Goal: Task Accomplishment & Management: Use online tool/utility

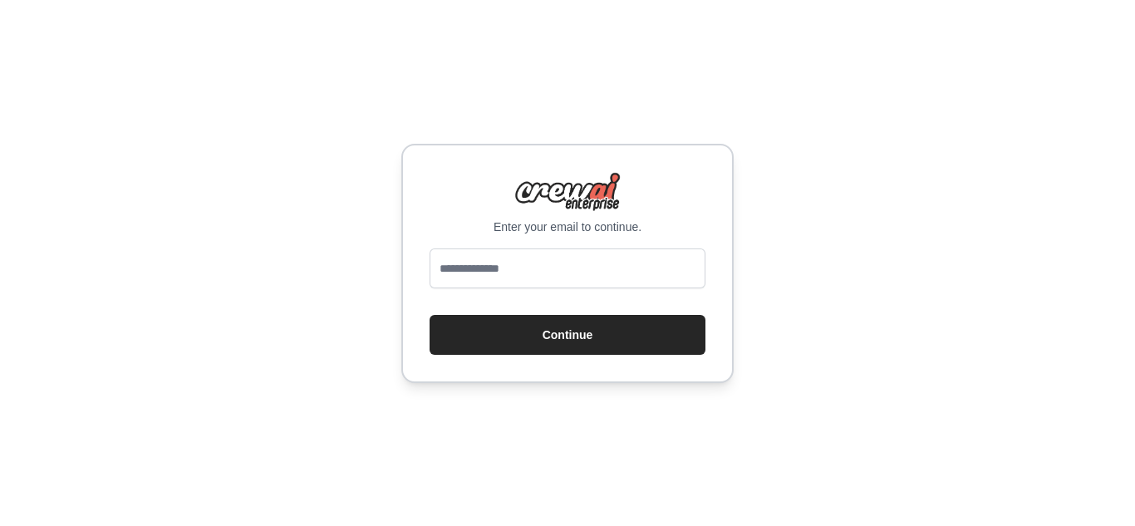
type input "**********"
click at [547, 341] on button "Continue" at bounding box center [568, 335] width 276 height 40
drag, startPoint x: 554, startPoint y: 241, endPoint x: 560, endPoint y: 272, distance: 31.3
click at [560, 272] on div "Enter your email to continue. Continue" at bounding box center [567, 263] width 332 height 239
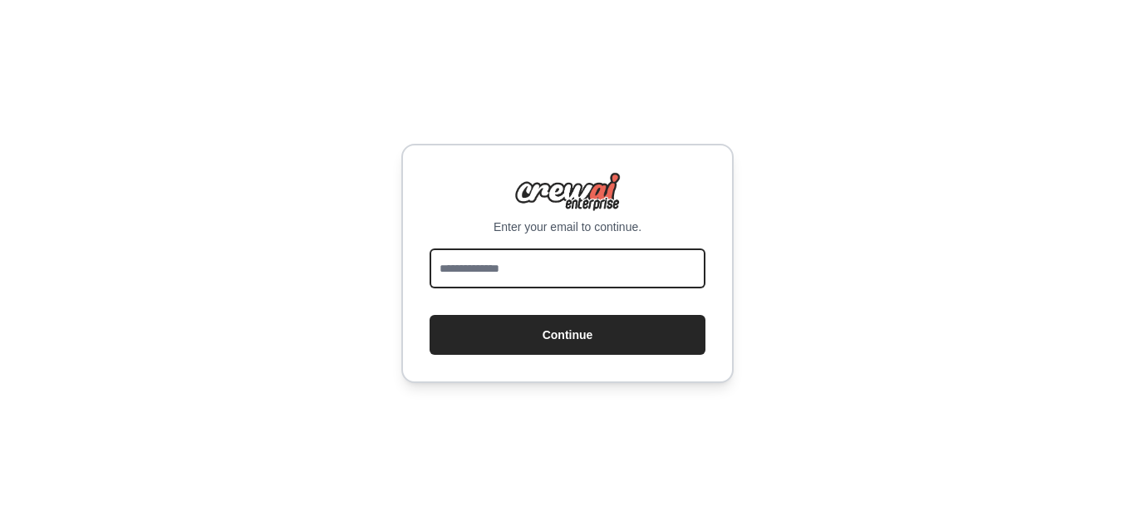
click at [560, 272] on input "email" at bounding box center [568, 269] width 276 height 40
type input "**********"
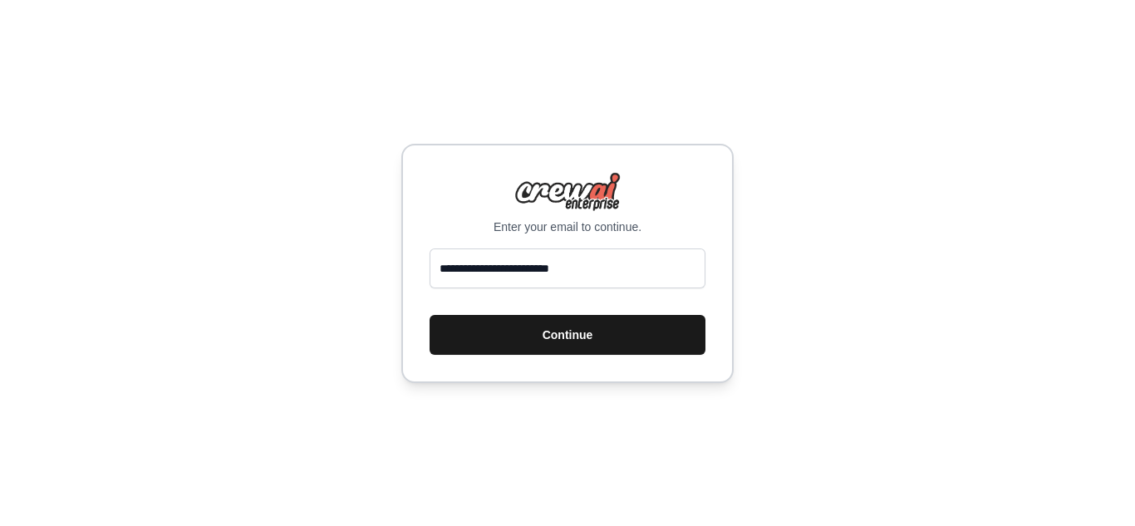
click at [598, 338] on button "Continue" at bounding box center [568, 335] width 276 height 40
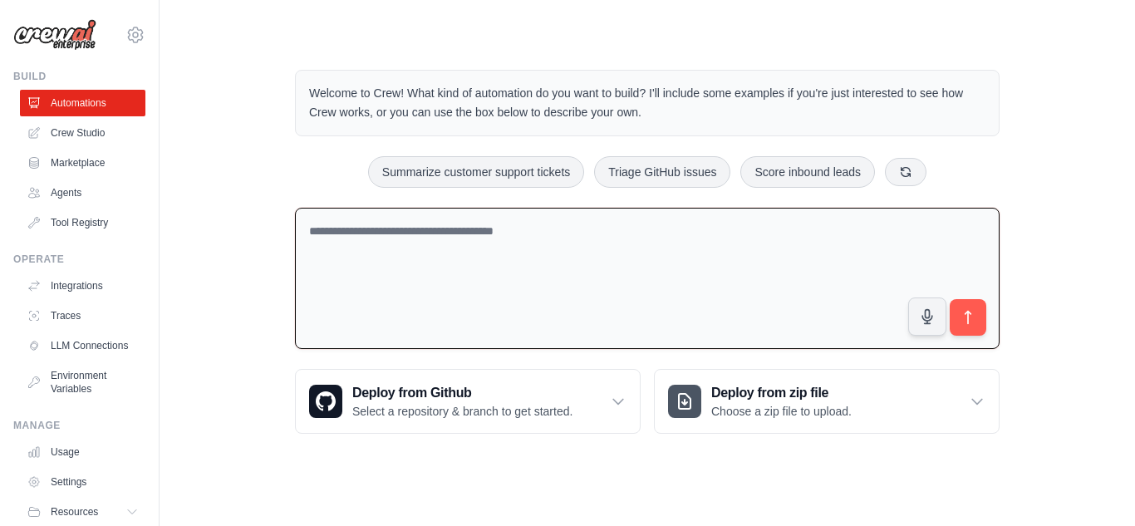
click at [490, 242] on textarea at bounding box center [647, 279] width 705 height 142
drag, startPoint x: 731, startPoint y: 175, endPoint x: 690, endPoint y: 170, distance: 41.0
click at [690, 170] on div "Summarize customer support tickets Triage GitHub issues Score inbound leads" at bounding box center [647, 172] width 705 height 32
click at [690, 170] on button "Triage GitHub issues" at bounding box center [662, 171] width 136 height 32
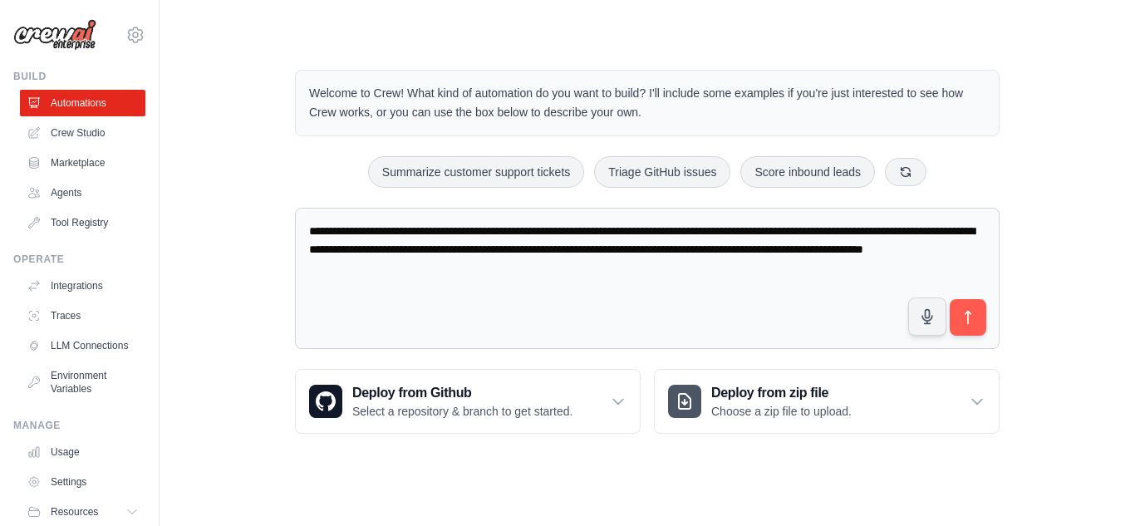
drag, startPoint x: 566, startPoint y: 270, endPoint x: 255, endPoint y: 242, distance: 312.2
click at [255, 242] on div "**********" at bounding box center [647, 251] width 923 height 417
drag, startPoint x: 577, startPoint y: 273, endPoint x: 266, endPoint y: 236, distance: 313.1
click at [266, 236] on div "**********" at bounding box center [647, 251] width 923 height 417
click at [571, 179] on button "Summarize customer support tickets" at bounding box center [476, 171] width 216 height 32
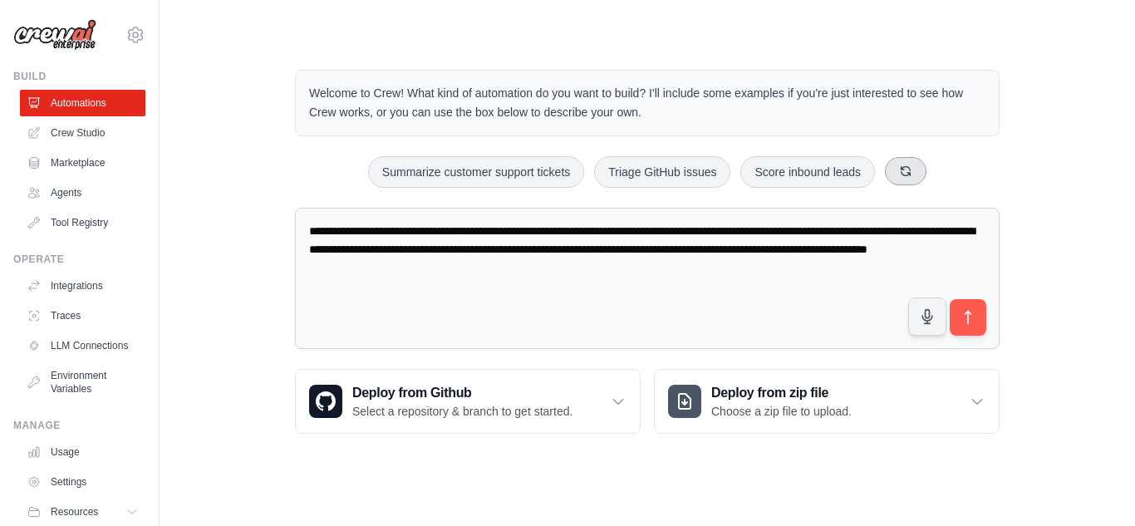
click at [897, 166] on button at bounding box center [906, 171] width 42 height 28
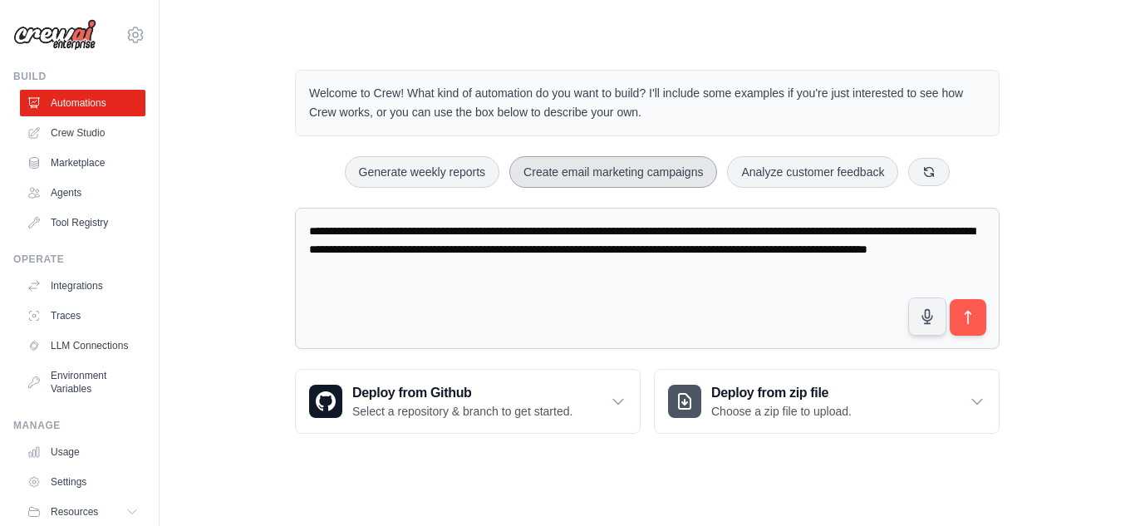
click at [603, 182] on button "Create email marketing campaigns" at bounding box center [614, 172] width 208 height 32
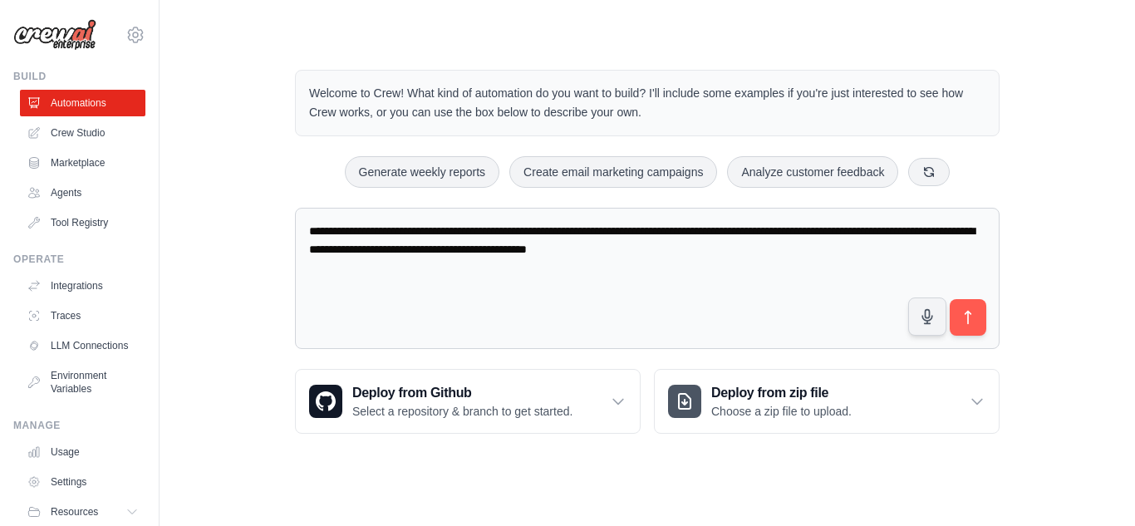
drag, startPoint x: 817, startPoint y: 264, endPoint x: 282, endPoint y: 224, distance: 536.8
click at [282, 224] on div "**********" at bounding box center [647, 251] width 745 height 417
click at [559, 289] on textarea "**********" at bounding box center [647, 279] width 705 height 142
drag, startPoint x: 809, startPoint y: 254, endPoint x: 262, endPoint y: 184, distance: 551.4
click at [262, 184] on div "**********" at bounding box center [647, 251] width 923 height 417
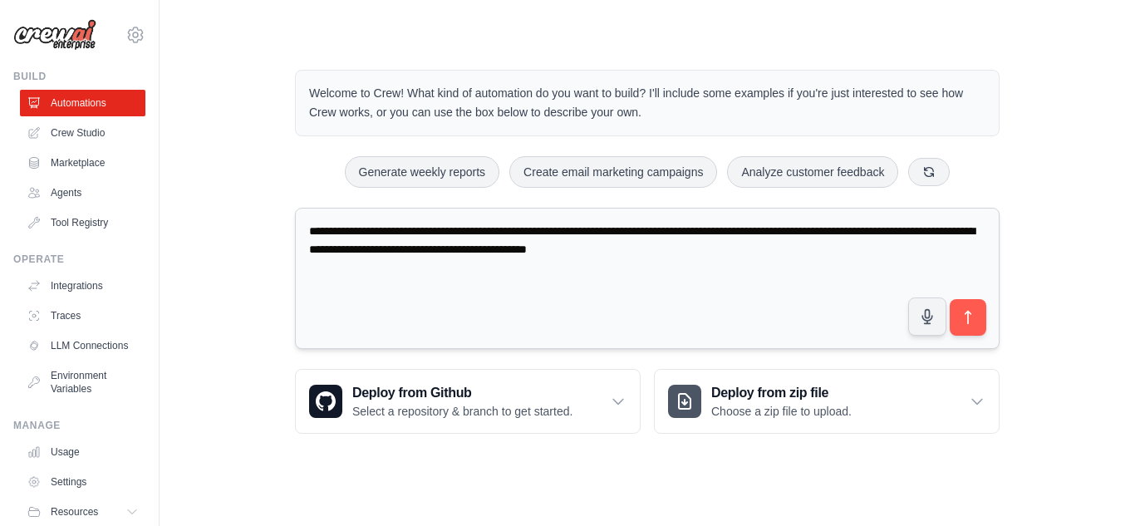
click at [802, 246] on textarea "**********" at bounding box center [647, 279] width 705 height 142
drag, startPoint x: 802, startPoint y: 246, endPoint x: 248, endPoint y: 232, distance: 554.6
click at [248, 232] on div "**********" at bounding box center [647, 251] width 923 height 417
drag, startPoint x: 807, startPoint y: 250, endPoint x: 287, endPoint y: 120, distance: 536.5
click at [287, 120] on div "**********" at bounding box center [647, 251] width 745 height 417
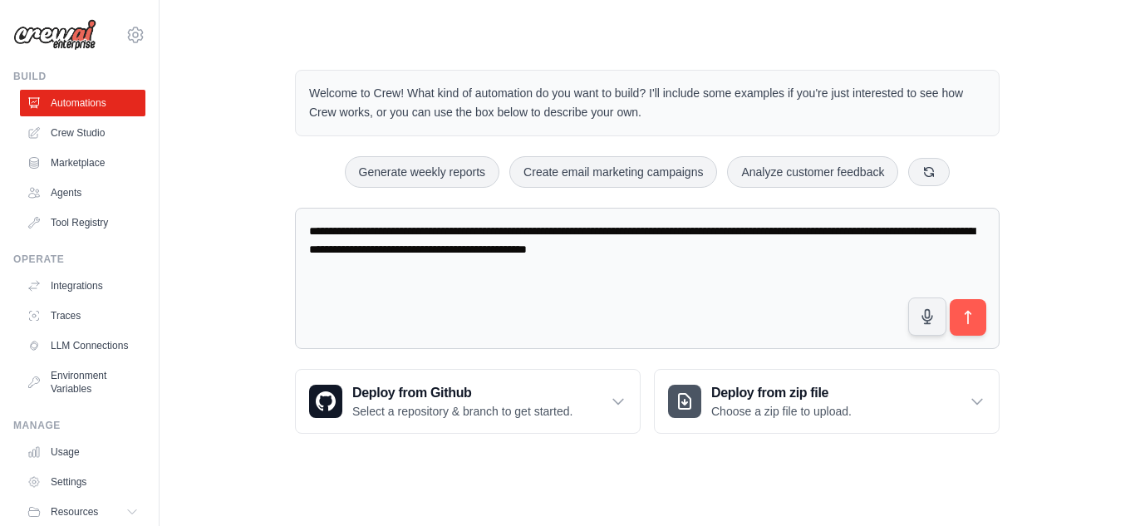
drag, startPoint x: 829, startPoint y: 259, endPoint x: 230, endPoint y: 239, distance: 598.8
click at [230, 239] on div "**********" at bounding box center [647, 251] width 923 height 417
paste textarea "**********"
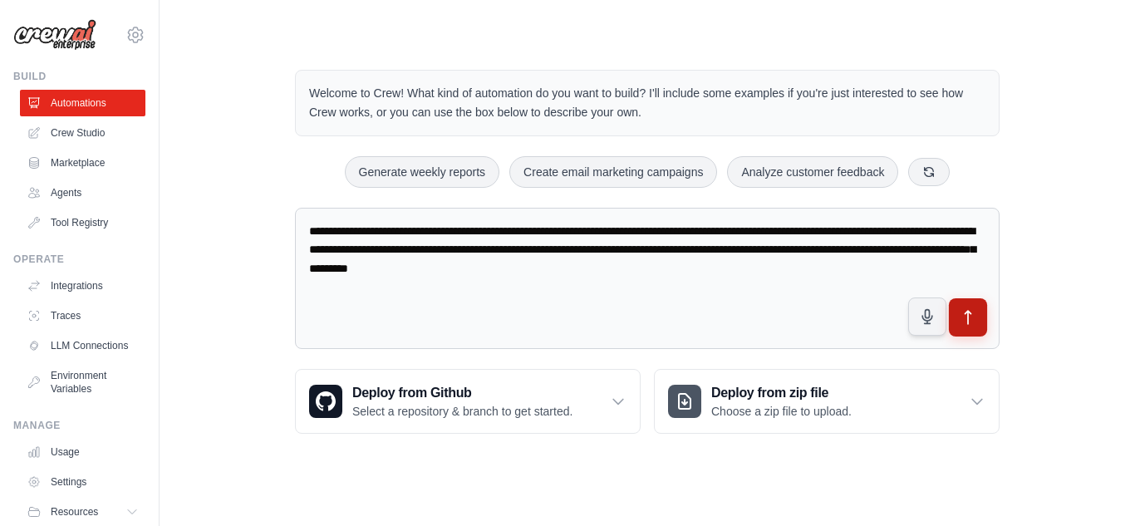
type textarea "**********"
click at [971, 320] on icon "submit" at bounding box center [968, 317] width 17 height 17
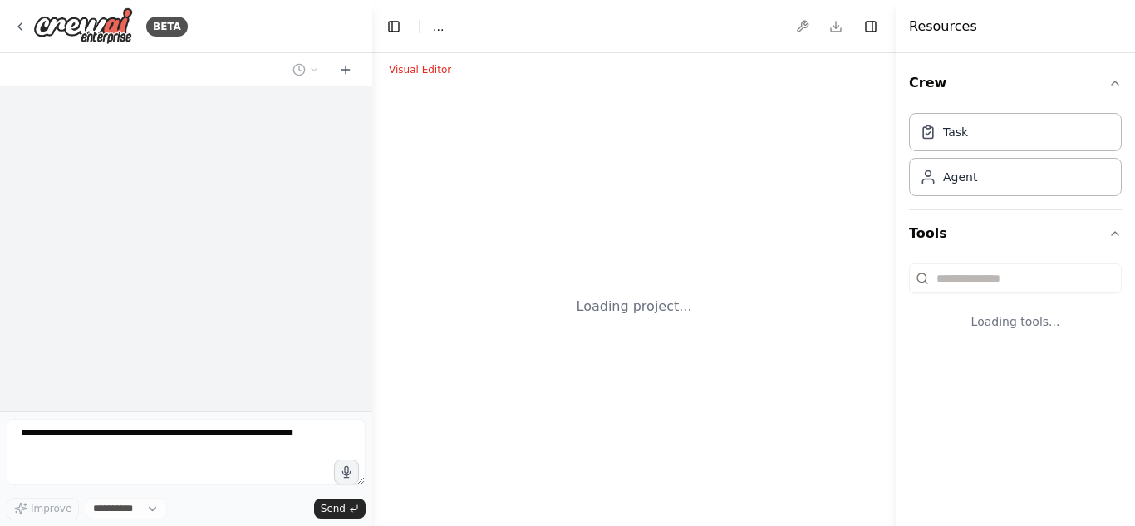
select select "****"
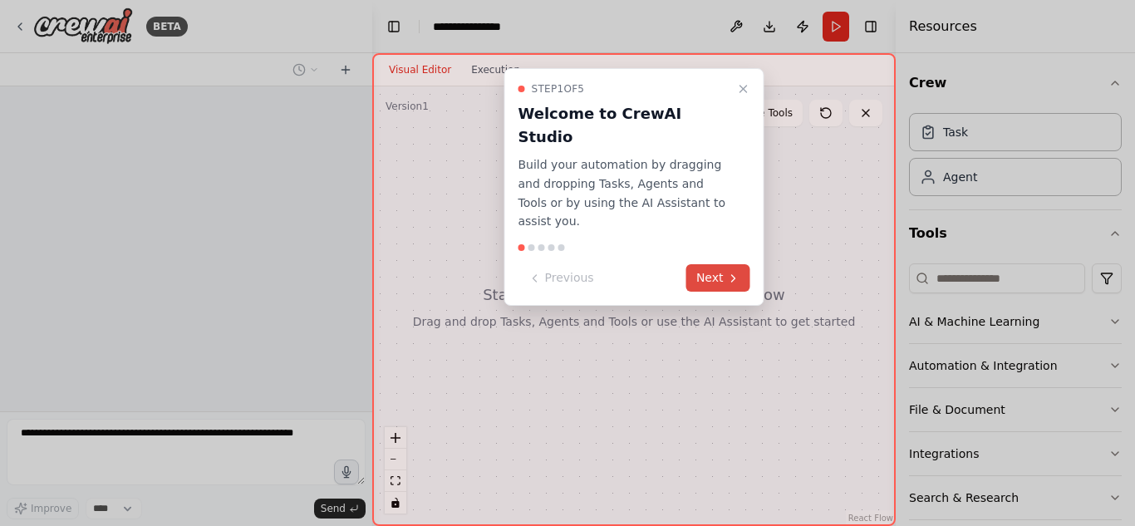
click at [723, 264] on button "Next" at bounding box center [719, 277] width 64 height 27
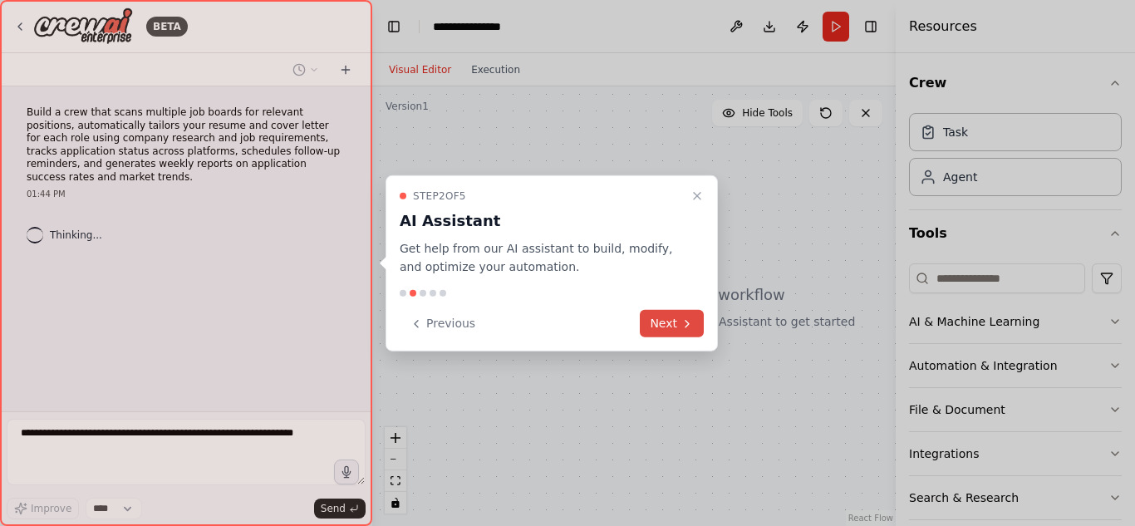
click at [682, 333] on button "Next" at bounding box center [672, 323] width 64 height 27
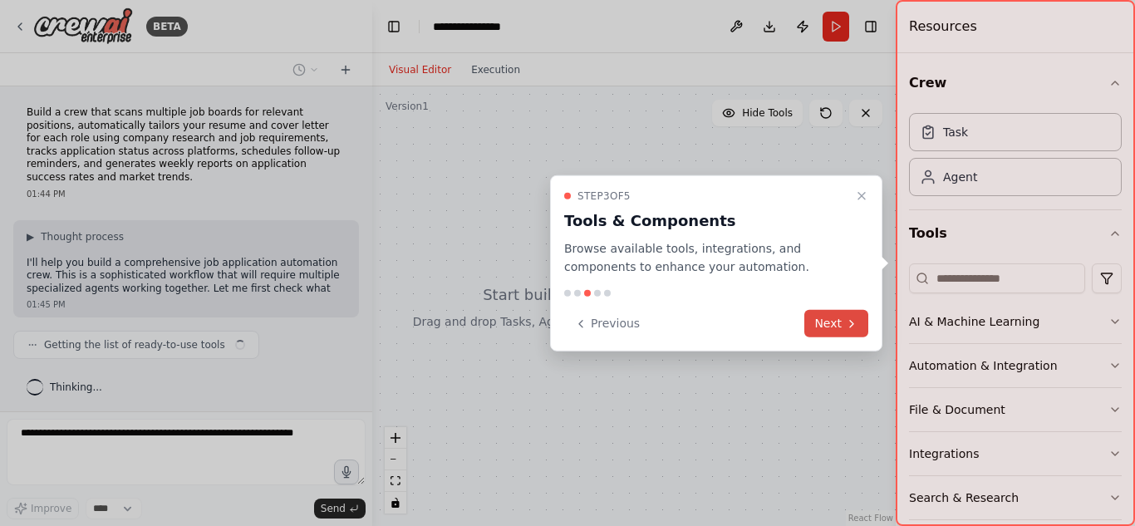
click at [833, 332] on button "Next" at bounding box center [837, 323] width 64 height 27
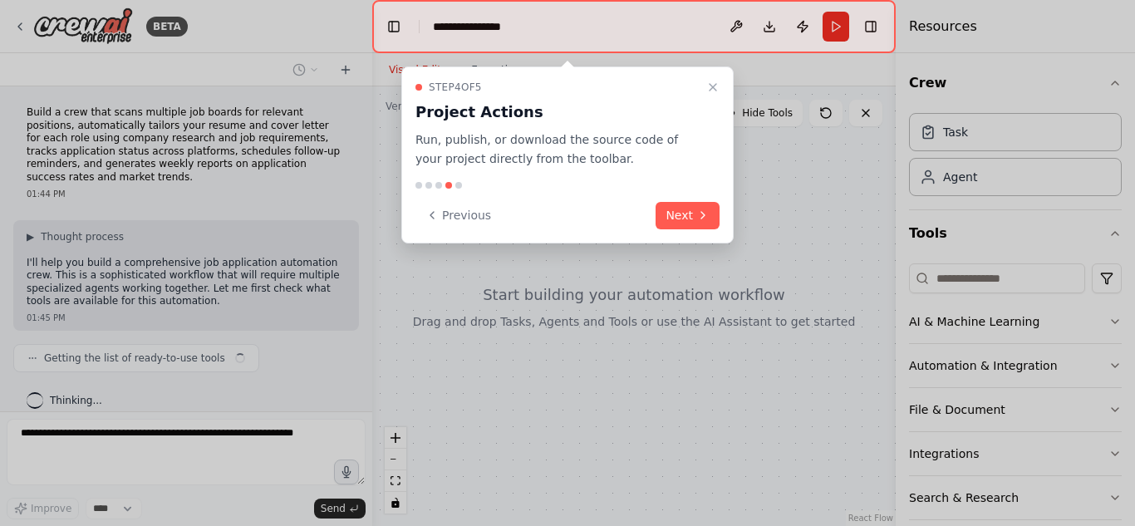
scroll to position [3, 0]
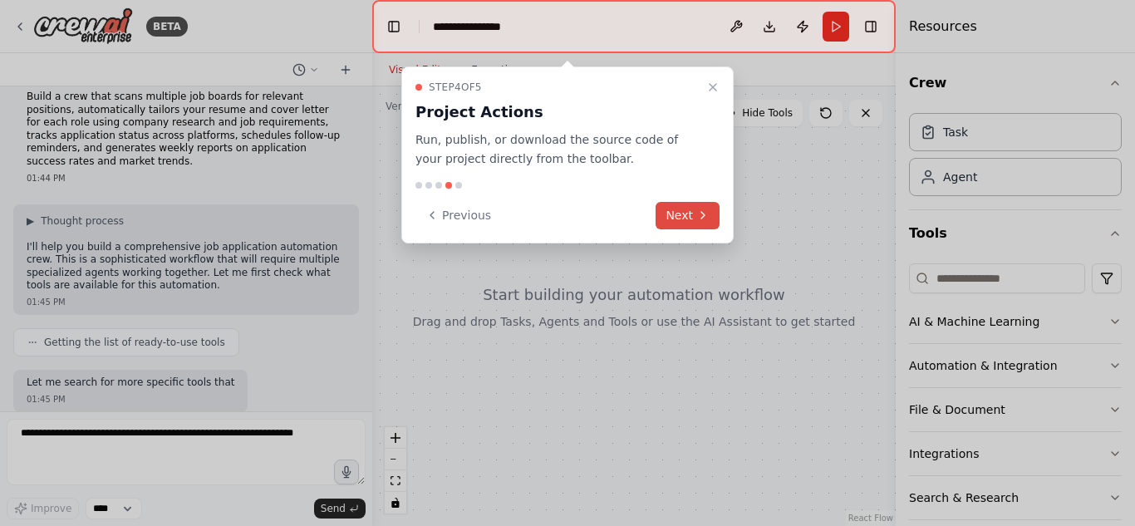
click at [685, 218] on button "Next" at bounding box center [688, 215] width 64 height 27
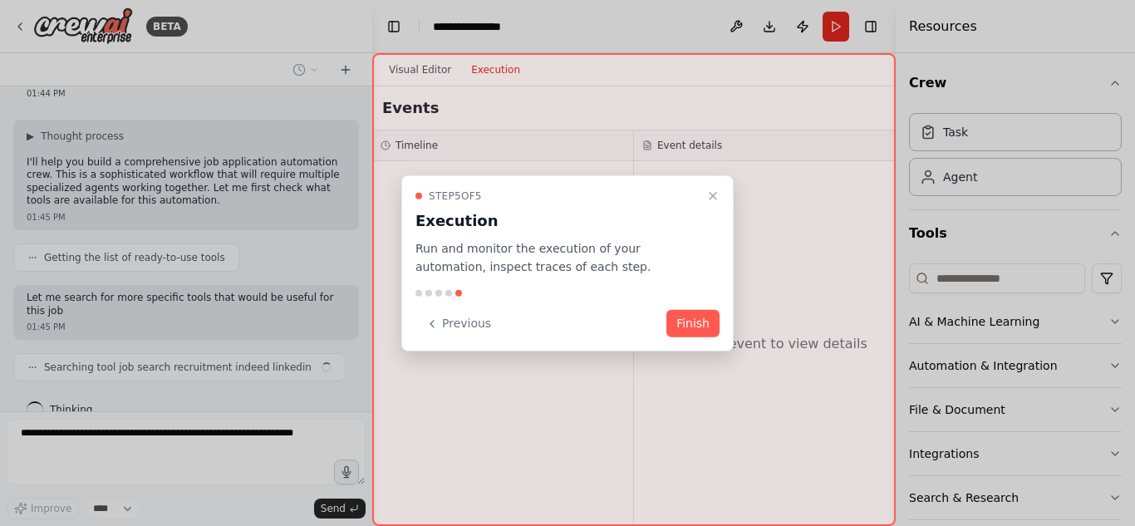
scroll to position [114, 0]
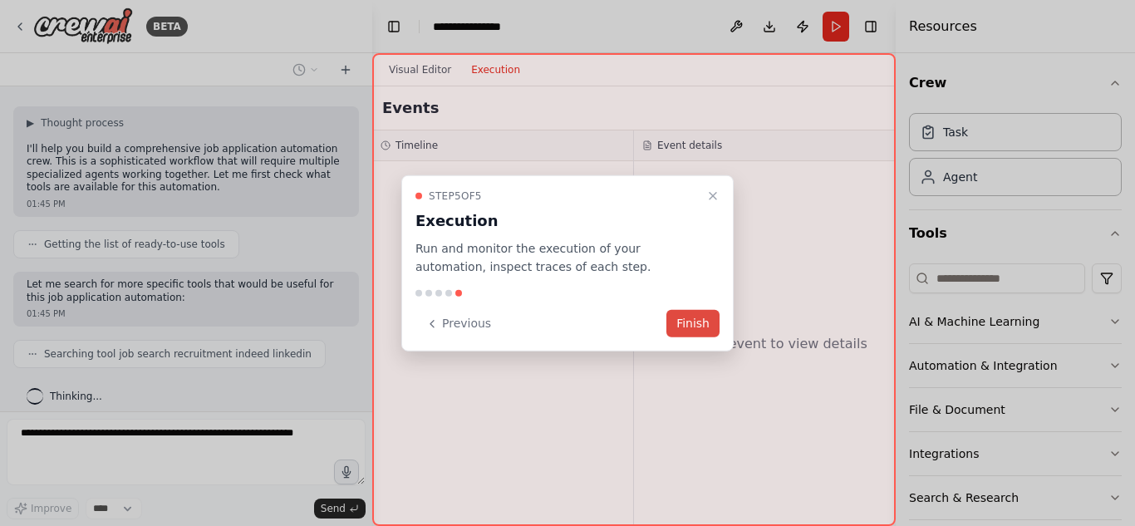
click at [693, 321] on button "Finish" at bounding box center [693, 323] width 53 height 27
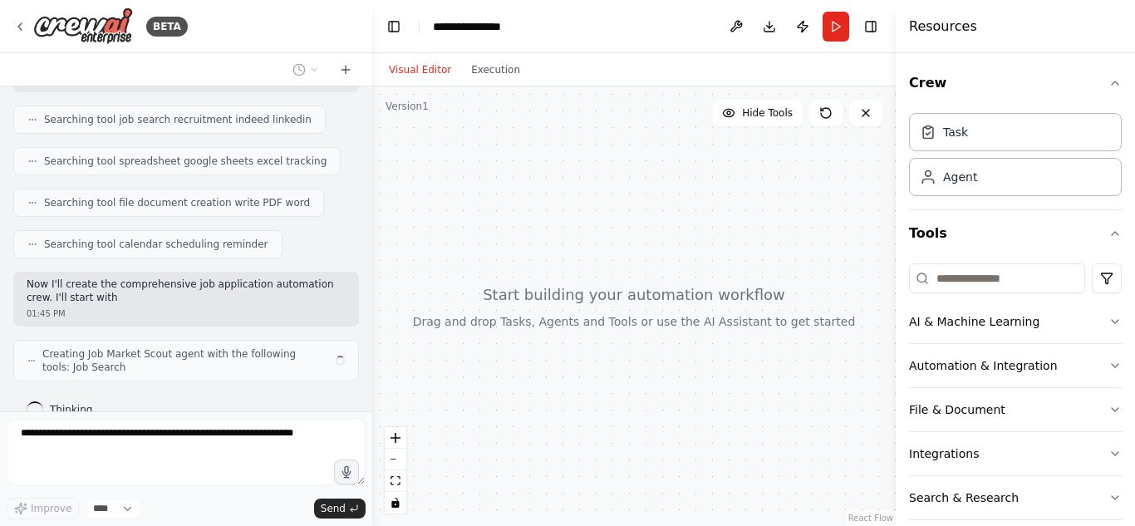
scroll to position [362, 0]
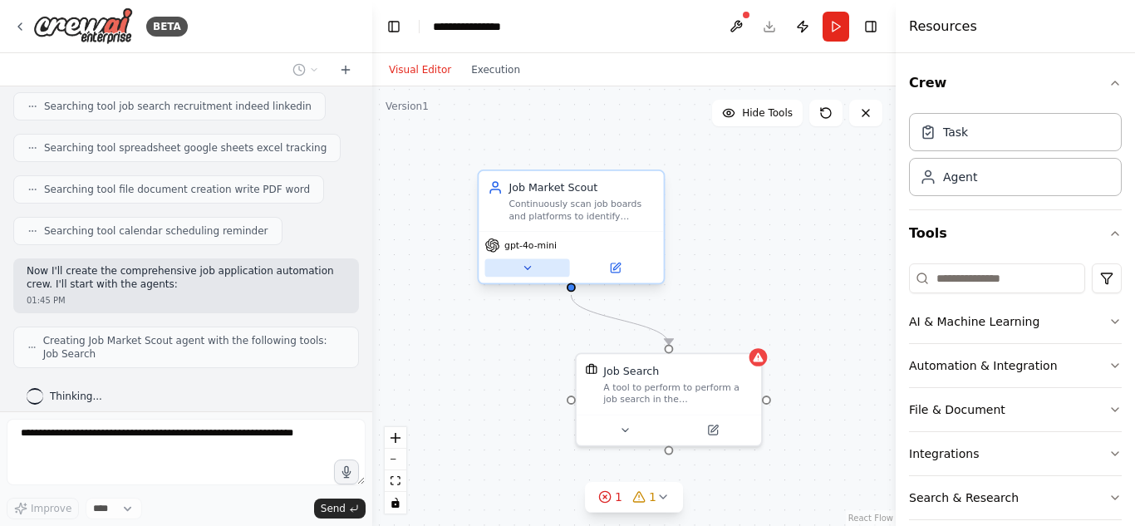
click at [527, 266] on icon at bounding box center [527, 268] width 12 height 12
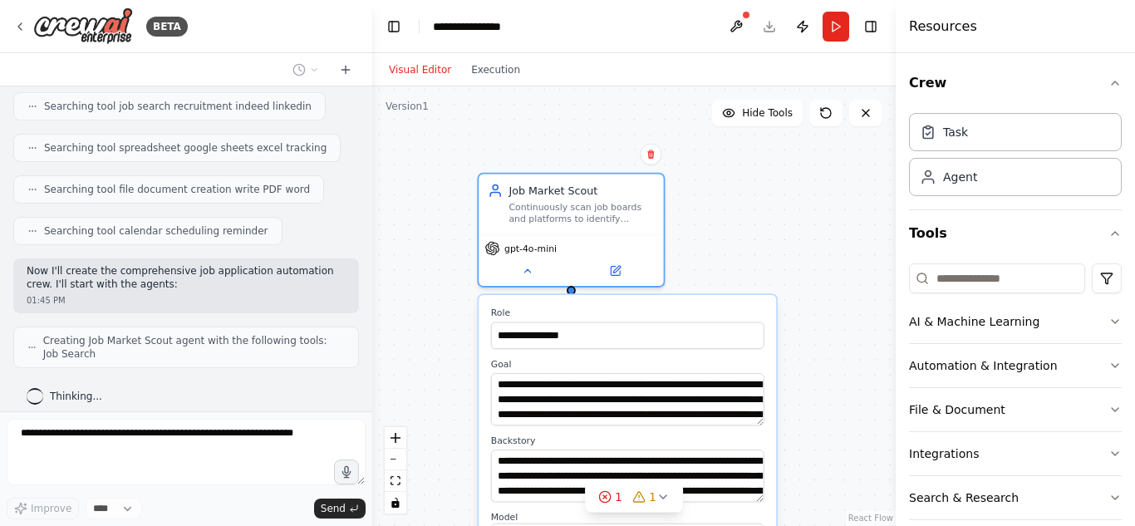
scroll to position [416, 0]
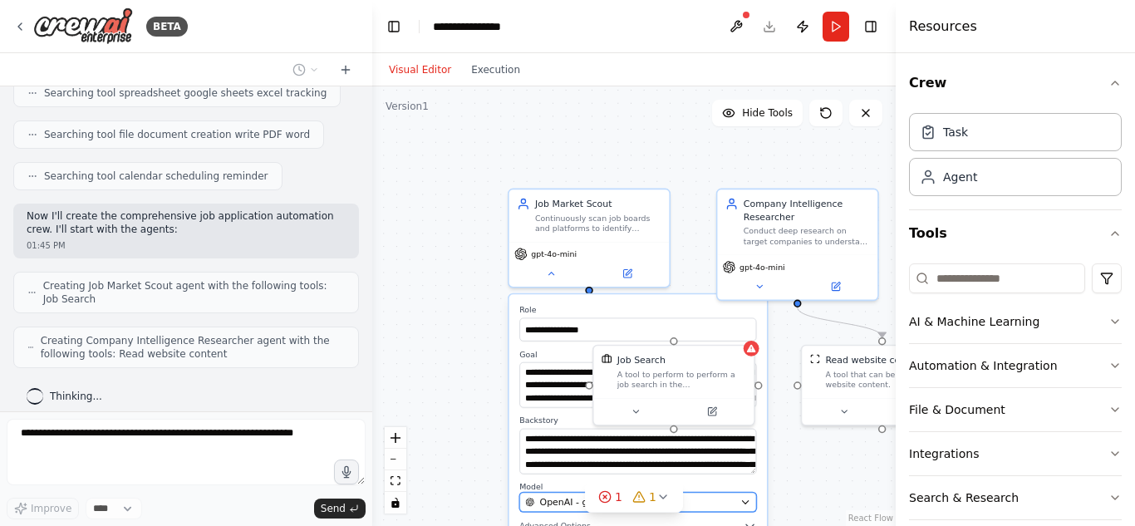
click at [724, 506] on div "OpenAI - gpt-4o-mini" at bounding box center [629, 501] width 209 height 13
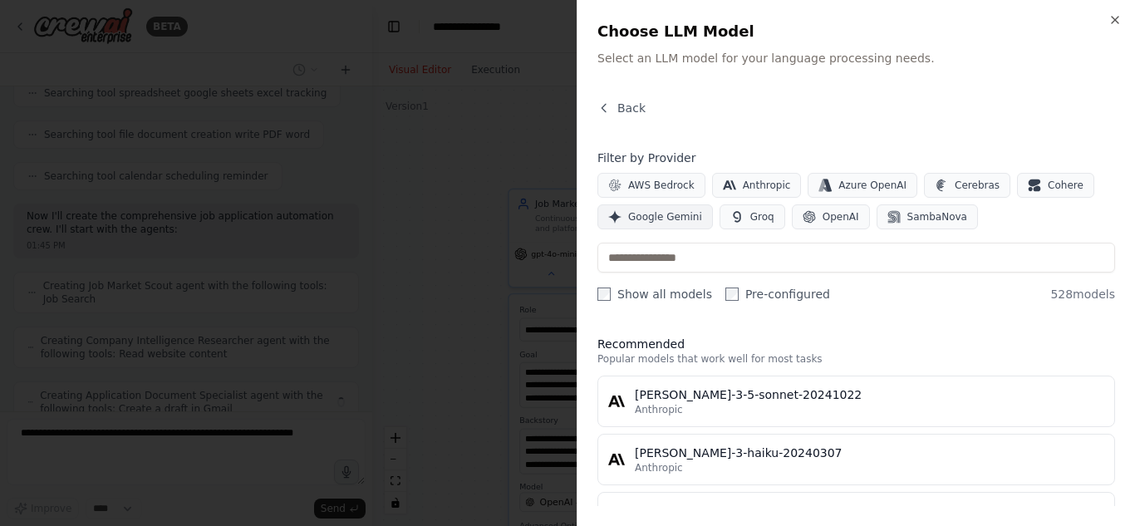
scroll to position [471, 0]
click at [662, 224] on button "Google Gemini" at bounding box center [656, 216] width 116 height 25
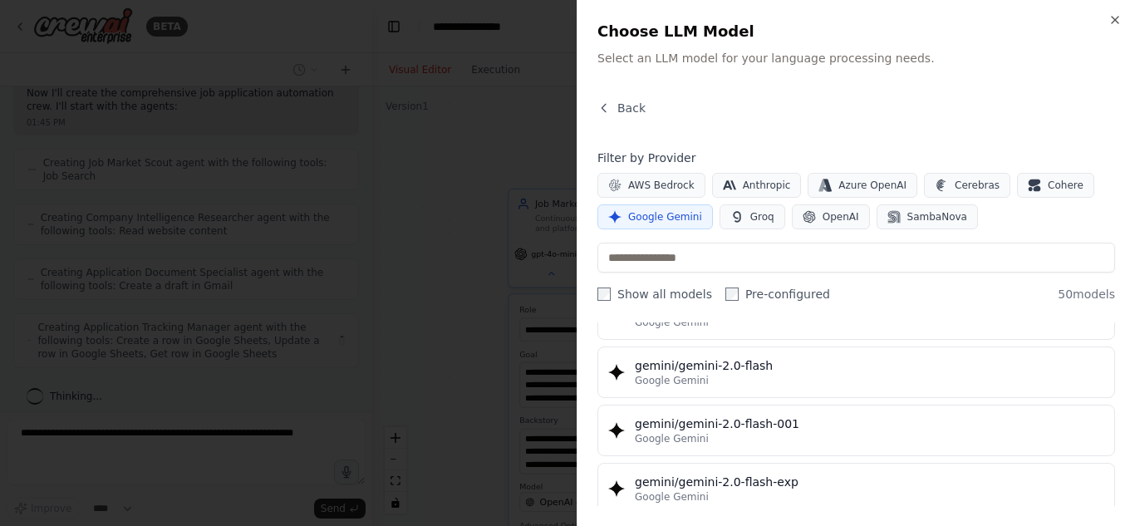
scroll to position [843, 0]
click at [778, 377] on div "Google Gemini" at bounding box center [870, 381] width 470 height 13
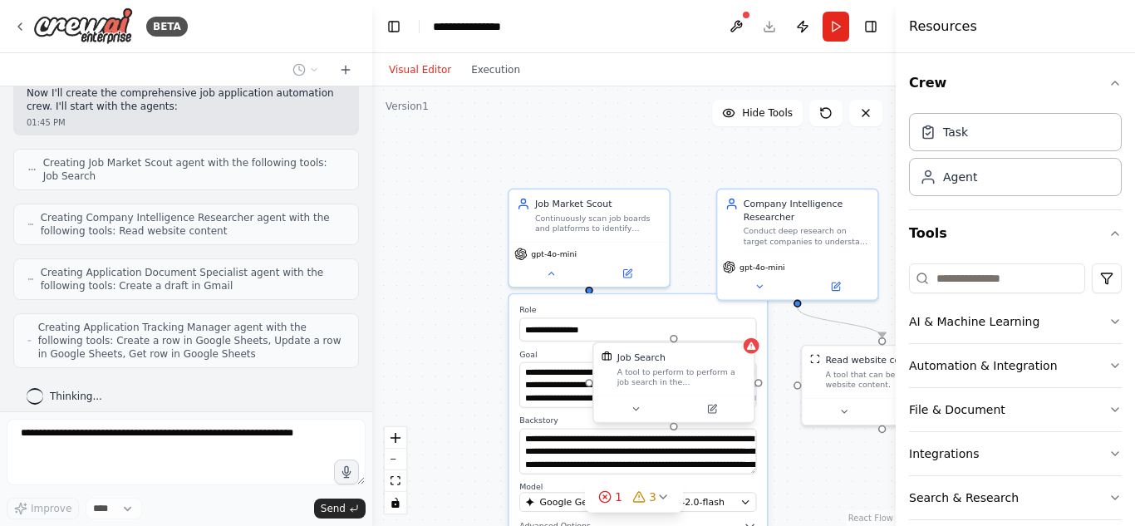
scroll to position [594, 0]
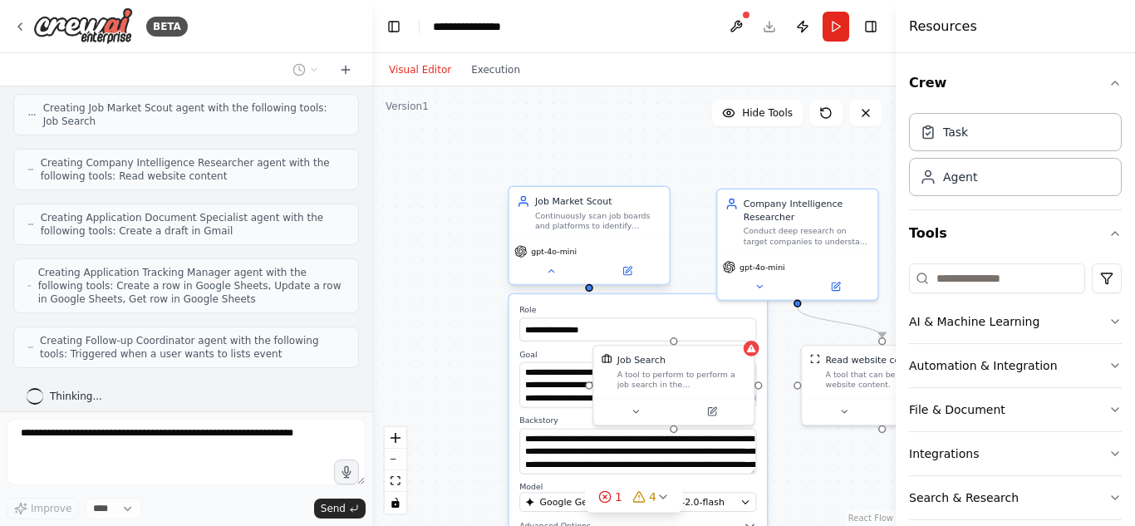
click at [587, 256] on div "gpt-4o-mini" at bounding box center [590, 251] width 150 height 13
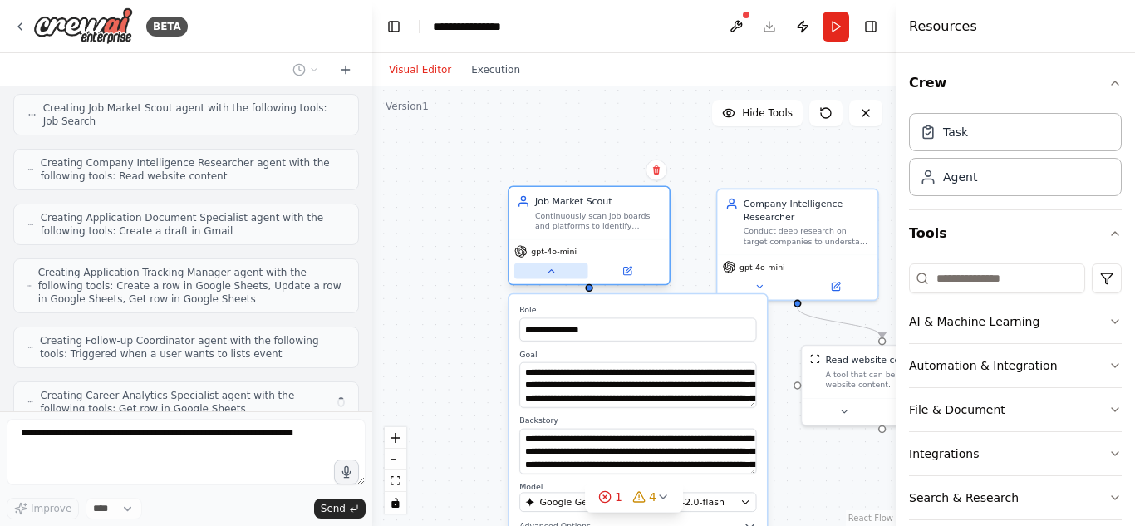
scroll to position [649, 0]
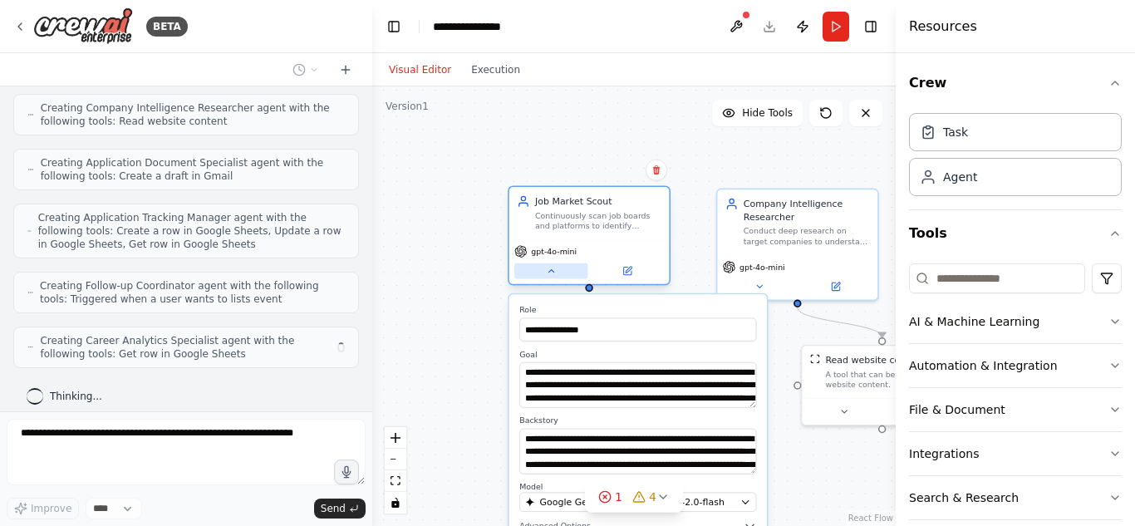
click at [549, 270] on icon at bounding box center [551, 271] width 11 height 11
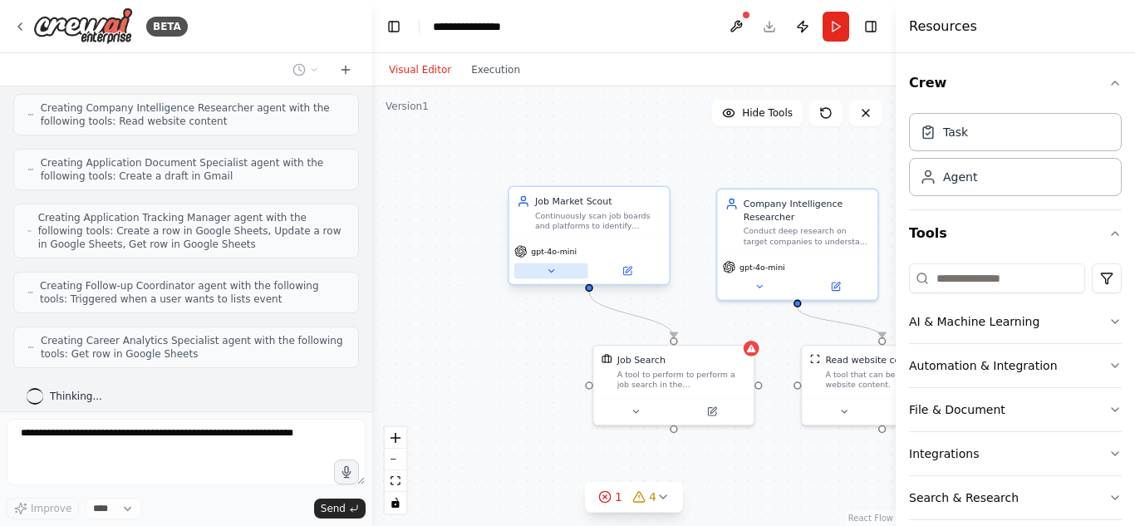
click at [549, 270] on icon at bounding box center [551, 271] width 5 height 2
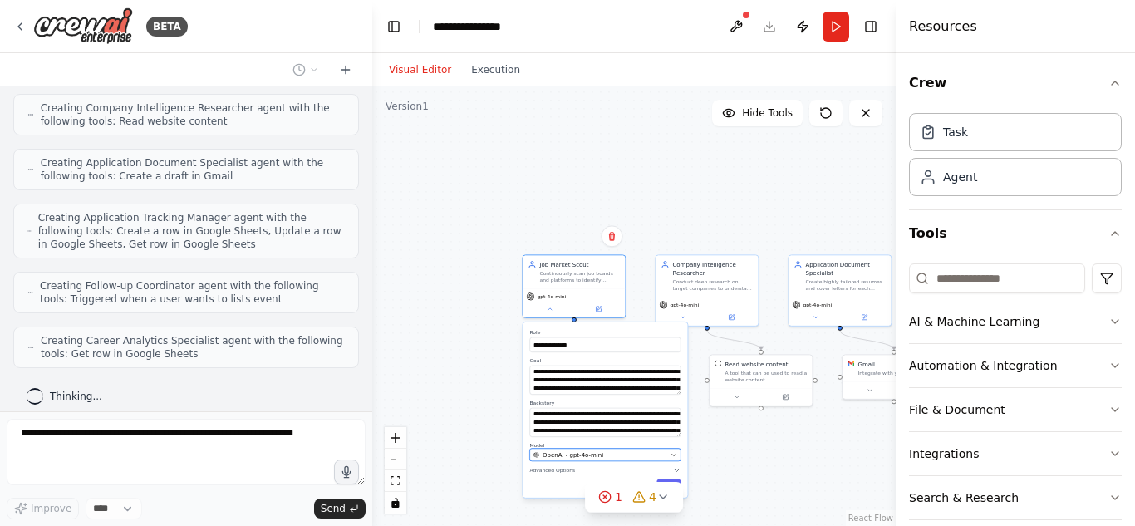
click at [564, 456] on span "OpenAI - gpt-4o-mini" at bounding box center [573, 455] width 61 height 8
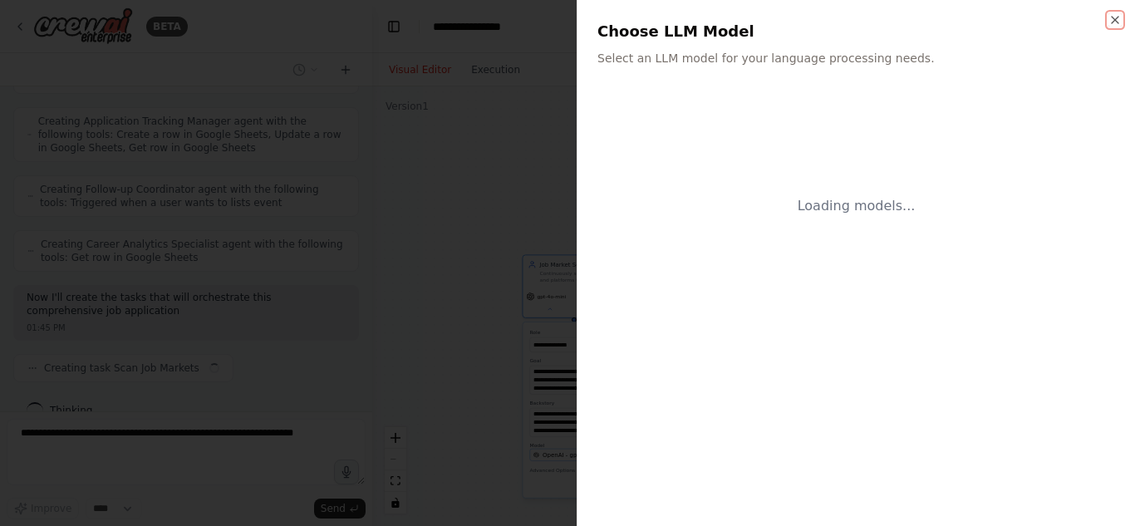
scroll to position [759, 0]
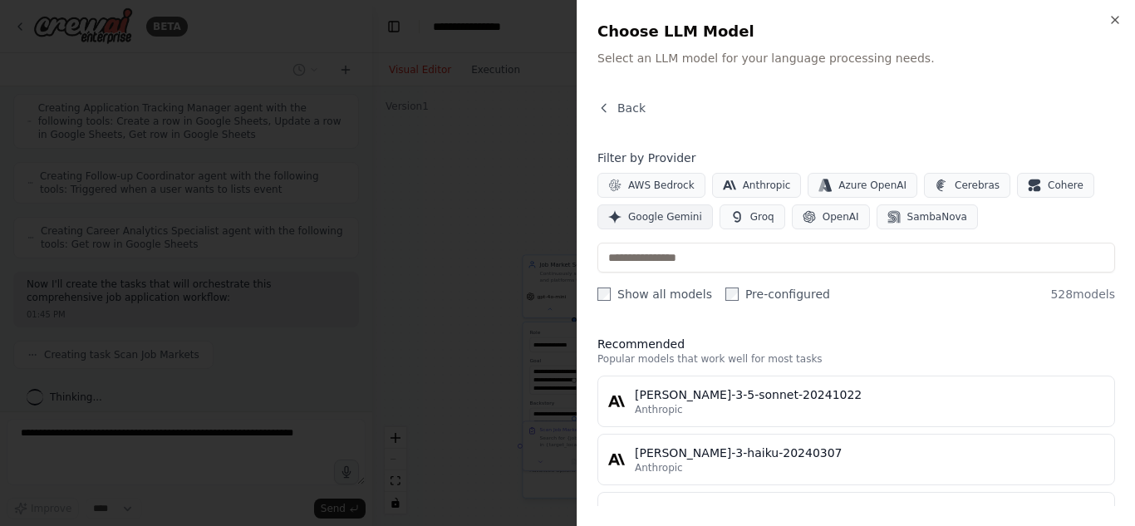
click at [679, 220] on span "Google Gemini" at bounding box center [665, 216] width 74 height 13
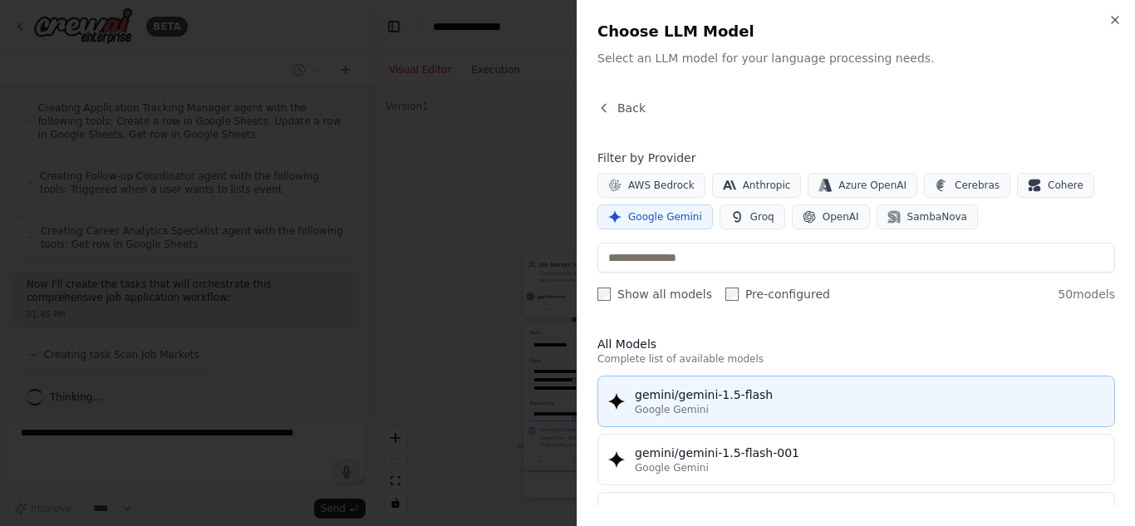
click at [733, 391] on div "gemini/gemini-1.5-flash" at bounding box center [870, 395] width 470 height 17
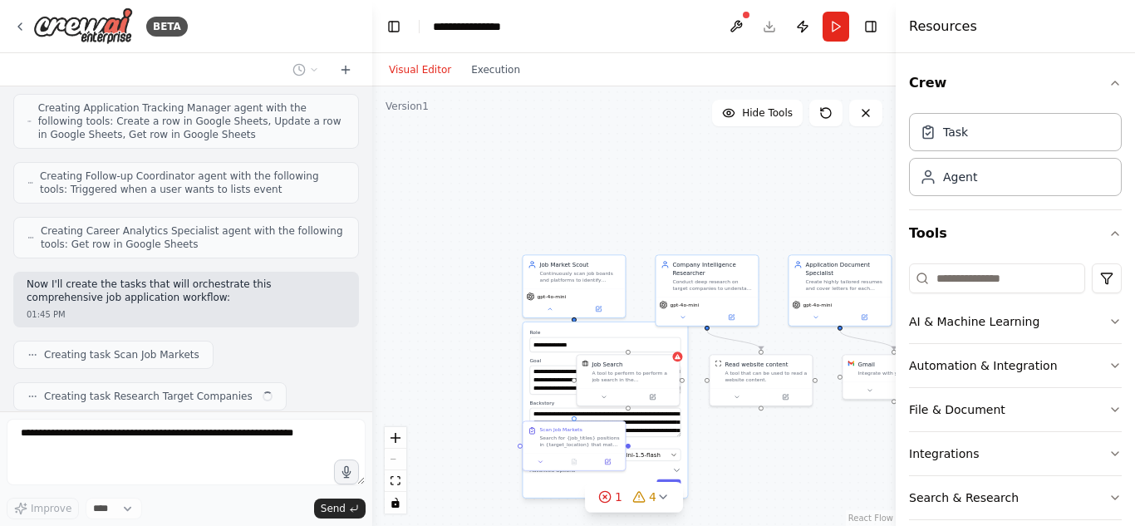
scroll to position [800, 0]
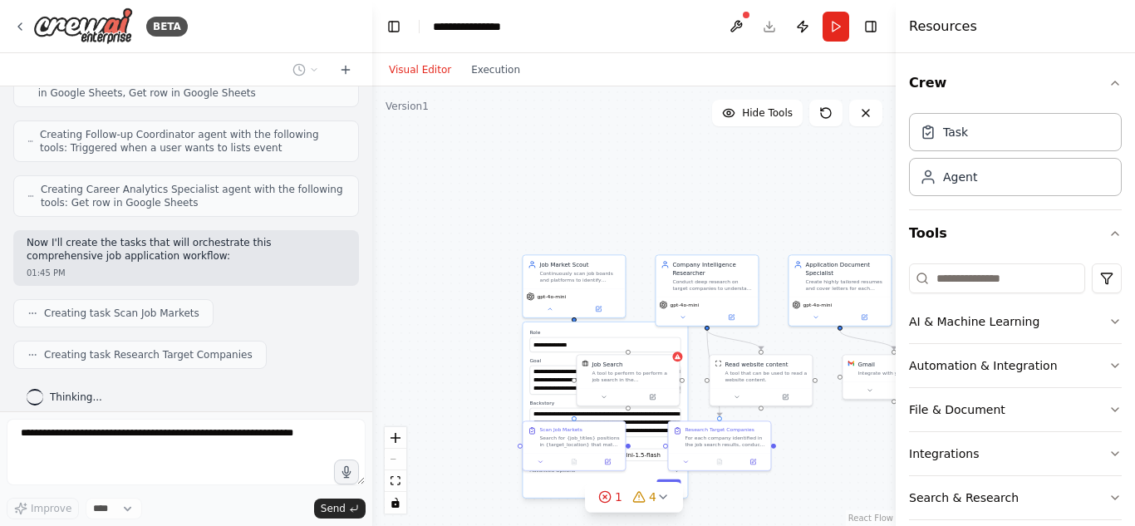
click at [626, 216] on div "**********" at bounding box center [634, 306] width 524 height 440
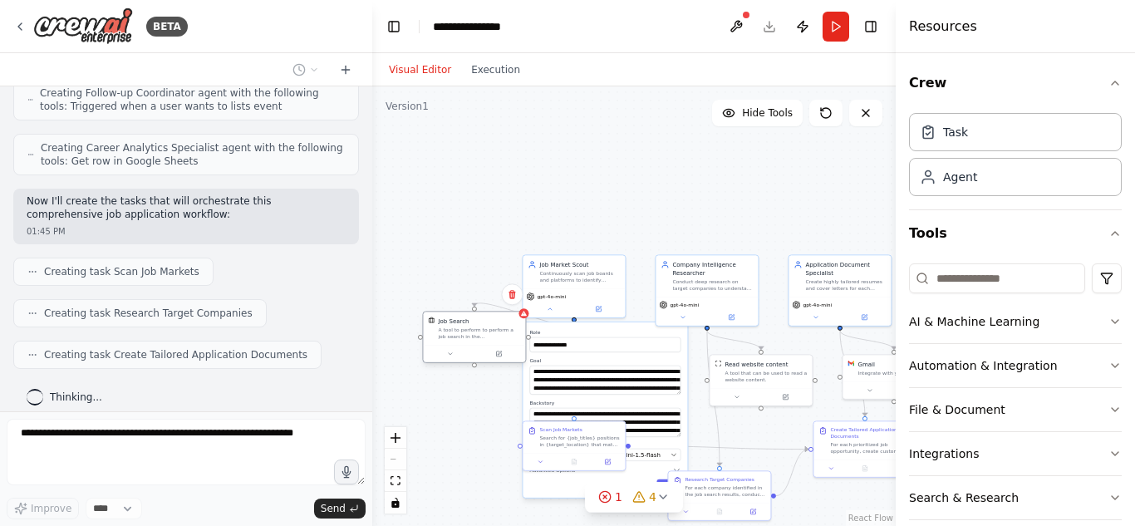
drag, startPoint x: 618, startPoint y: 385, endPoint x: 470, endPoint y: 345, distance: 154.0
click at [470, 345] on div "Job Search A tool to perform to perform a job search in the US with a search_qu…" at bounding box center [474, 337] width 104 height 52
click at [450, 367] on div "**********" at bounding box center [634, 306] width 524 height 440
click at [451, 362] on div at bounding box center [474, 353] width 102 height 17
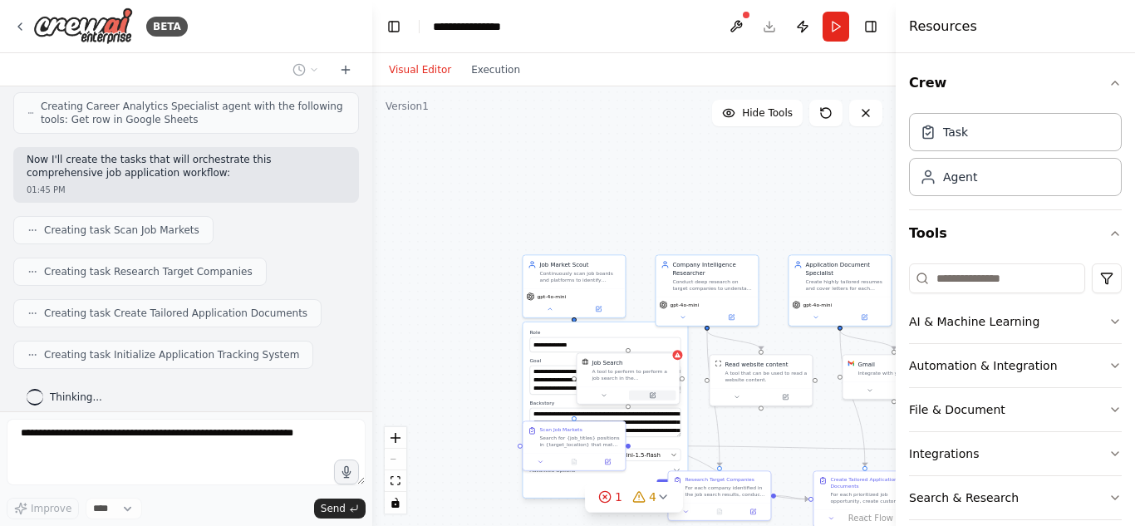
scroll to position [925, 0]
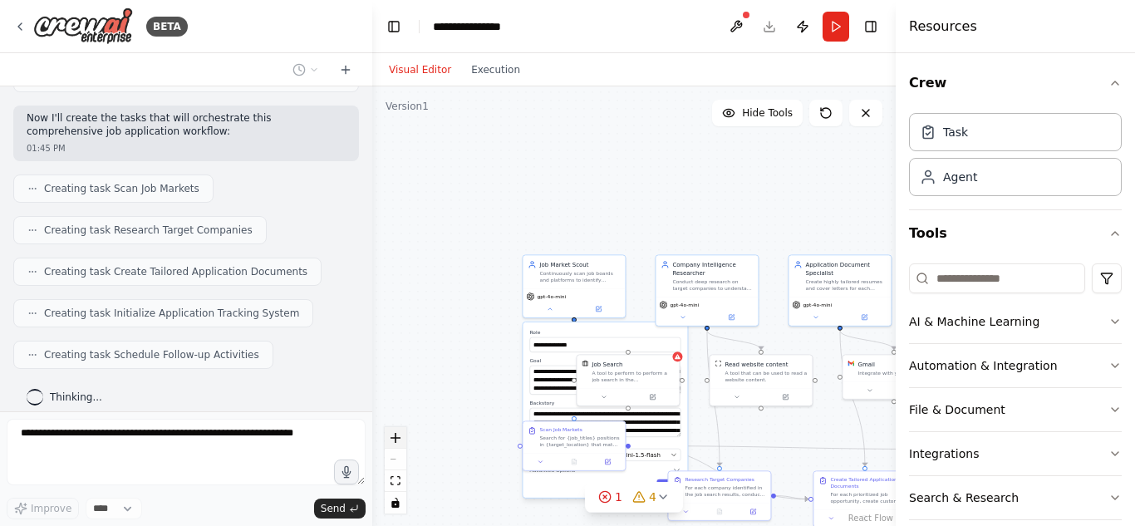
click at [392, 440] on icon "zoom in" at bounding box center [396, 438] width 10 height 10
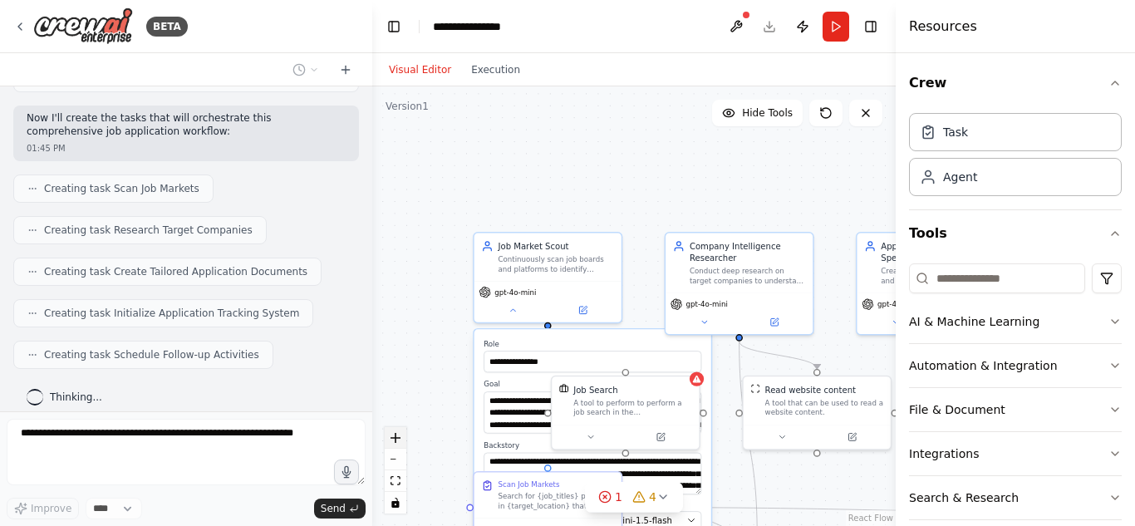
click at [392, 440] on icon "zoom in" at bounding box center [396, 438] width 10 height 10
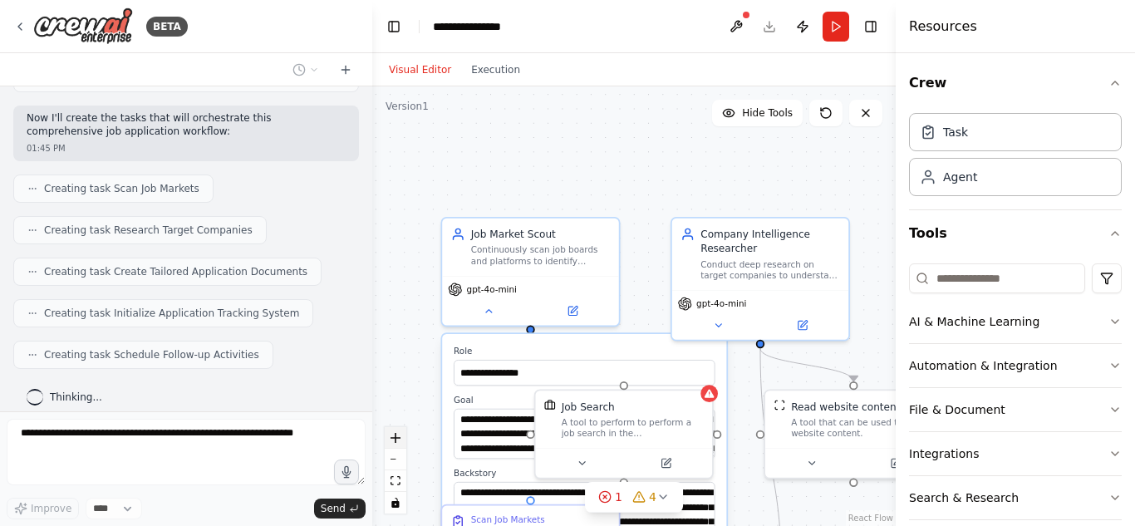
click at [392, 440] on icon "zoom in" at bounding box center [396, 438] width 10 height 10
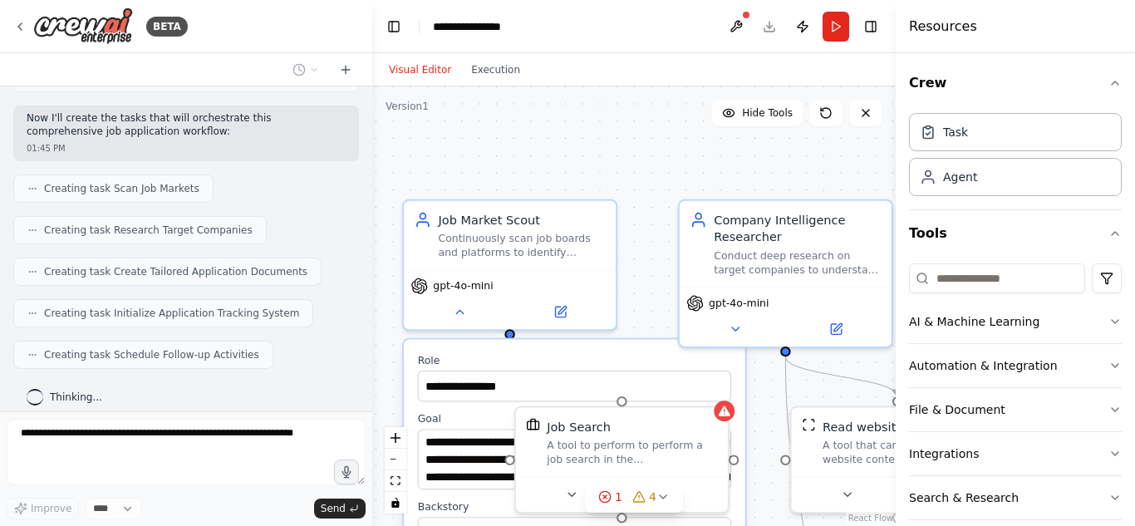
scroll to position [967, 0]
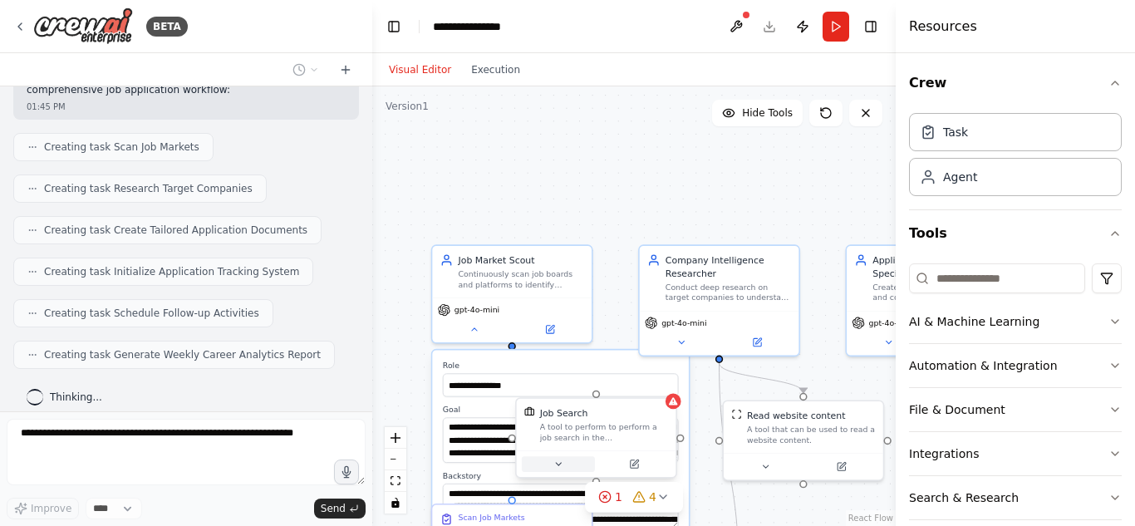
click at [568, 471] on button at bounding box center [558, 464] width 73 height 16
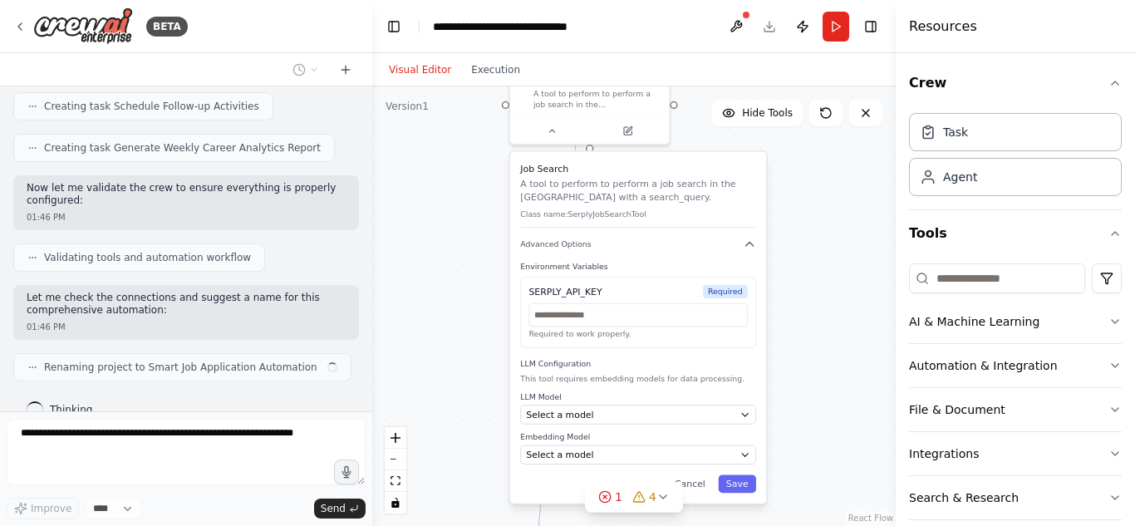
scroll to position [1186, 0]
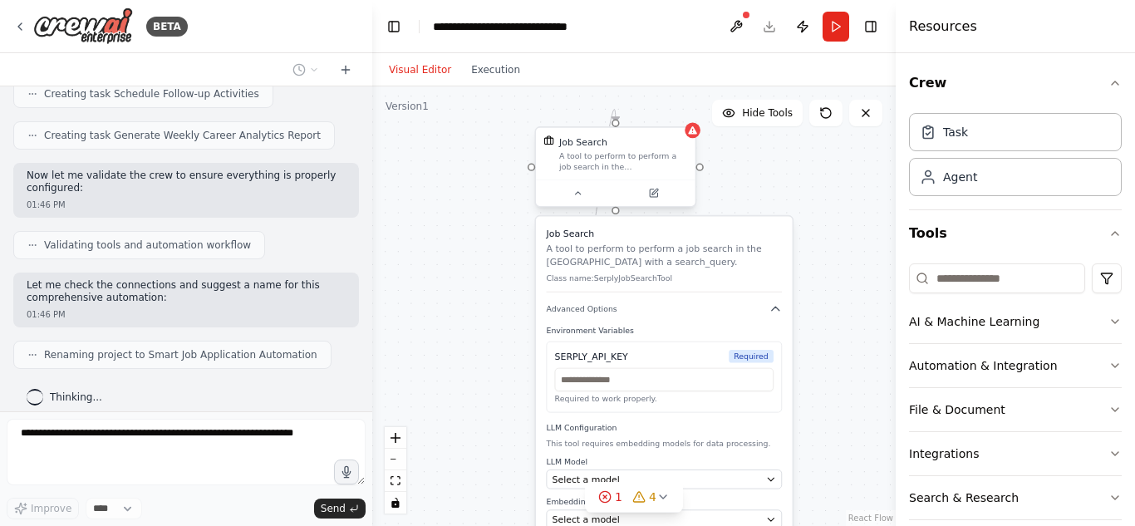
drag, startPoint x: 598, startPoint y: 433, endPoint x: 622, endPoint y: 166, distance: 267.9
click at [622, 166] on div "A tool to perform to perform a job search in the US with a search_query." at bounding box center [623, 161] width 128 height 21
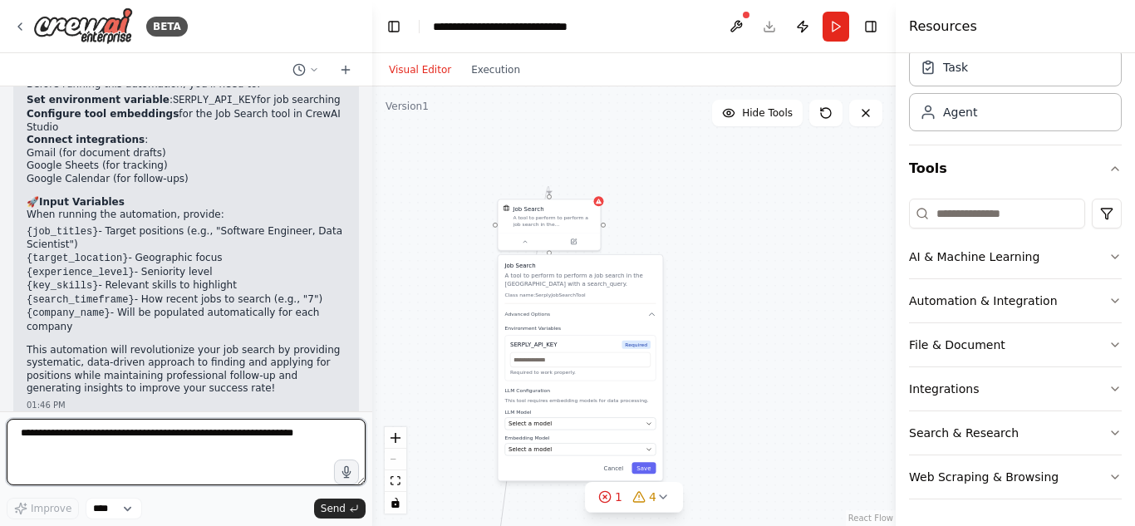
scroll to position [1933, 0]
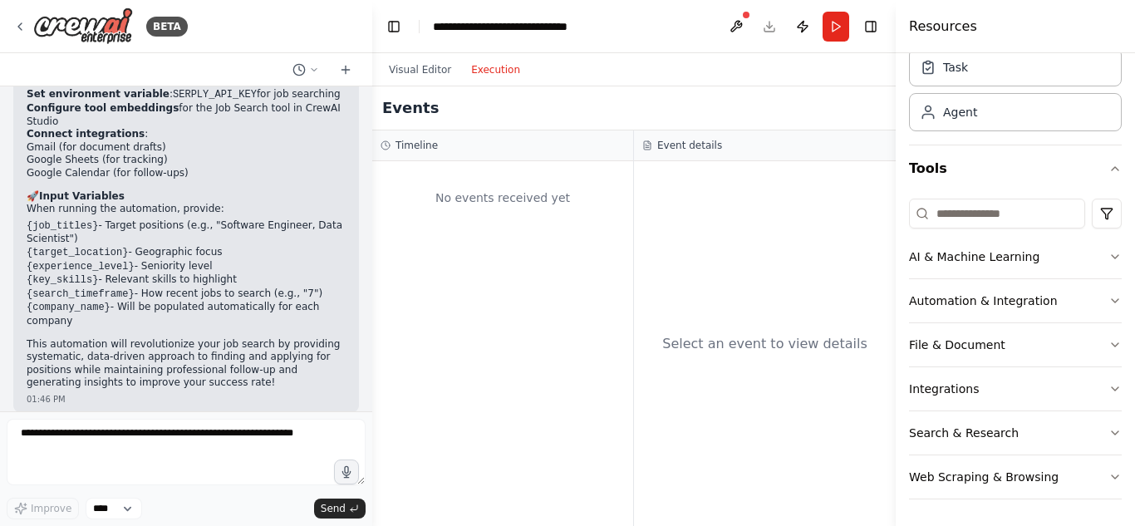
click at [504, 73] on button "Execution" at bounding box center [495, 70] width 69 height 20
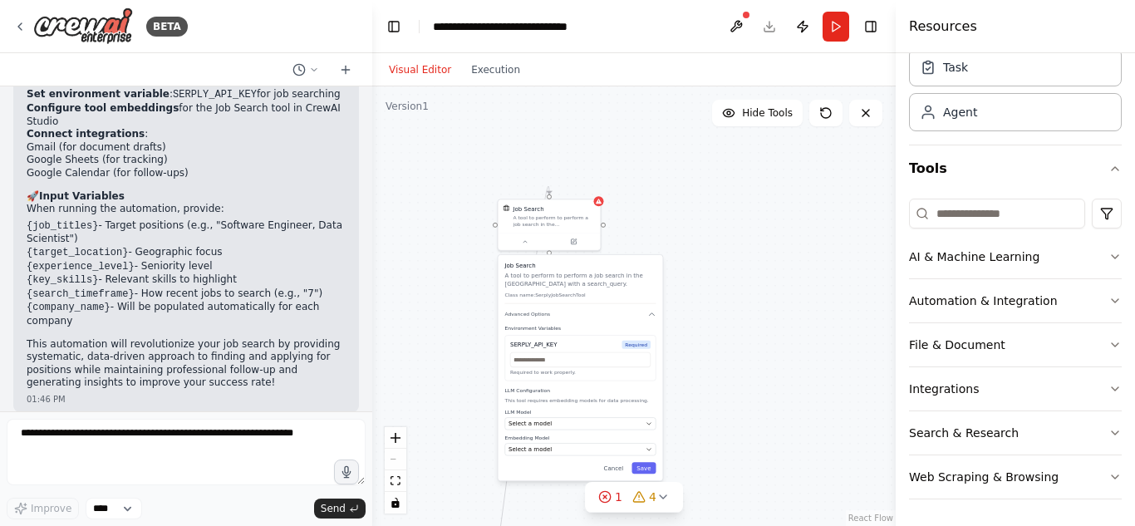
click at [421, 62] on button "Visual Editor" at bounding box center [420, 70] width 82 height 20
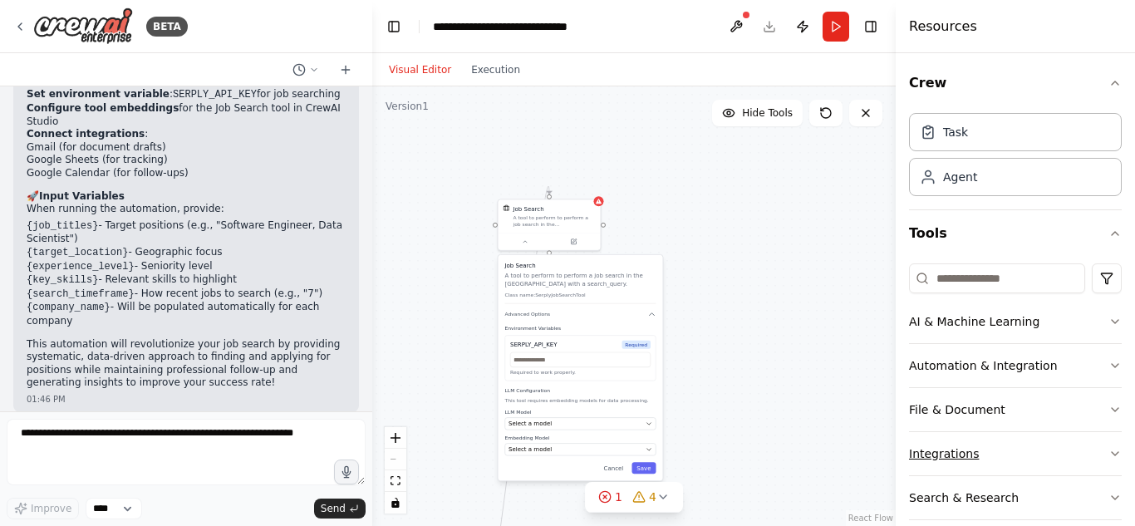
scroll to position [65, 0]
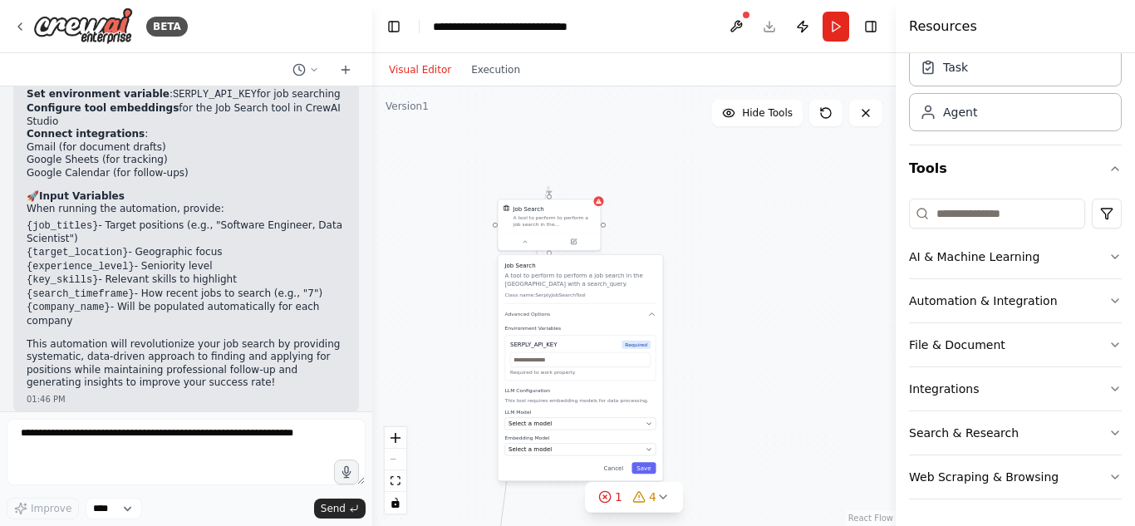
click at [396, 459] on div "React Flow controls" at bounding box center [396, 470] width 22 height 86
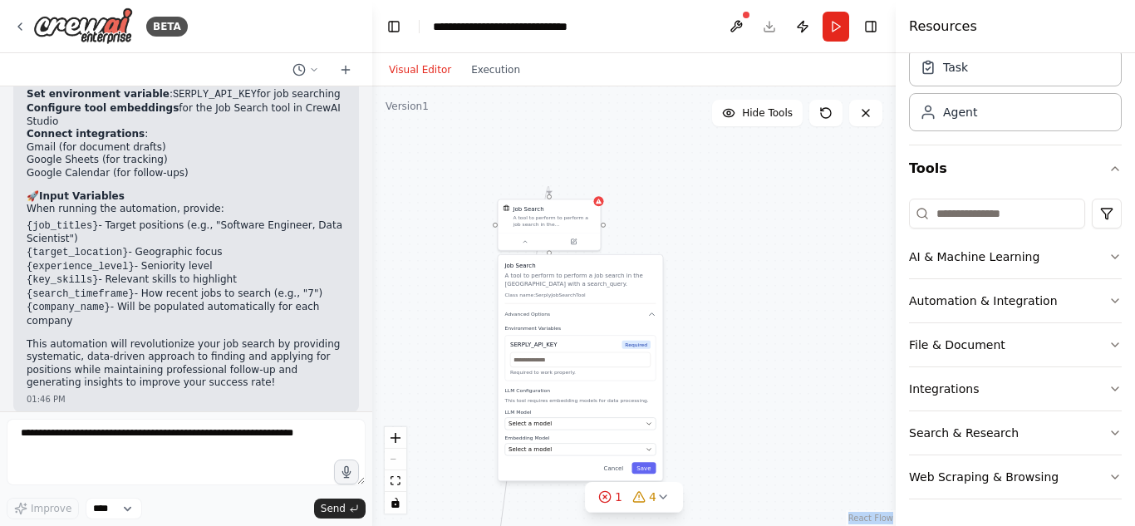
click at [396, 459] on div "React Flow controls" at bounding box center [396, 470] width 22 height 86
click at [393, 438] on icon "zoom in" at bounding box center [396, 438] width 10 height 10
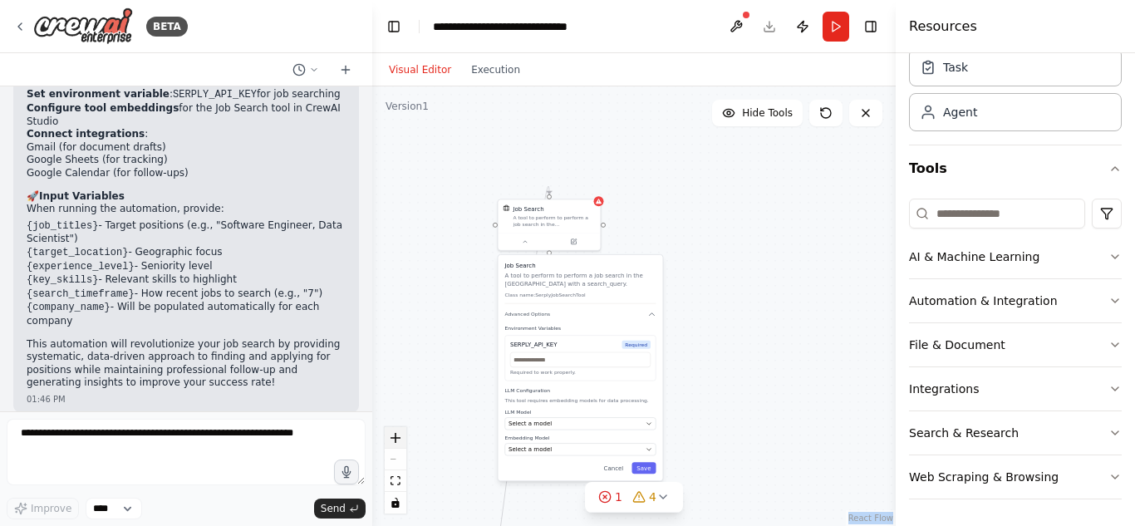
click at [393, 438] on icon "zoom in" at bounding box center [396, 438] width 10 height 10
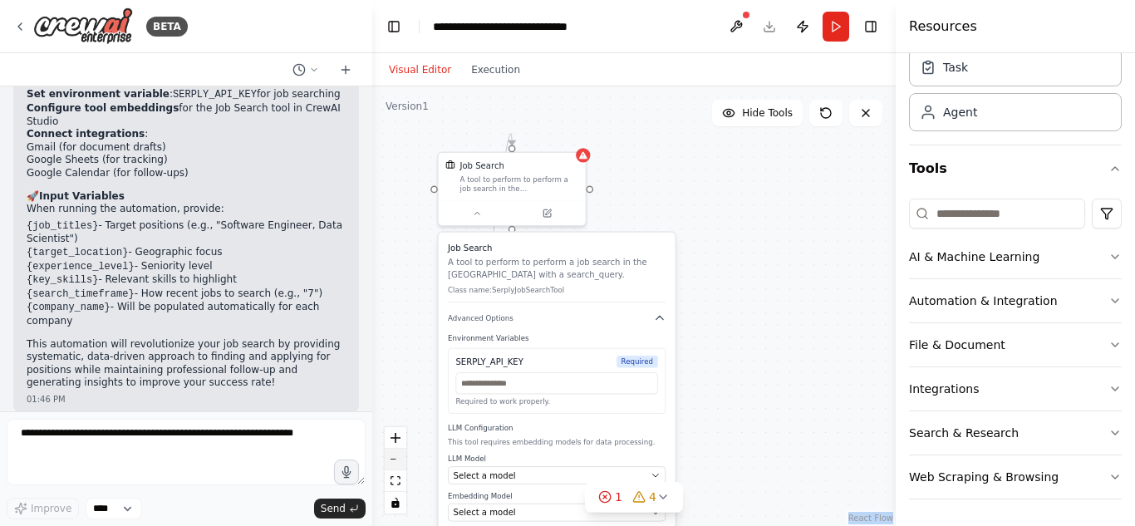
click at [391, 456] on button "zoom out" at bounding box center [396, 460] width 22 height 22
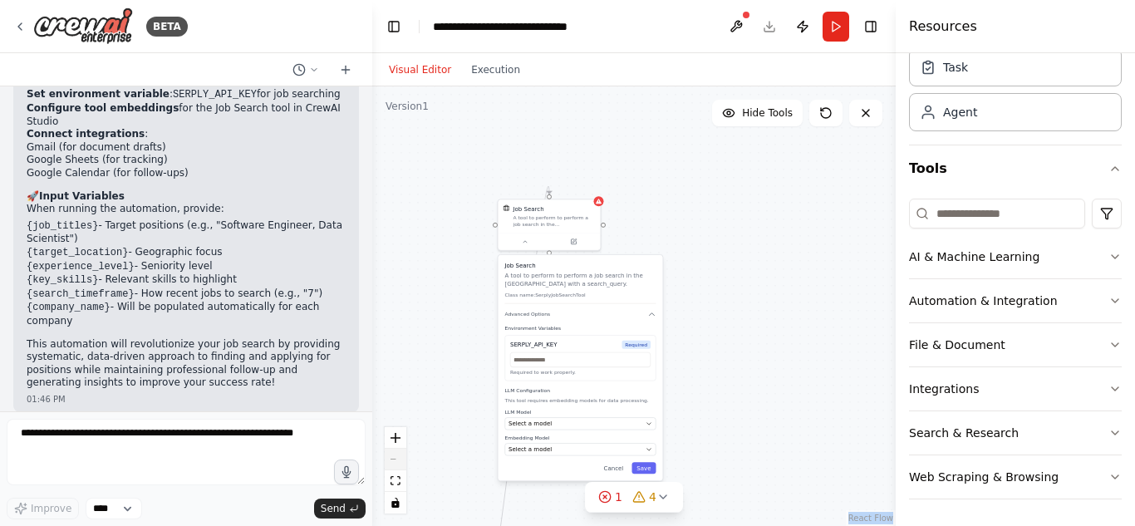
click at [391, 456] on div "React Flow controls" at bounding box center [396, 470] width 22 height 86
drag, startPoint x: 391, startPoint y: 456, endPoint x: 642, endPoint y: 294, distance: 297.7
click at [642, 294] on div "**********" at bounding box center [634, 306] width 524 height 440
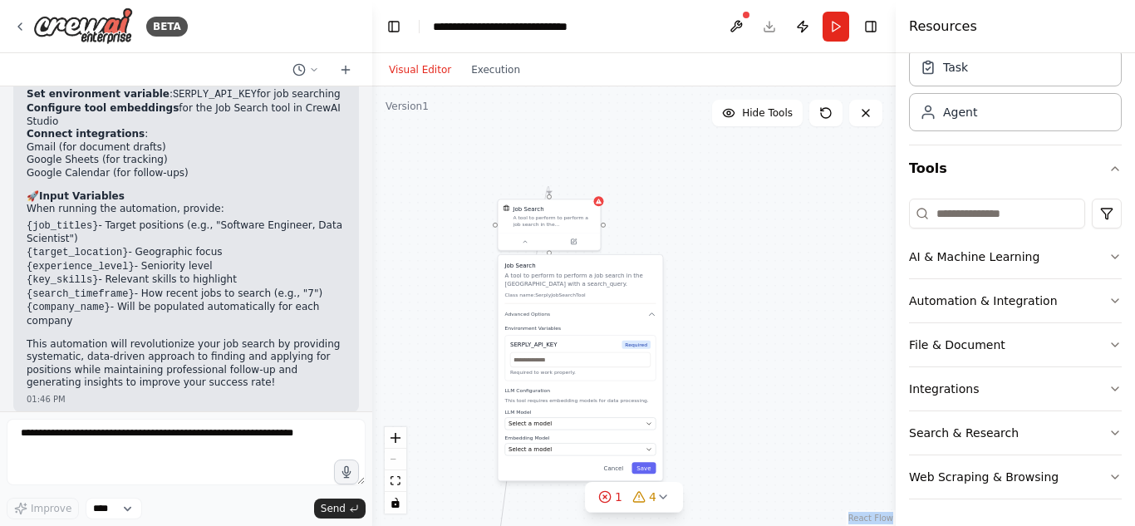
click at [642, 294] on p "Class name: SerplyJobSearchTool" at bounding box center [580, 295] width 151 height 7
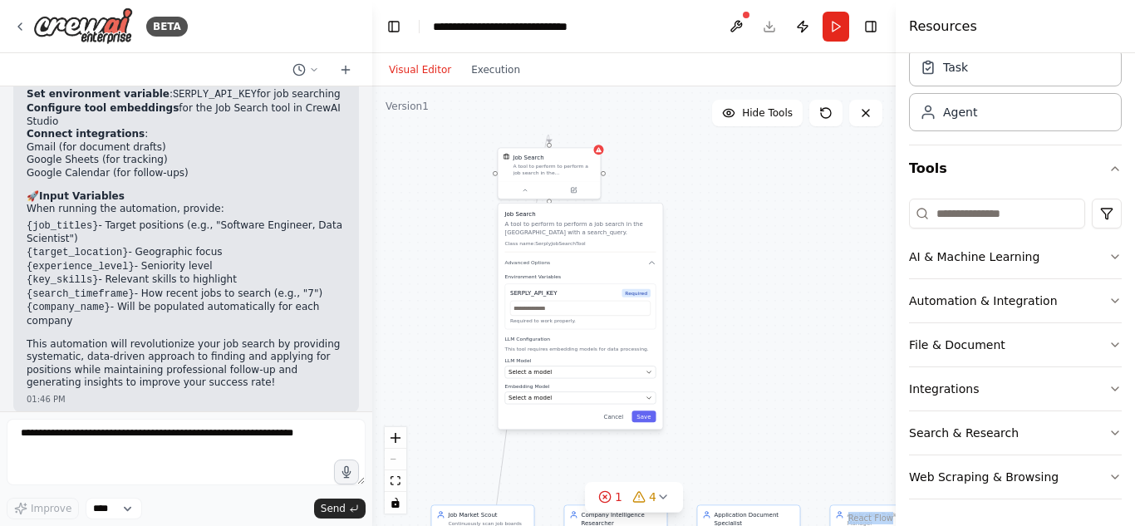
drag, startPoint x: 747, startPoint y: 326, endPoint x: 725, endPoint y: 161, distance: 166.1
click at [725, 161] on div "**********" at bounding box center [634, 306] width 524 height 440
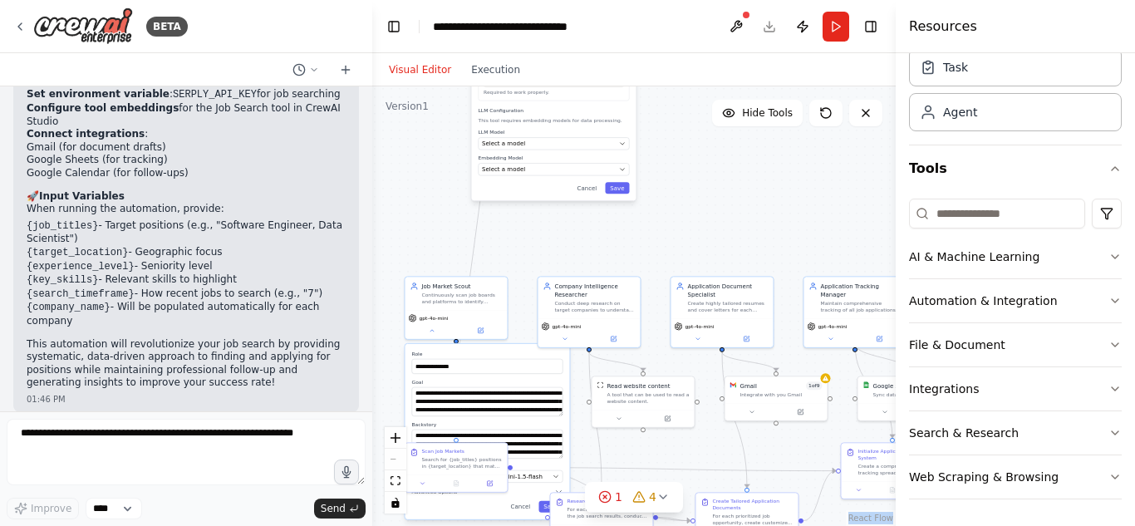
drag, startPoint x: 725, startPoint y: 161, endPoint x: 721, endPoint y: 46, distance: 115.6
click at [721, 46] on main "**********" at bounding box center [634, 263] width 524 height 526
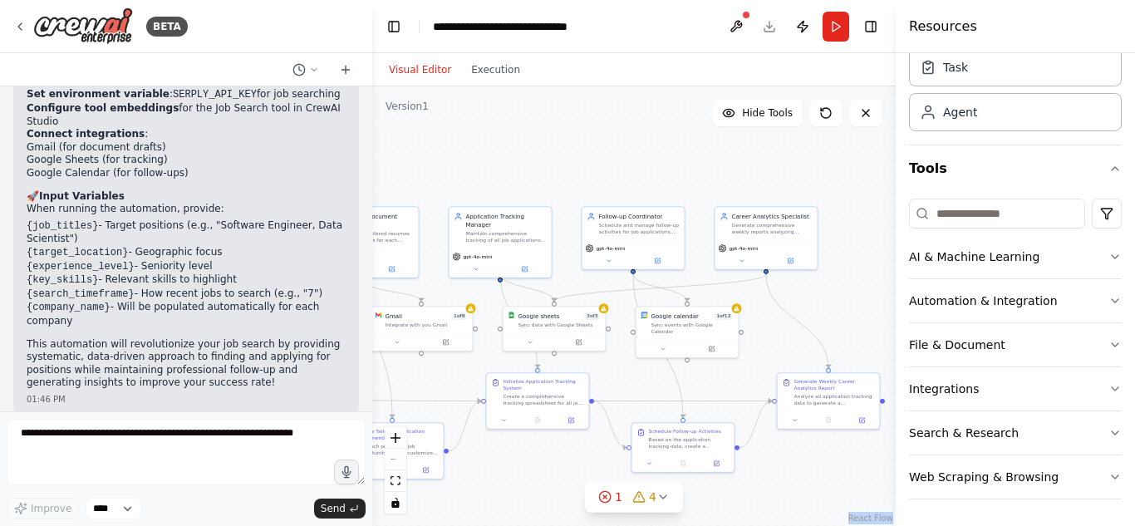
drag, startPoint x: 734, startPoint y: 208, endPoint x: 402, endPoint y: 86, distance: 353.2
click at [402, 86] on div "**********" at bounding box center [634, 306] width 524 height 440
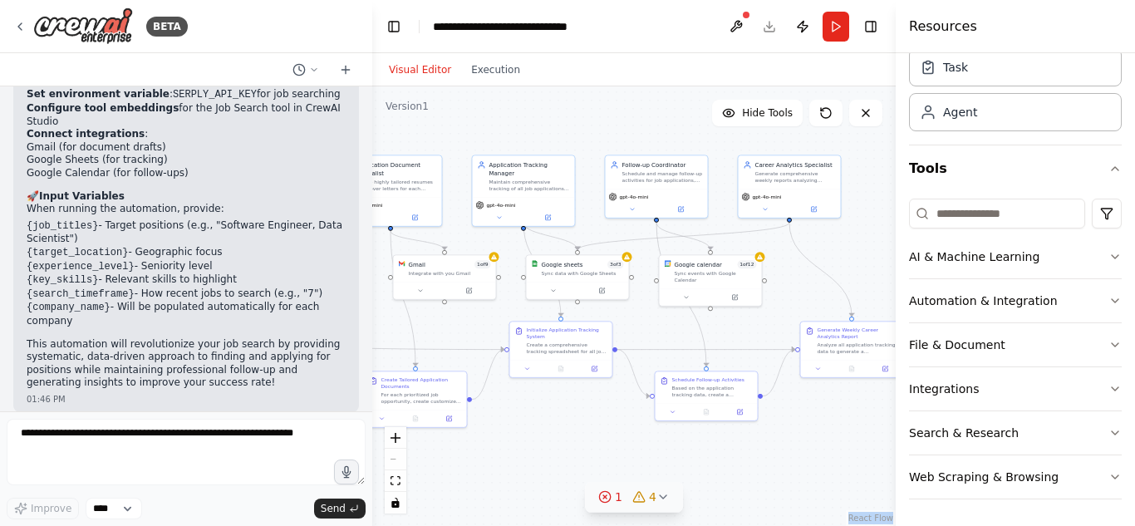
click at [666, 500] on icon at bounding box center [663, 496] width 13 height 13
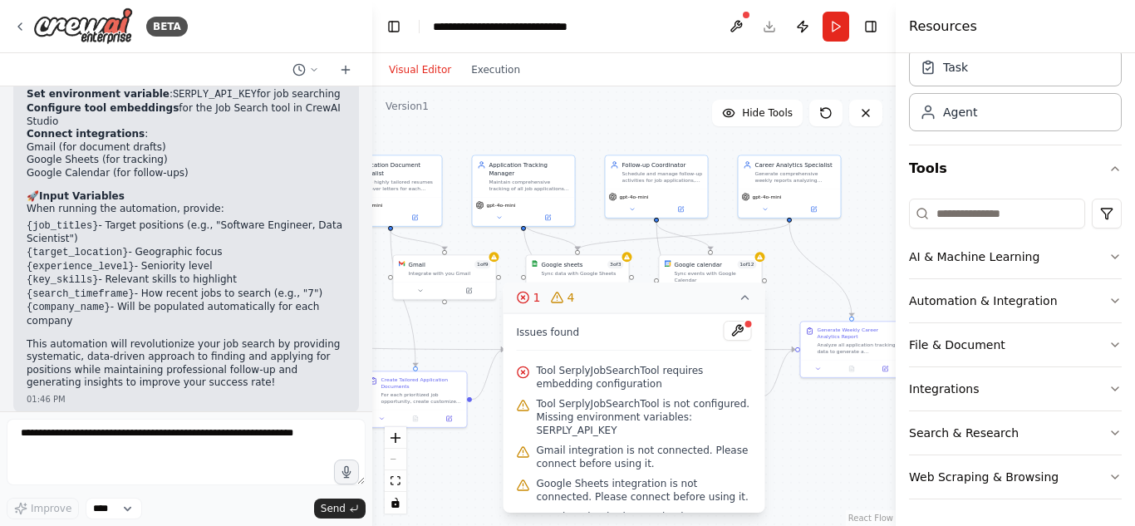
click at [618, 377] on span "Tool SerplyJobSearchTool requires embedding configuration" at bounding box center [644, 377] width 215 height 27
click at [579, 367] on span "Tool SerplyJobSearchTool requires embedding configuration" at bounding box center [644, 377] width 215 height 27
click at [571, 408] on span "Tool SerplyJobSearchTool is not configured. Missing environment variables: SERP…" at bounding box center [644, 417] width 215 height 40
click at [614, 431] on span "Tool SerplyJobSearchTool is not configured. Missing environment variables: SERP…" at bounding box center [644, 417] width 215 height 40
click at [667, 507] on div "Google Calendar integration is not connected. Please connect before using it." at bounding box center [634, 523] width 235 height 33
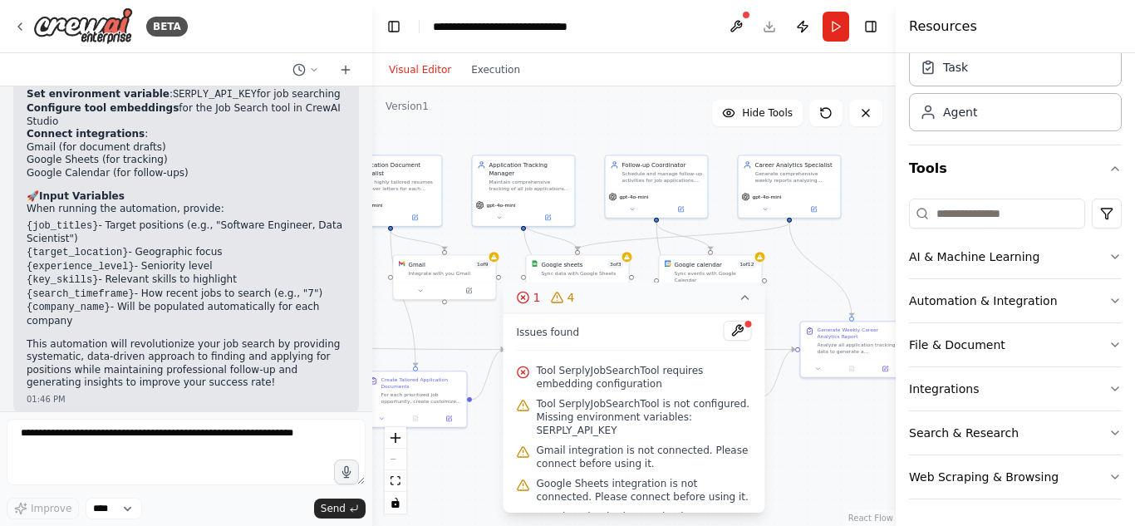
scroll to position [33, 0]
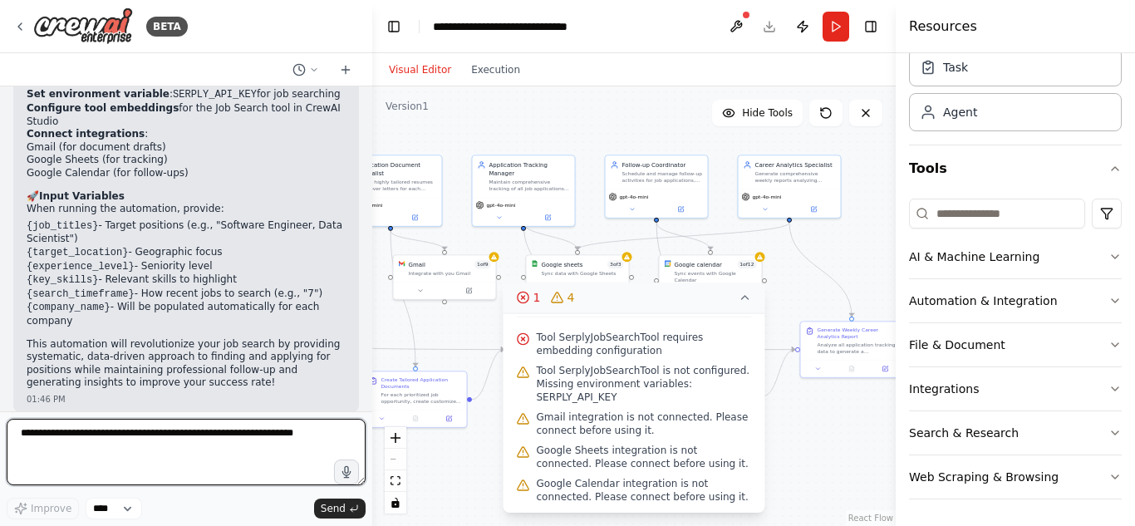
click at [272, 469] on textarea at bounding box center [186, 452] width 359 height 66
type textarea "*"
type textarea "**********"
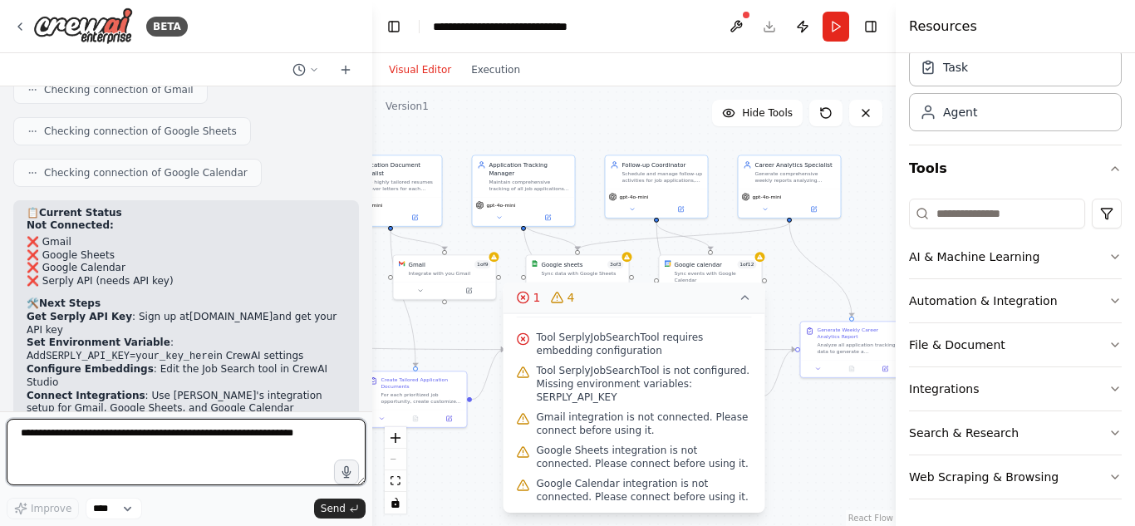
scroll to position [2701, 0]
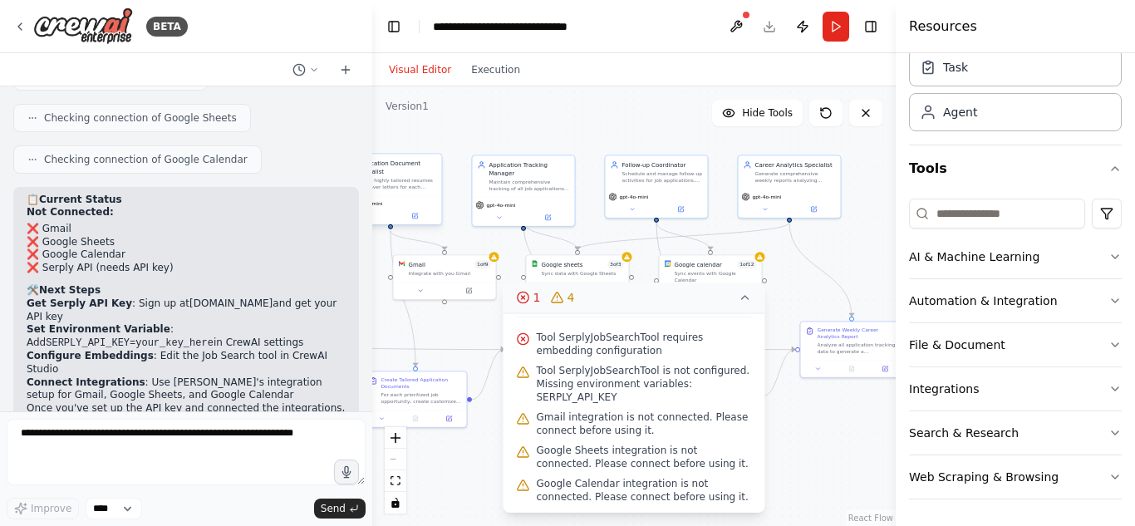
click at [411, 203] on div "gpt-4o-mini" at bounding box center [391, 203] width 96 height 8
drag, startPoint x: 404, startPoint y: 203, endPoint x: 427, endPoint y: 204, distance: 23.3
click at [427, 204] on div "gpt-4o-mini" at bounding box center [416, 203] width 96 height 8
drag, startPoint x: 424, startPoint y: 121, endPoint x: 467, endPoint y: 129, distance: 44.0
click at [467, 129] on div "**********" at bounding box center [634, 306] width 524 height 440
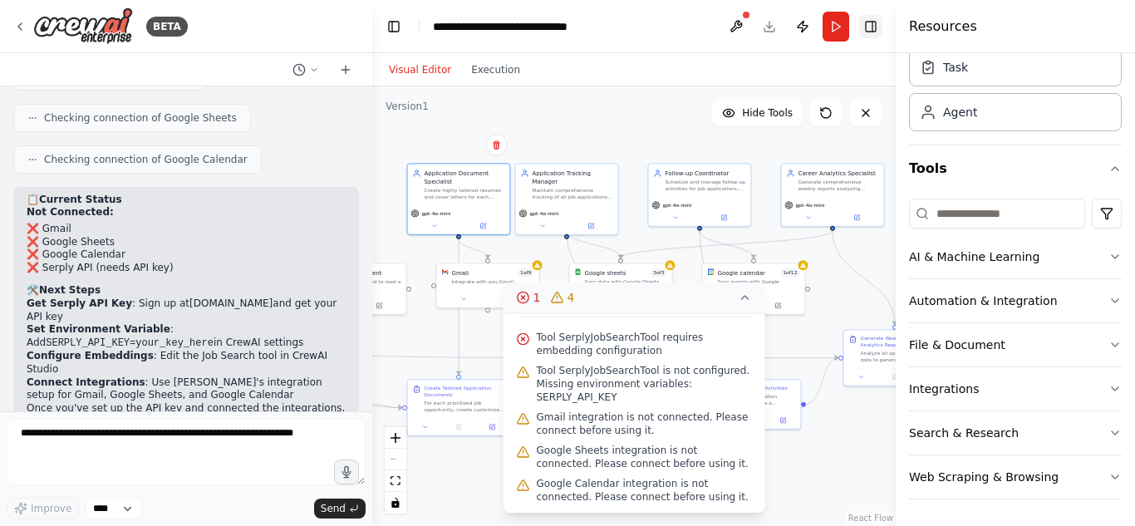
click at [870, 27] on button "Toggle Right Sidebar" at bounding box center [870, 26] width 23 height 23
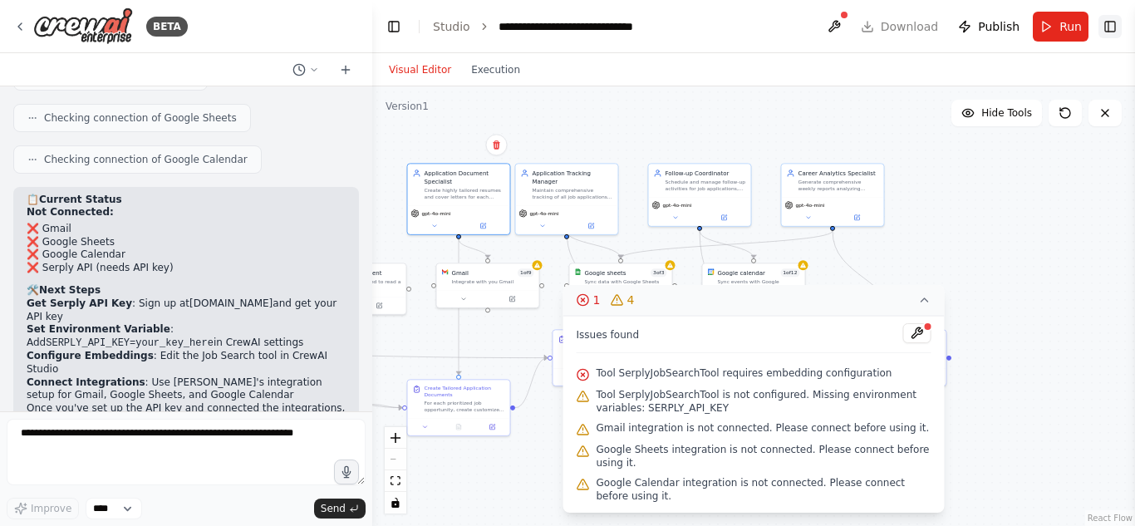
scroll to position [0, 0]
click at [1000, 299] on div "**********" at bounding box center [753, 306] width 763 height 440
click at [922, 302] on icon at bounding box center [925, 299] width 7 height 3
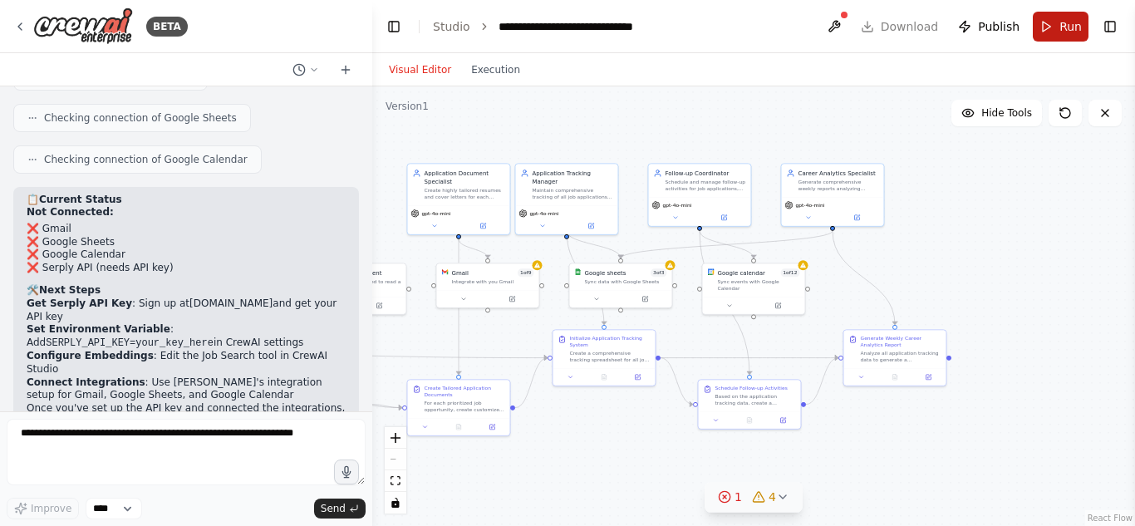
click at [1062, 22] on span "Run" at bounding box center [1071, 26] width 22 height 17
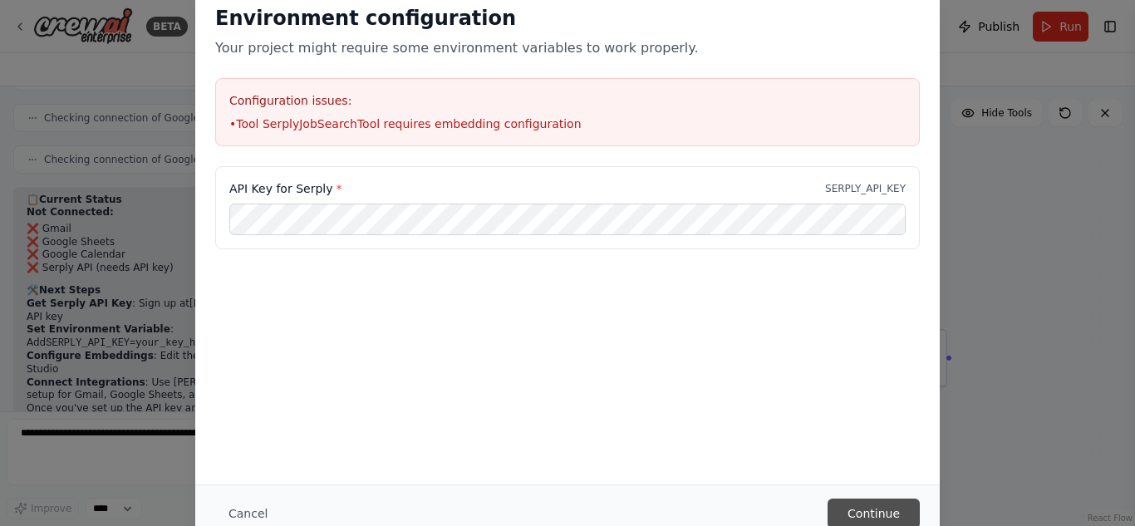
click at [866, 506] on button "Continue" at bounding box center [874, 514] width 92 height 30
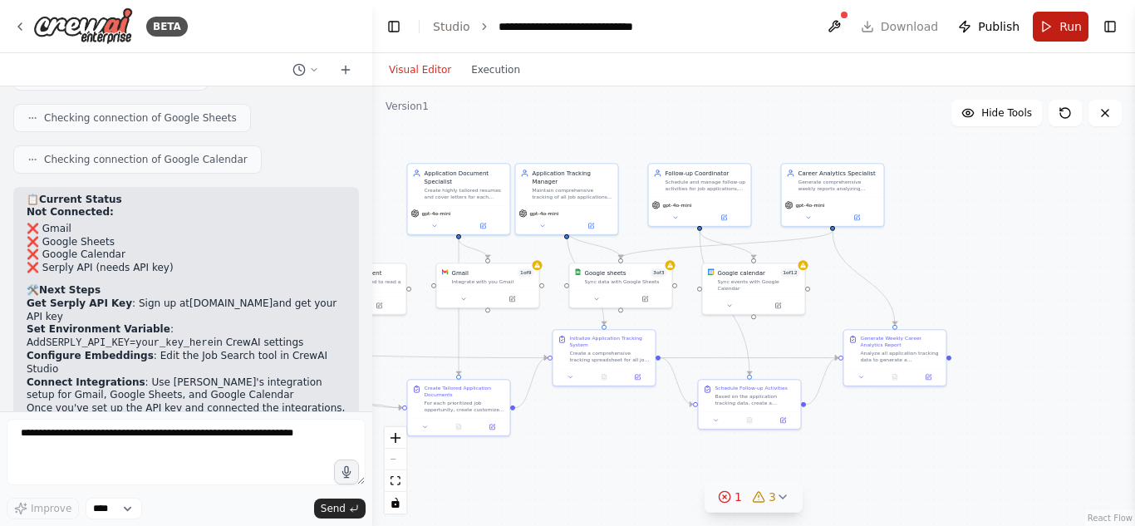
click at [1055, 22] on button "Run" at bounding box center [1061, 27] width 56 height 30
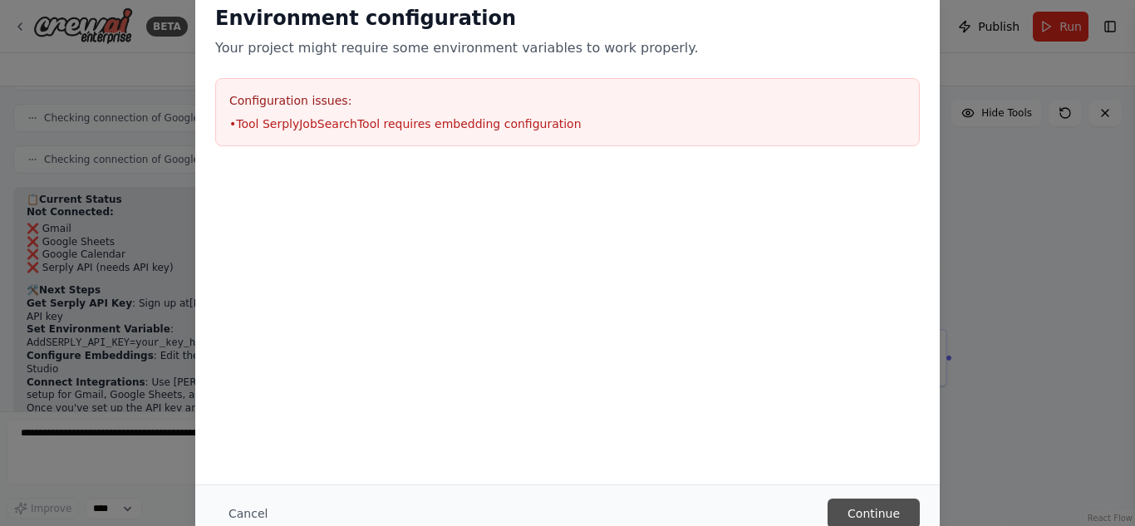
click at [898, 505] on button "Continue" at bounding box center [874, 514] width 92 height 30
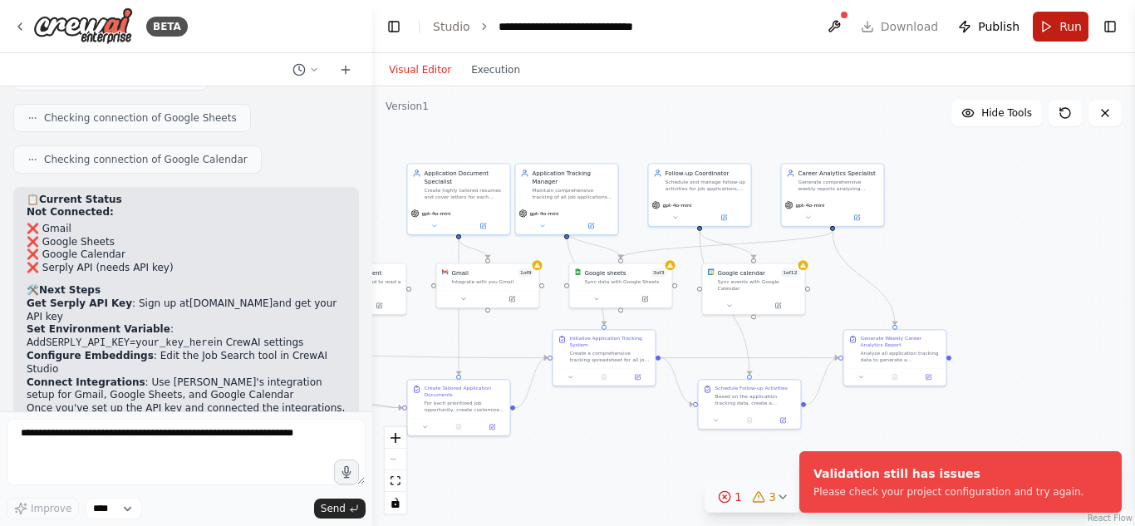
click at [1052, 32] on button "Run" at bounding box center [1061, 27] width 56 height 30
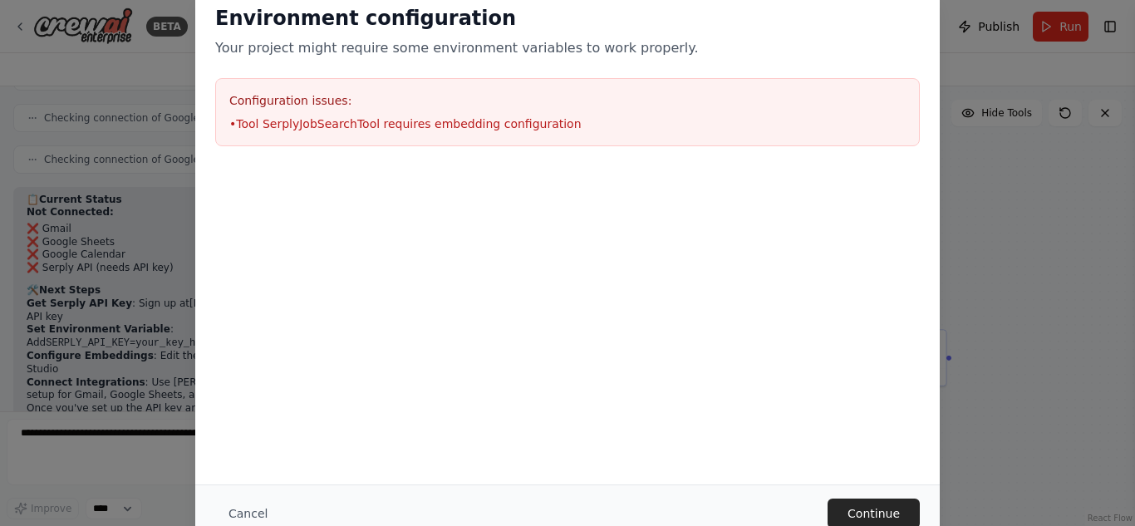
click at [312, 120] on li "• Tool SerplyJobSearchTool requires embedding configuration" at bounding box center [567, 124] width 677 height 17
drag, startPoint x: 312, startPoint y: 120, endPoint x: 313, endPoint y: 111, distance: 8.5
click at [312, 120] on li "• Tool SerplyJobSearchTool requires embedding configuration" at bounding box center [567, 124] width 677 height 17
click at [313, 111] on div "Configuration issues: • Tool SerplyJobSearchTool requires embedding configurati…" at bounding box center [567, 112] width 705 height 68
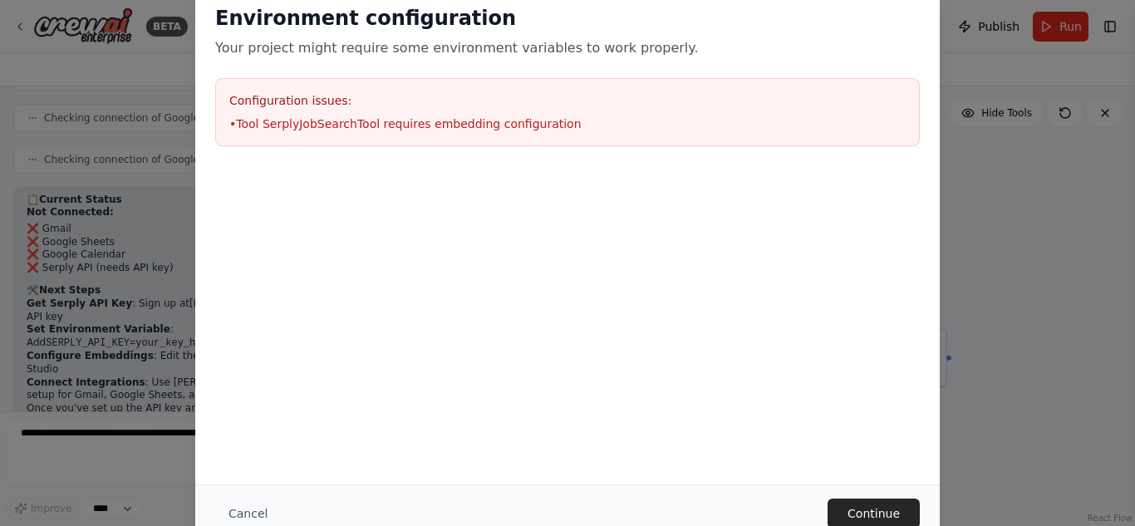
click at [949, 57] on div "Environment configuration Your project might require some environment variables…" at bounding box center [567, 263] width 1135 height 526
click at [891, 510] on button "Continue" at bounding box center [874, 514] width 92 height 30
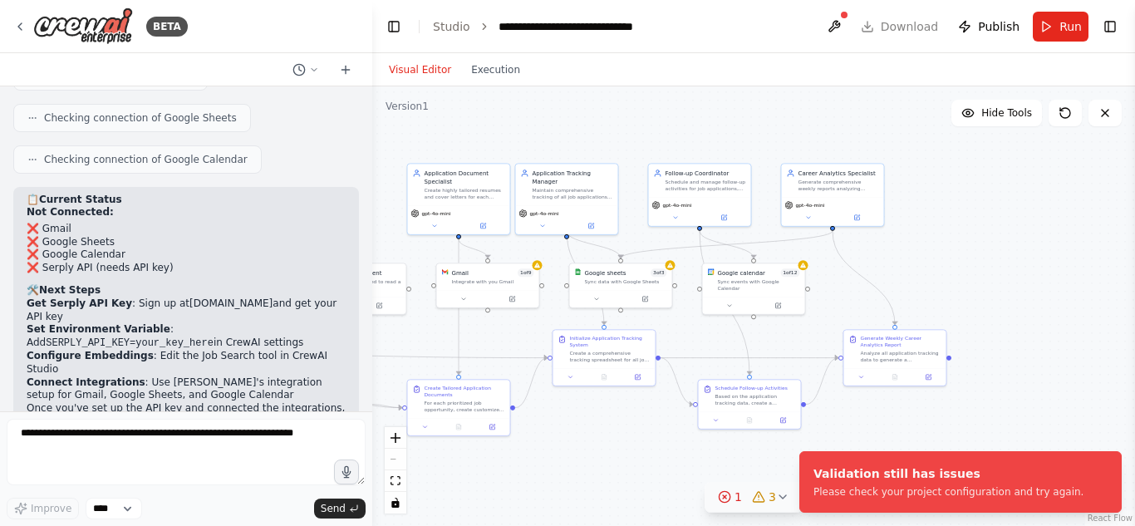
click at [984, 319] on div "**********" at bounding box center [753, 306] width 763 height 440
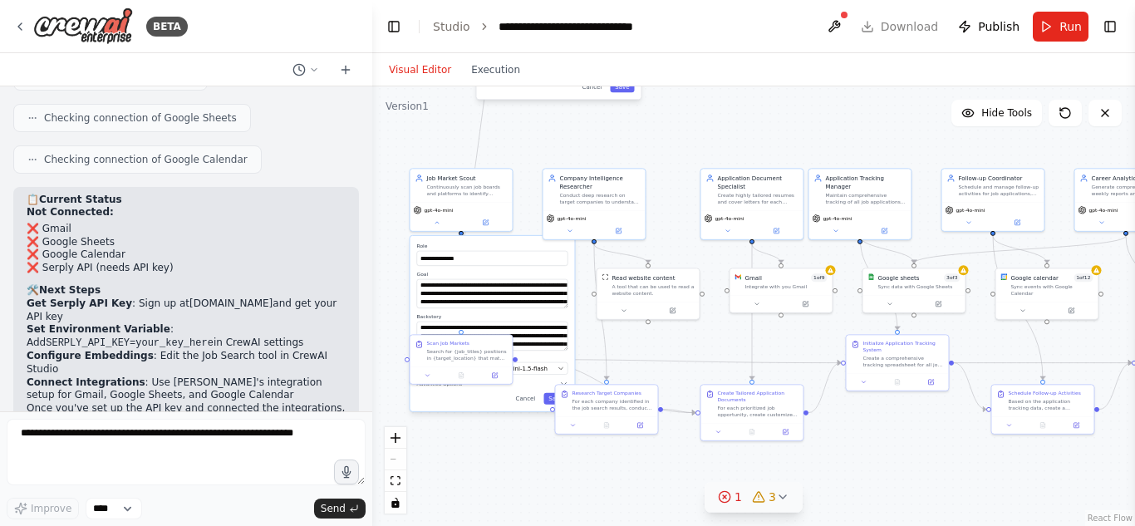
drag, startPoint x: 432, startPoint y: 344, endPoint x: 726, endPoint y: 349, distance: 293.5
click at [726, 349] on div "**********" at bounding box center [753, 306] width 763 height 440
click at [583, 270] on div "**********" at bounding box center [753, 306] width 763 height 440
click at [524, 244] on label "Role" at bounding box center [491, 246] width 151 height 7
click at [554, 455] on div "**********" at bounding box center [753, 306] width 763 height 440
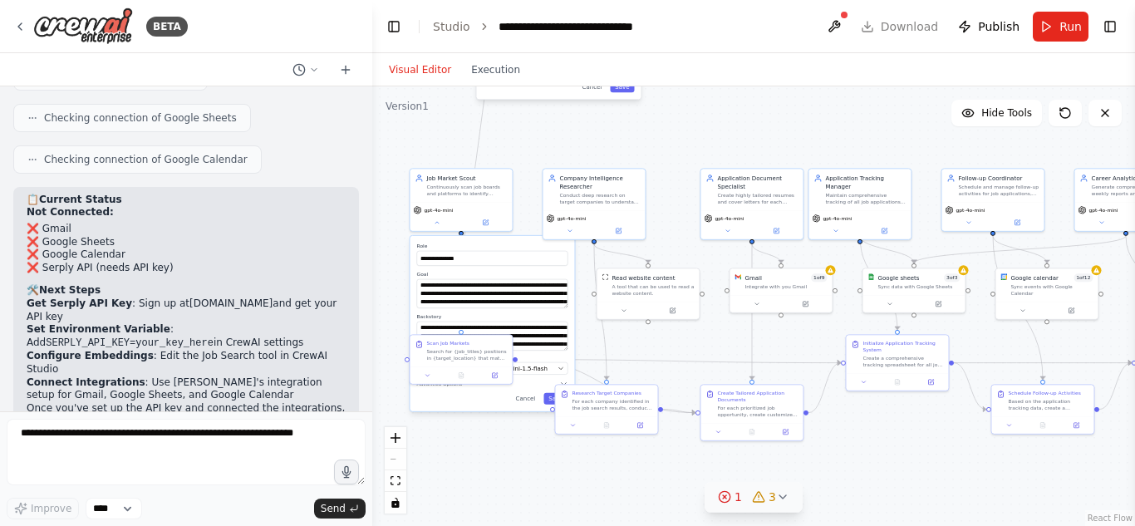
click at [529, 405] on div "**********" at bounding box center [492, 323] width 165 height 175
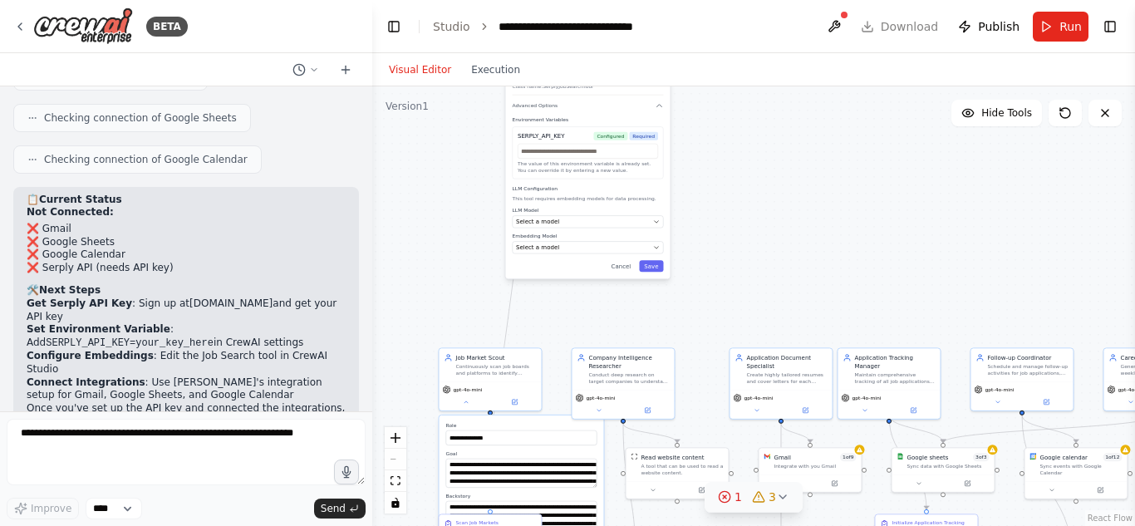
drag, startPoint x: 687, startPoint y: 353, endPoint x: 716, endPoint y: 533, distance: 181.8
click at [716, 525] on html "BETA Build a crew that scans multiple job boards for relevant positions, automa…" at bounding box center [567, 263] width 1135 height 526
drag, startPoint x: 770, startPoint y: 192, endPoint x: 764, endPoint y: 252, distance: 60.1
click at [764, 252] on div "**********" at bounding box center [753, 306] width 763 height 440
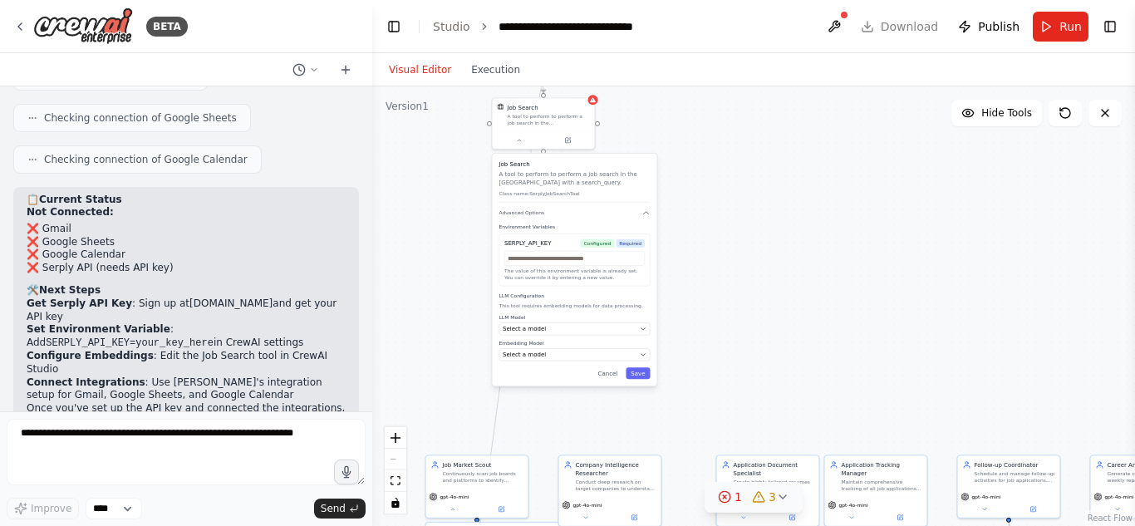
drag, startPoint x: 764, startPoint y: 252, endPoint x: 758, endPoint y: 283, distance: 32.1
click at [758, 283] on div "**********" at bounding box center [753, 306] width 763 height 440
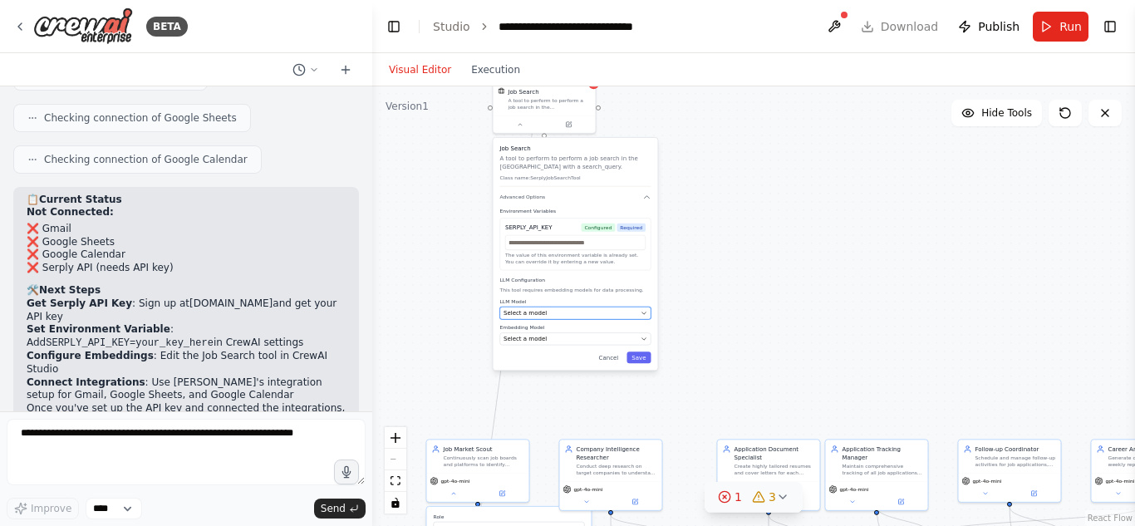
click at [548, 309] on div "Select a model" at bounding box center [571, 313] width 134 height 8
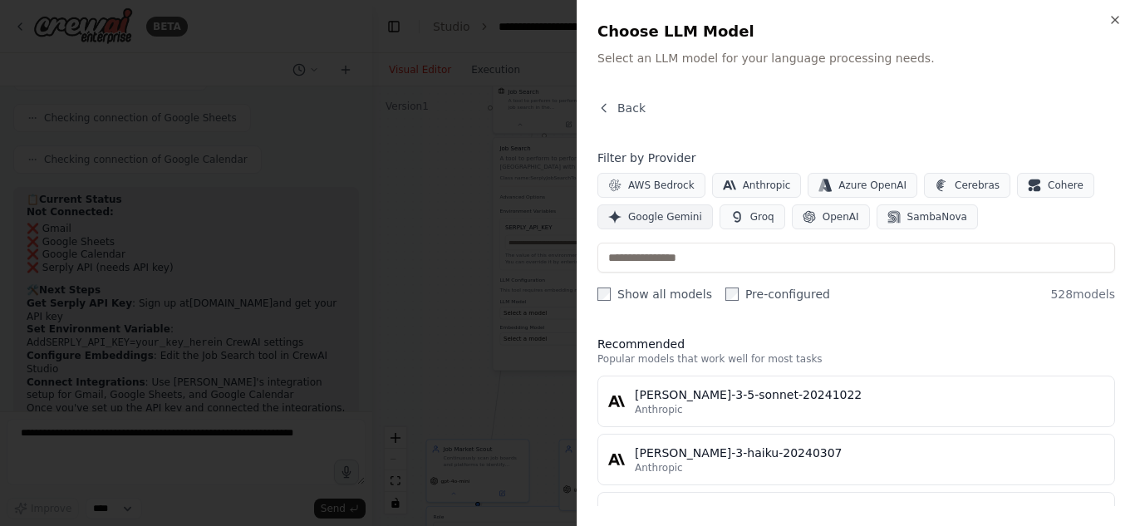
click at [676, 212] on span "Google Gemini" at bounding box center [665, 216] width 74 height 13
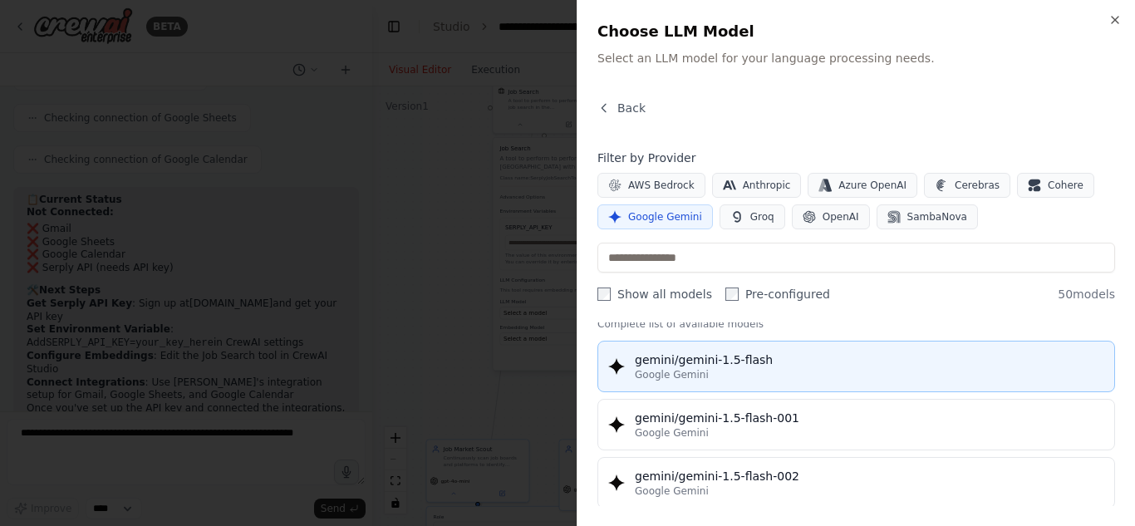
scroll to position [34, 0]
click at [723, 381] on div "Google Gemini" at bounding box center [870, 375] width 470 height 13
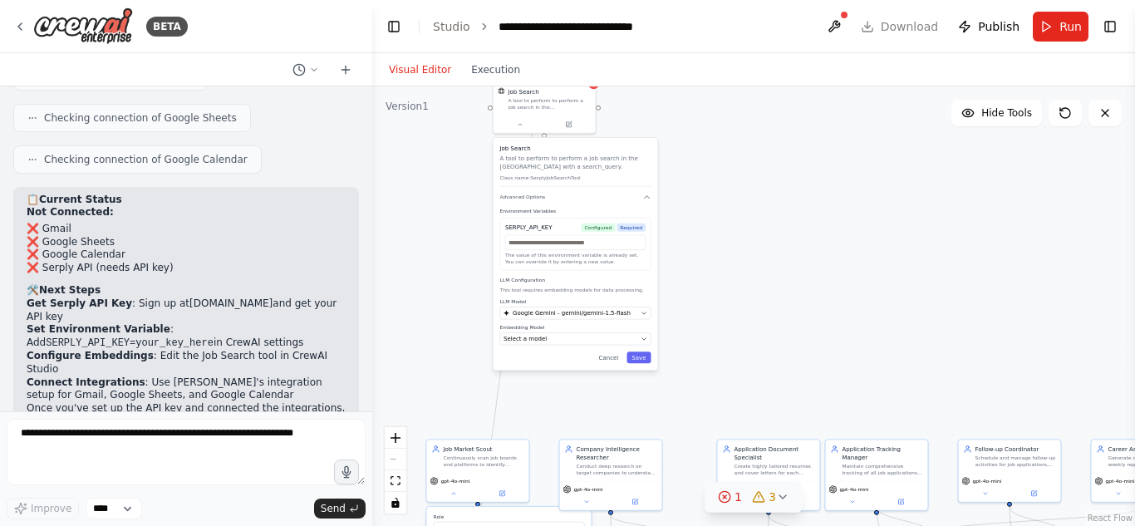
click at [564, 346] on div "Job Search A tool to perform to perform a job search in the US with a search_qu…" at bounding box center [575, 254] width 165 height 233
click at [644, 341] on icon "button" at bounding box center [644, 339] width 7 height 7
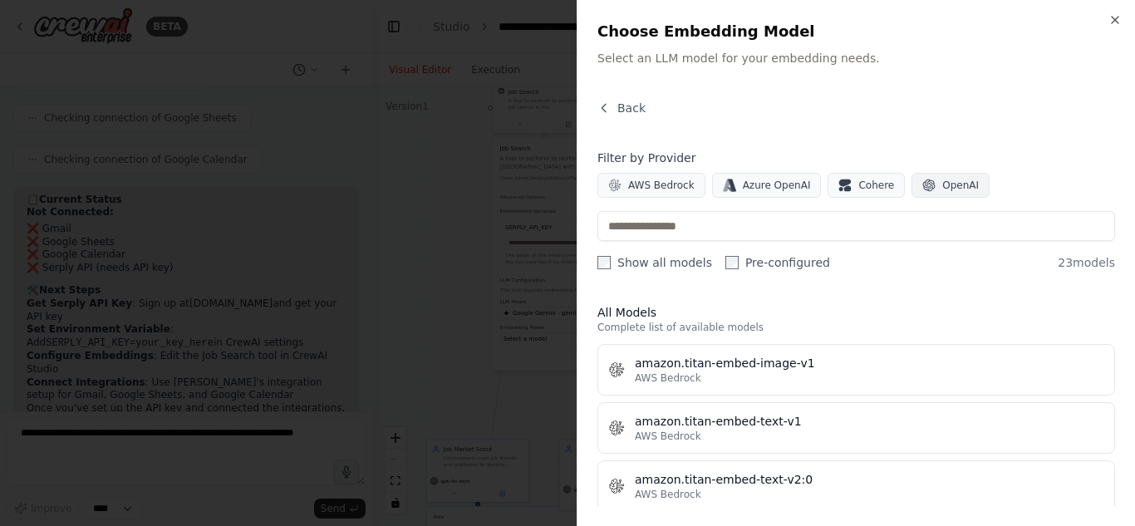
click at [943, 184] on span "OpenAI" at bounding box center [961, 185] width 37 height 13
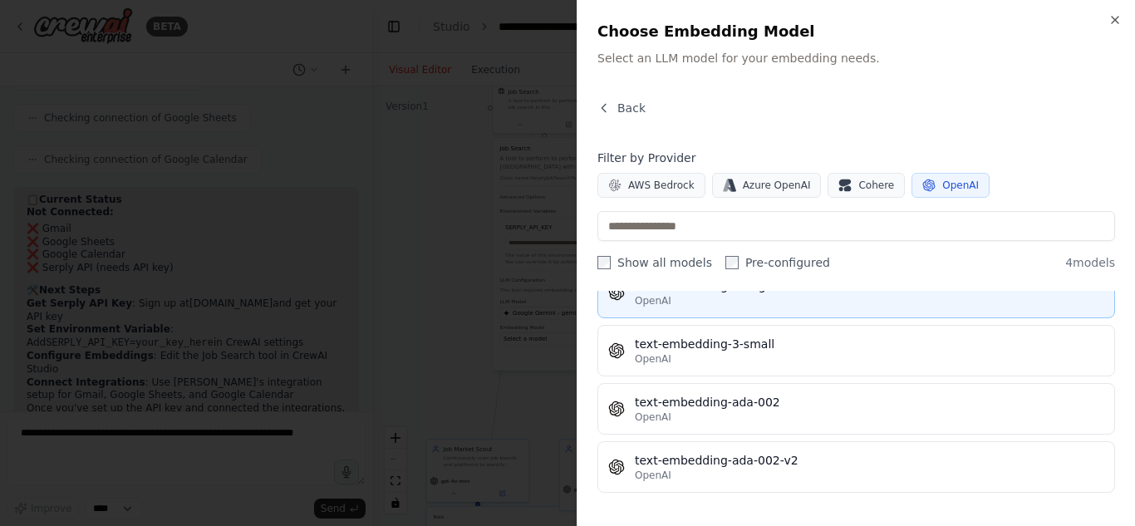
scroll to position [0, 0]
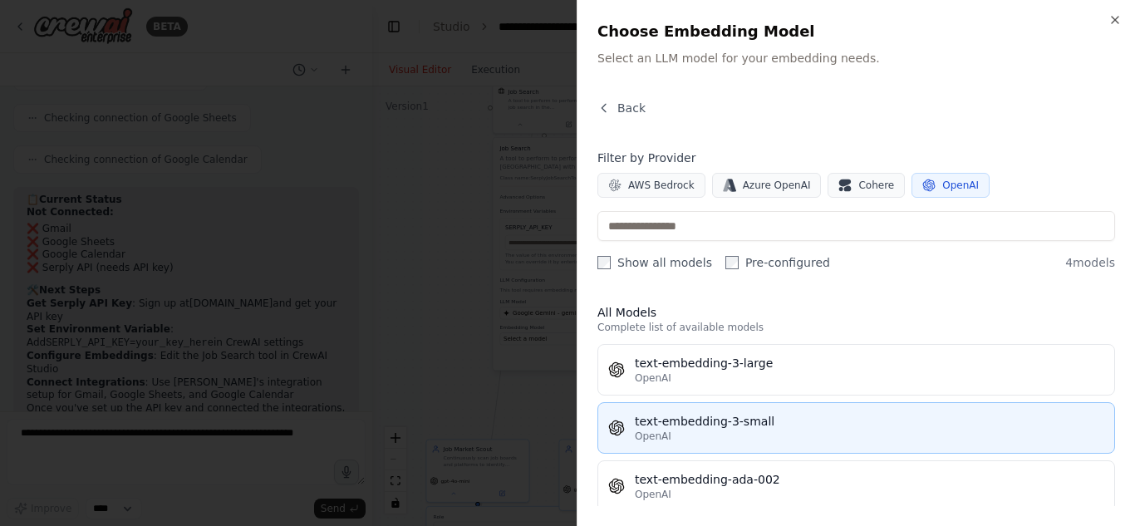
click at [785, 447] on button "text-embedding-3-small OpenAI" at bounding box center [857, 428] width 518 height 52
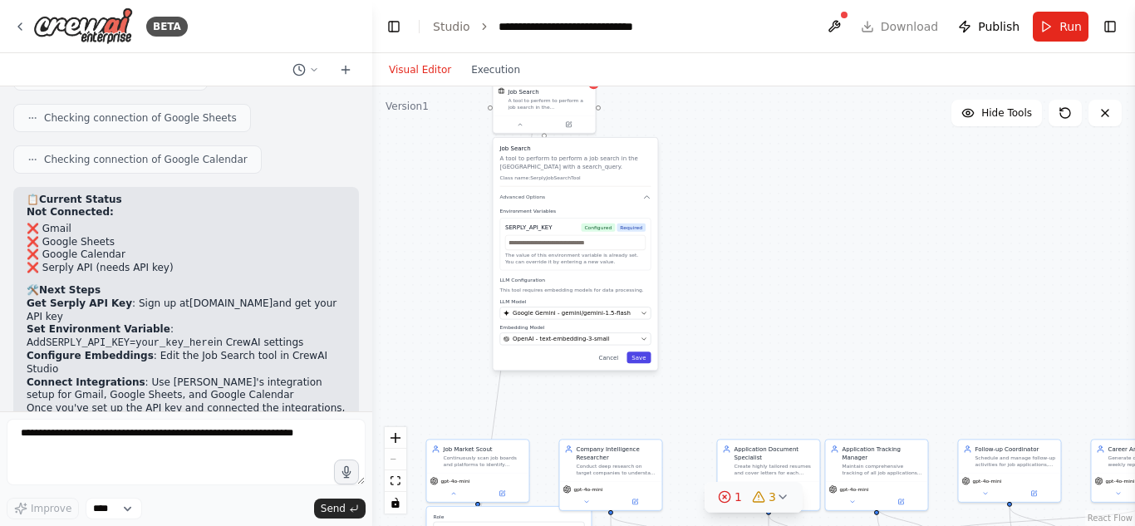
click at [647, 363] on button "Save" at bounding box center [639, 358] width 24 height 12
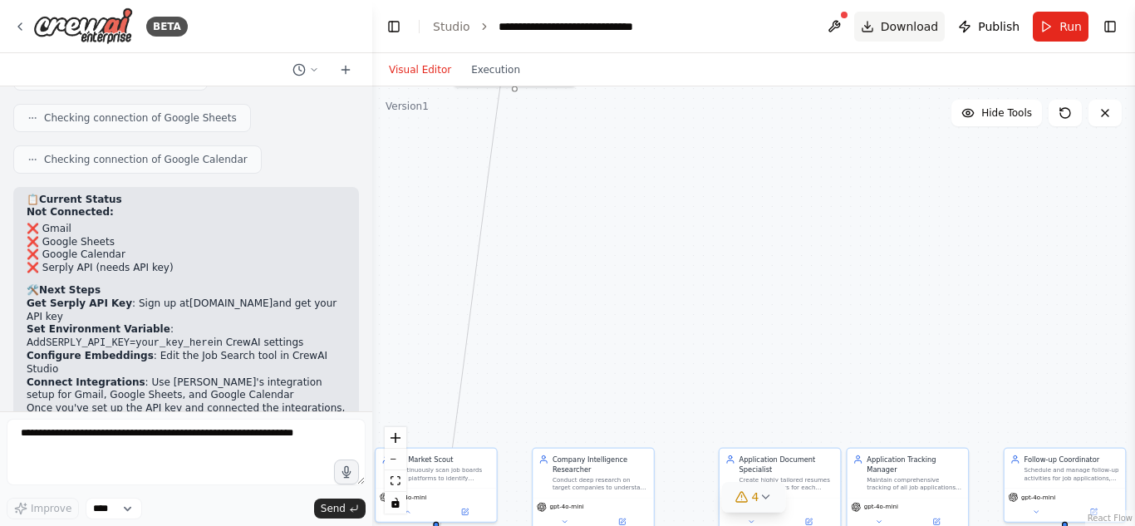
click at [894, 29] on span "Download" at bounding box center [910, 26] width 58 height 17
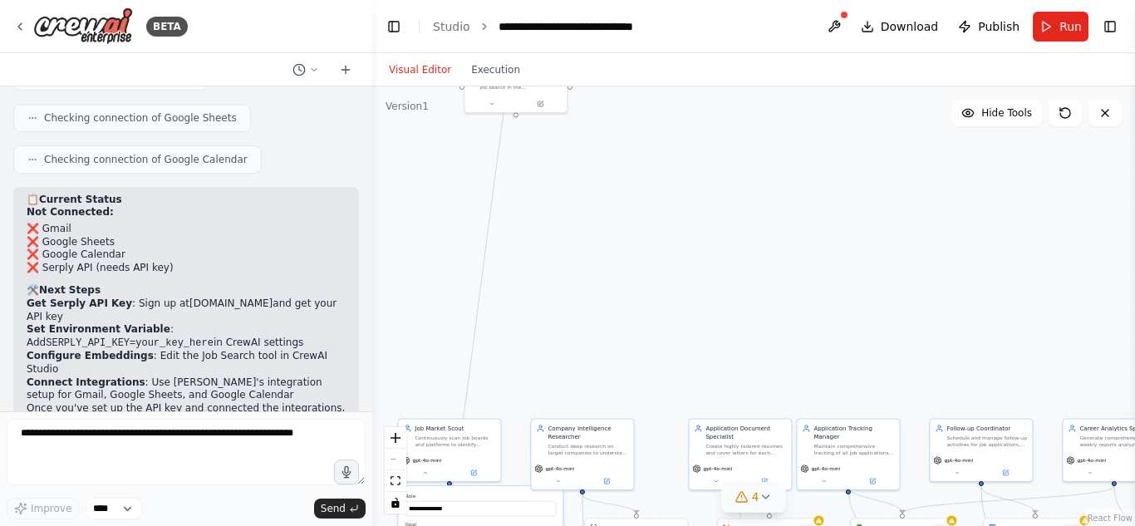
drag, startPoint x: 523, startPoint y: 259, endPoint x: 432, endPoint y: 210, distance: 102.6
click at [432, 210] on div "**********" at bounding box center [753, 306] width 763 height 440
click at [465, 447] on div "Job Market Scout Continuously scan job boards and platforms to identify relevan…" at bounding box center [449, 434] width 102 height 33
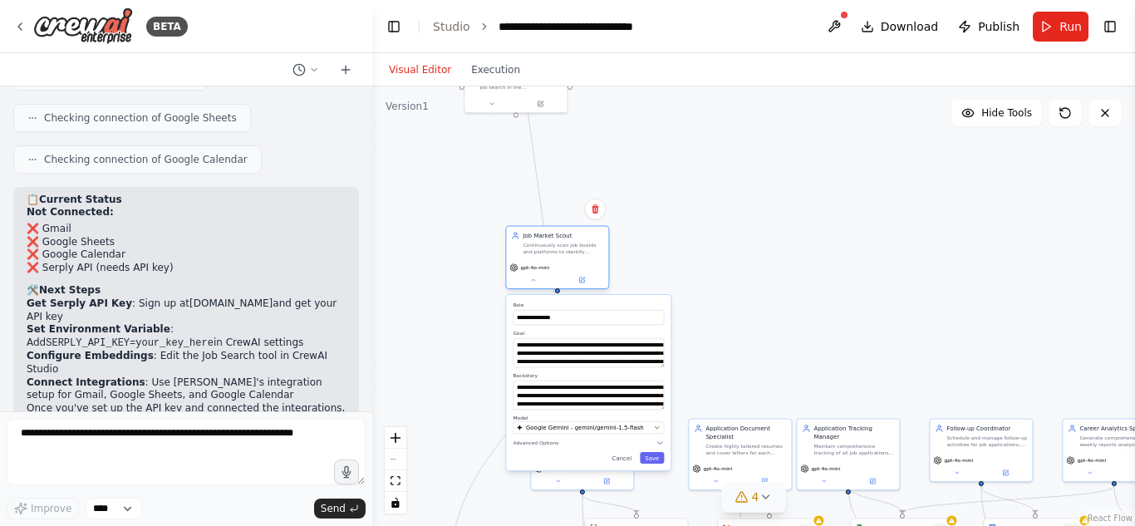
drag, startPoint x: 465, startPoint y: 447, endPoint x: 577, endPoint y: 247, distance: 229.6
click at [577, 247] on div "Job Market Scout Continuously scan job boards and platforms to identify relevan…" at bounding box center [557, 243] width 102 height 33
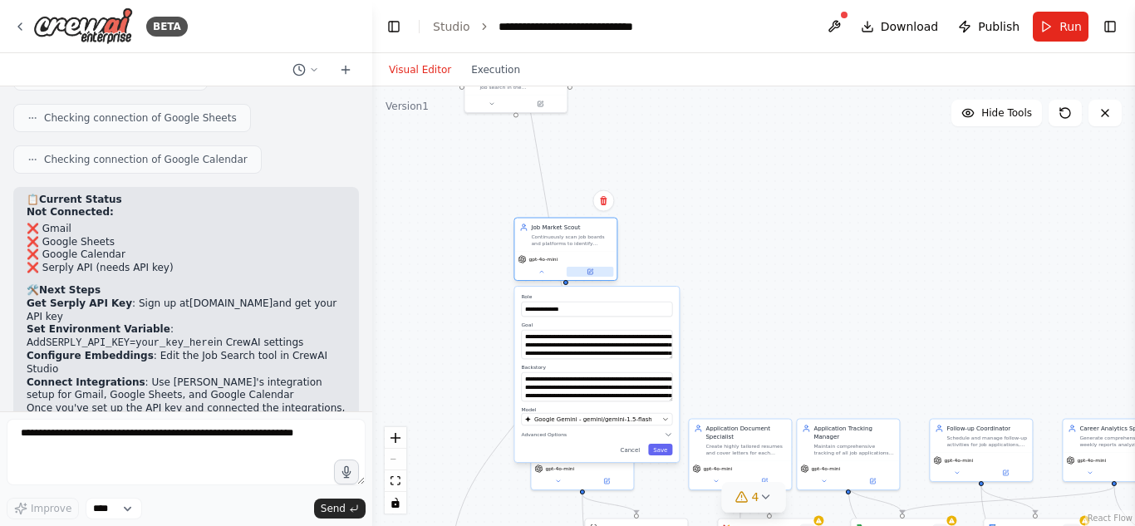
click at [592, 270] on icon at bounding box center [591, 271] width 4 height 4
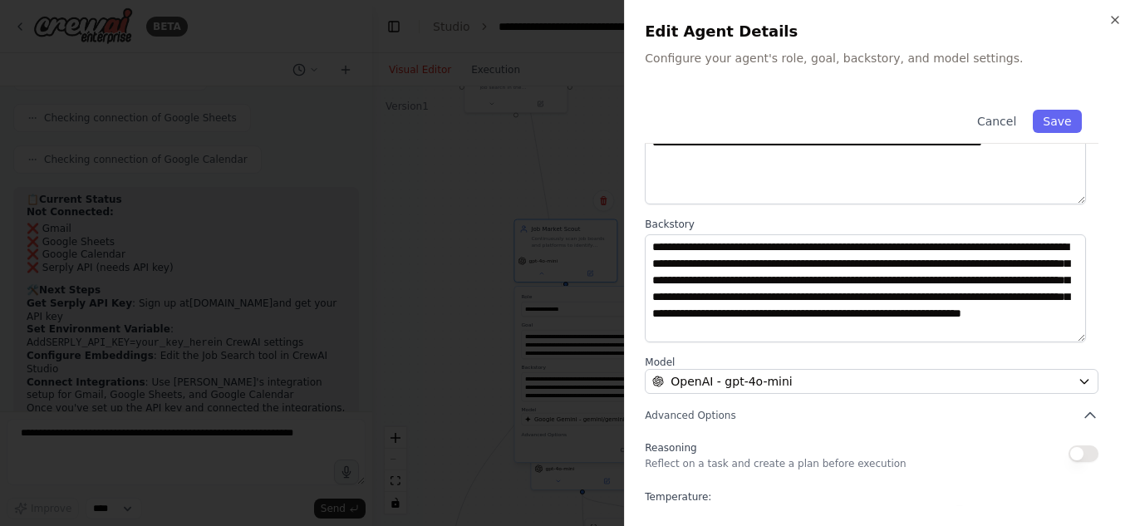
scroll to position [227, 0]
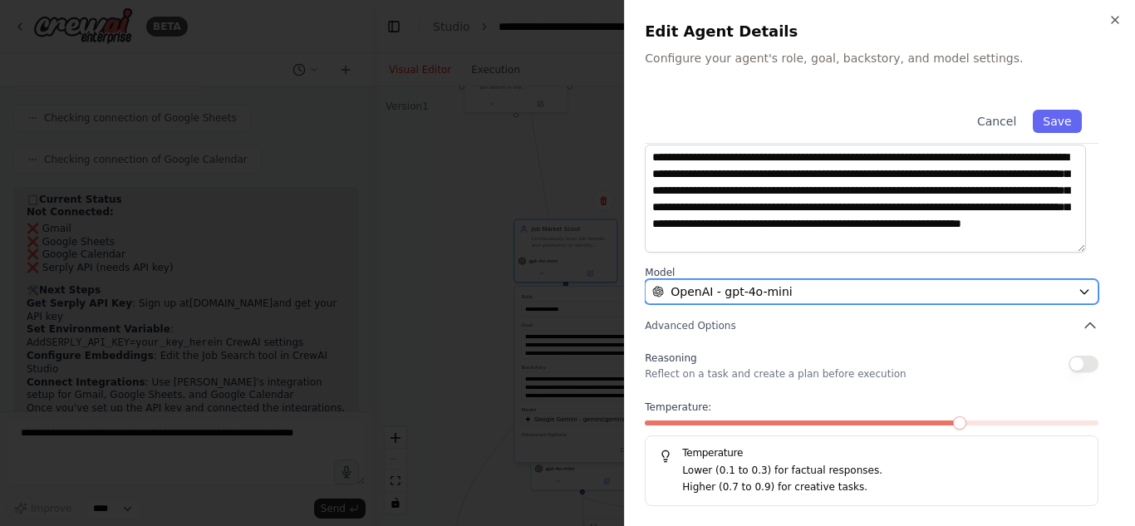
click at [814, 283] on div "OpenAI - gpt-4o-mini" at bounding box center [861, 291] width 419 height 17
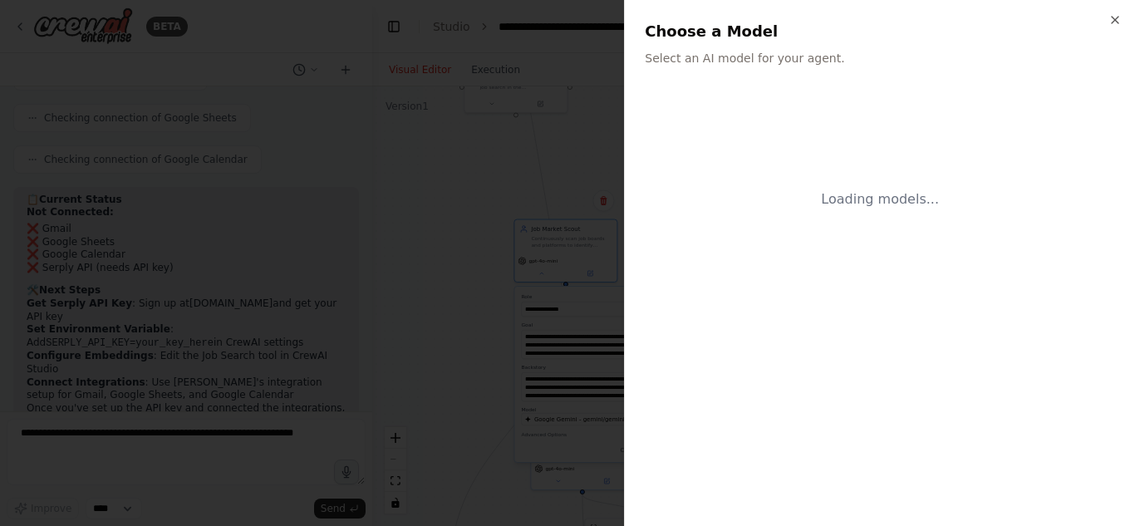
scroll to position [0, 0]
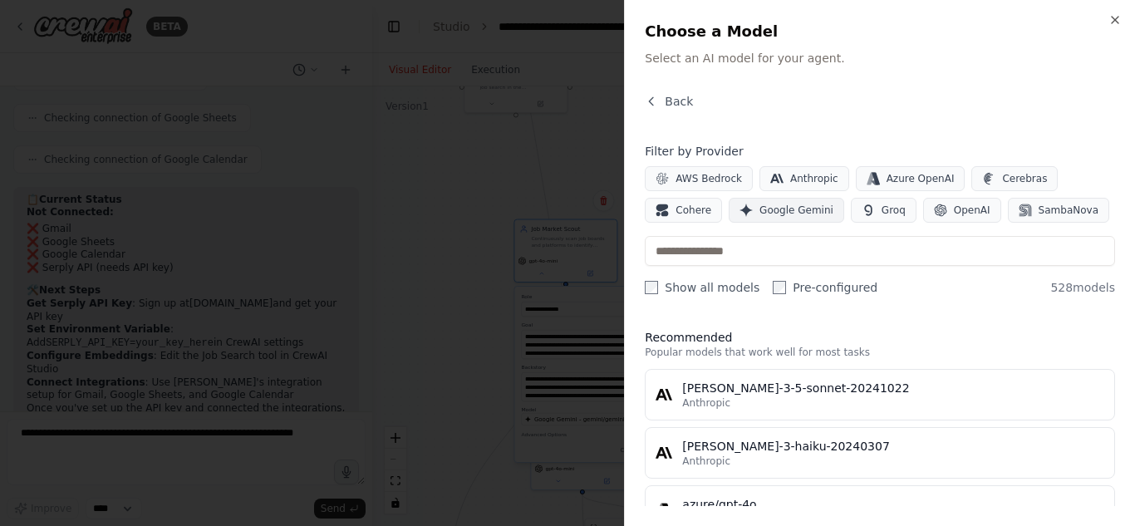
click at [729, 201] on button "Google Gemini" at bounding box center [787, 210] width 116 height 25
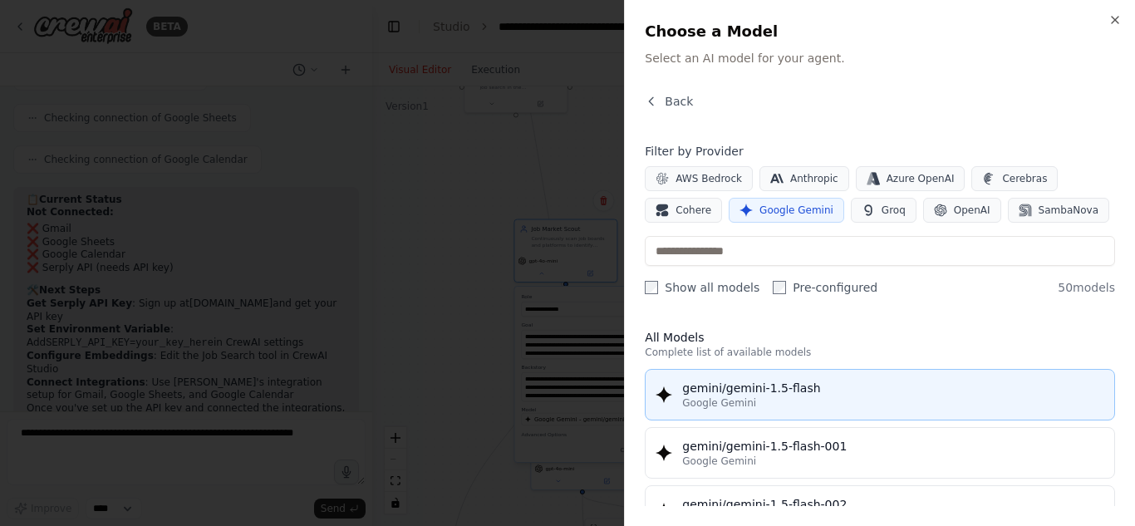
click at [876, 413] on button "gemini/gemini-1.5-flash Google Gemini" at bounding box center [880, 395] width 470 height 52
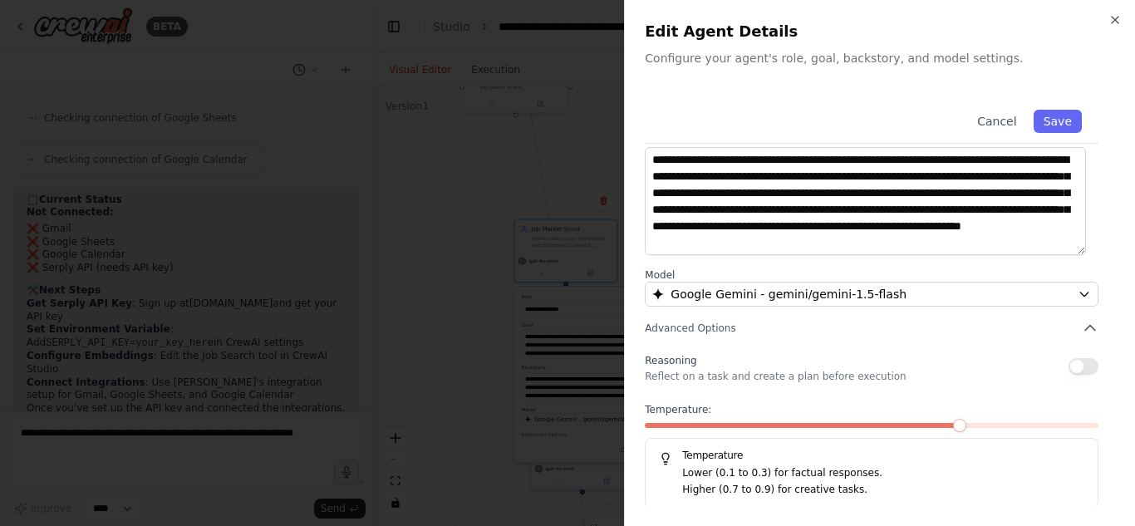
scroll to position [227, 0]
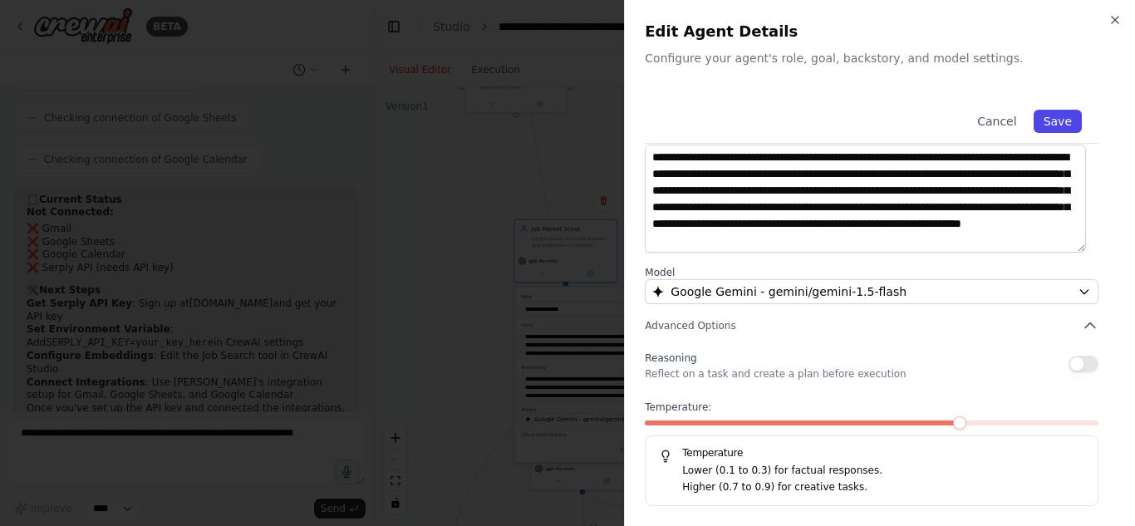
click at [1046, 122] on button "Save" at bounding box center [1058, 121] width 48 height 23
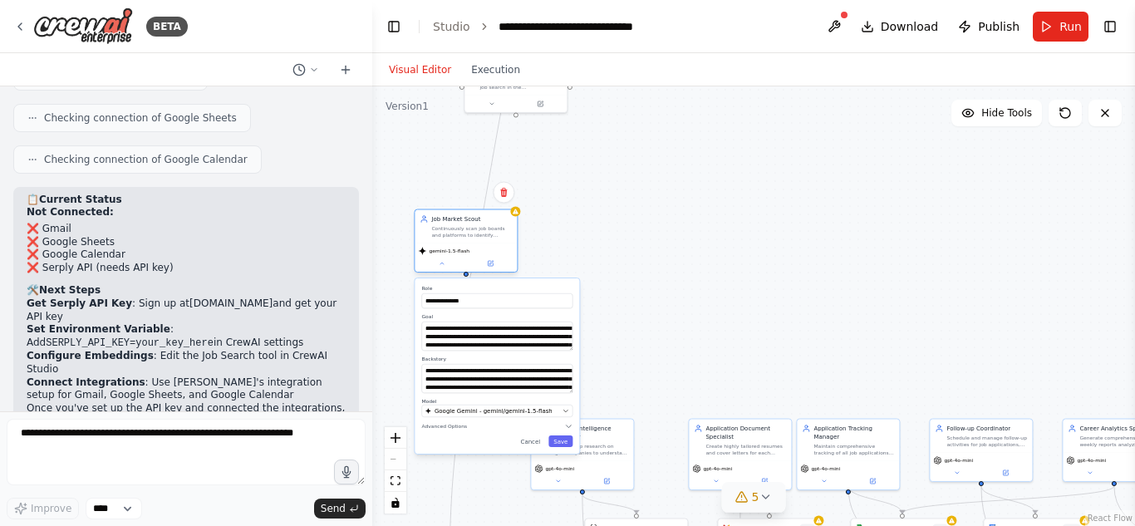
drag, startPoint x: 599, startPoint y: 255, endPoint x: 492, endPoint y: 249, distance: 107.4
click at [492, 249] on div "gemini-1.5-flash" at bounding box center [466, 251] width 96 height 8
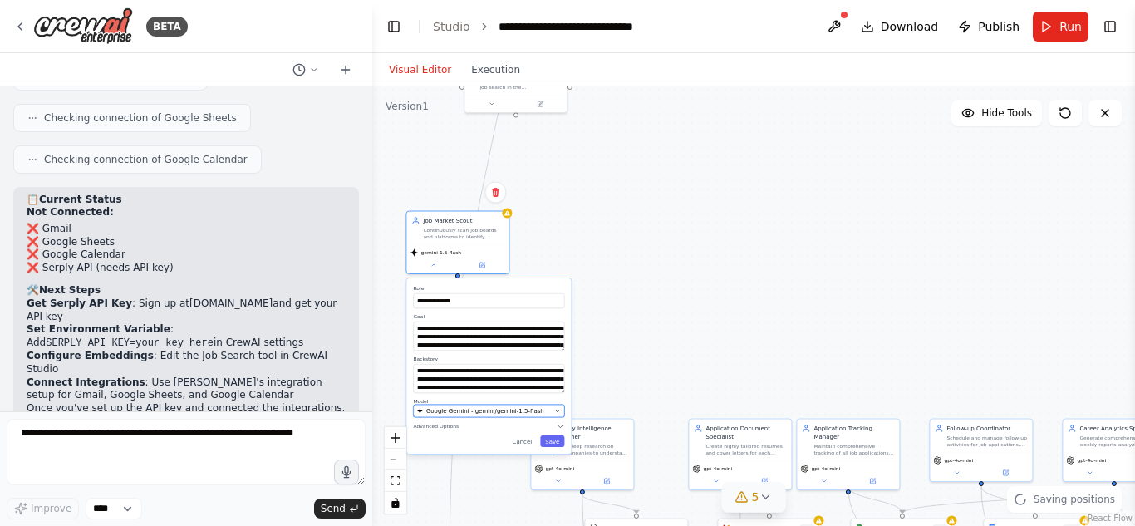
click at [559, 411] on icon "button" at bounding box center [558, 412] width 4 height 2
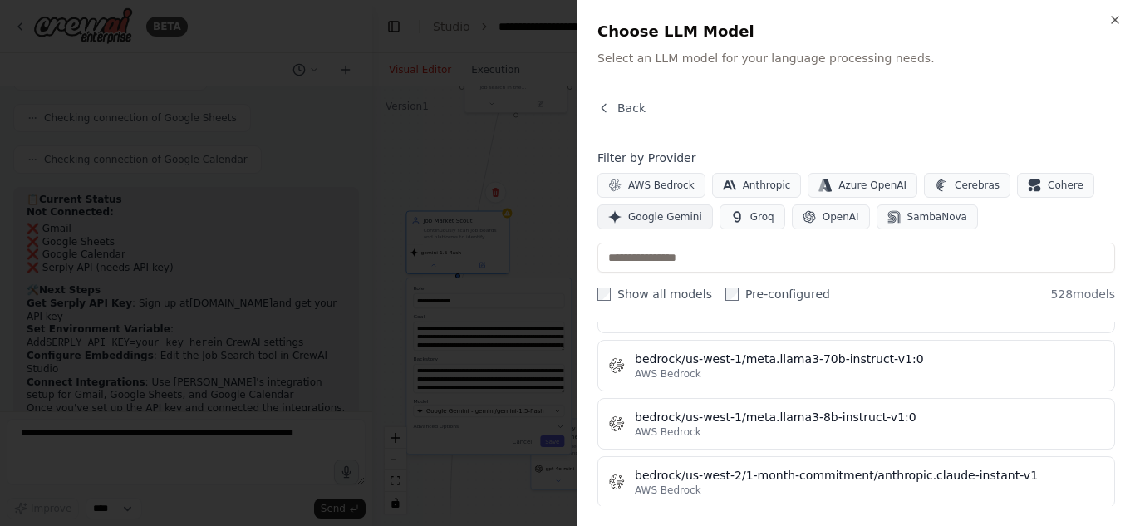
click at [686, 217] on span "Google Gemini" at bounding box center [665, 216] width 74 height 13
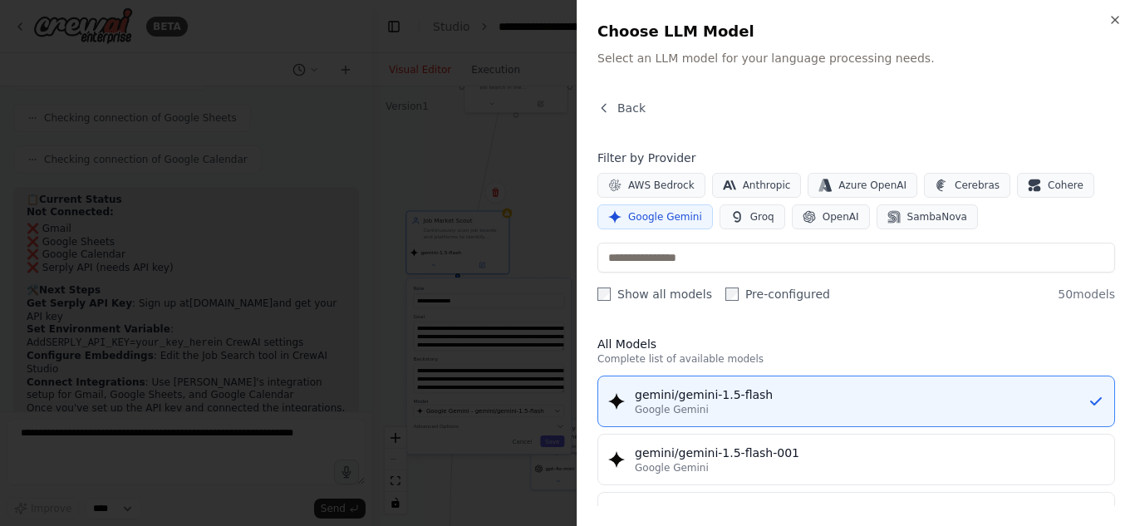
scroll to position [1, 0]
click at [884, 89] on div "Close Choose LLM Model Select an LLM model for your language processing needs. …" at bounding box center [856, 263] width 559 height 526
click at [601, 111] on icon "button" at bounding box center [604, 107] width 13 height 13
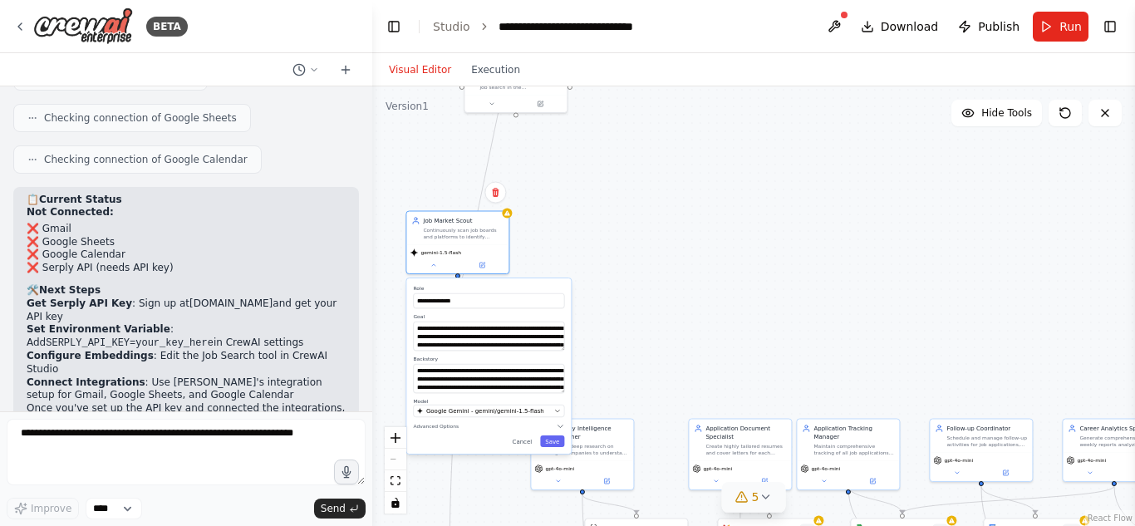
click at [563, 434] on div "**********" at bounding box center [488, 365] width 165 height 175
click at [707, 323] on div "**********" at bounding box center [753, 306] width 763 height 440
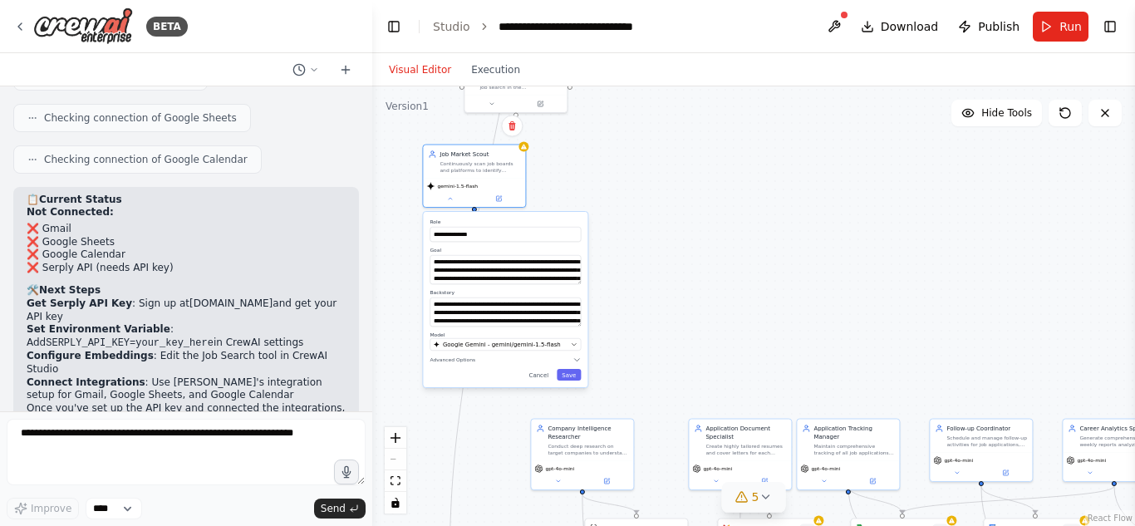
drag, startPoint x: 548, startPoint y: 313, endPoint x: 564, endPoint y: 241, distance: 73.4
click at [564, 241] on div "**********" at bounding box center [505, 299] width 165 height 175
drag, startPoint x: 610, startPoint y: 432, endPoint x: 594, endPoint y: 448, distance: 22.3
click at [594, 448] on div "Company Intelligence Researcher" at bounding box center [571, 448] width 81 height 17
click at [393, 454] on div "React Flow controls" at bounding box center [396, 470] width 22 height 86
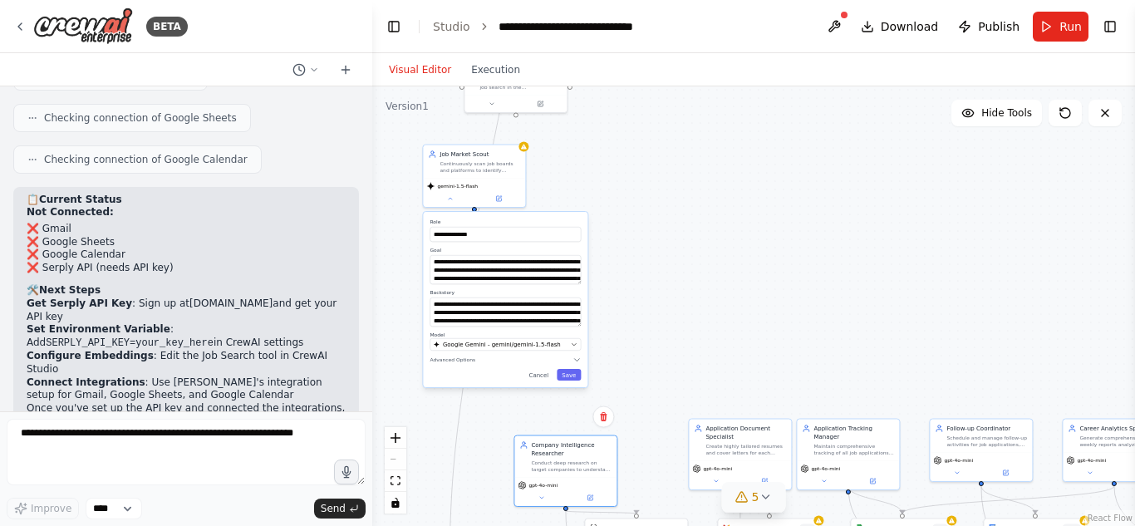
click at [396, 460] on div "React Flow controls" at bounding box center [396, 470] width 22 height 86
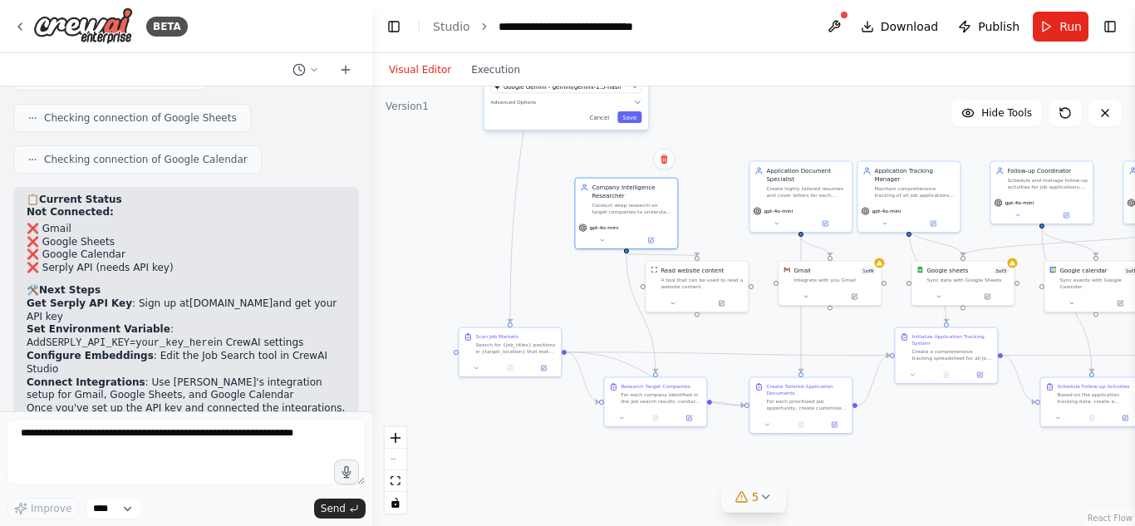
drag, startPoint x: 712, startPoint y: 343, endPoint x: 773, endPoint y: 86, distance: 263.9
click at [773, 86] on div "**********" at bounding box center [753, 306] width 763 height 440
click at [627, 234] on div at bounding box center [627, 239] width 96 height 10
click at [612, 243] on button at bounding box center [602, 239] width 47 height 10
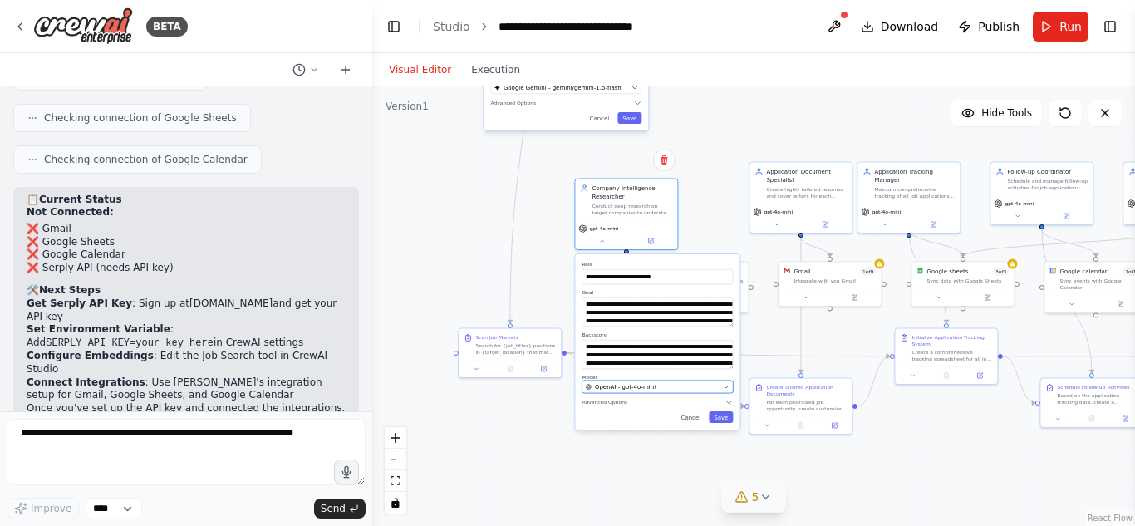
click at [663, 385] on div "OpenAI - gpt-4o-mini" at bounding box center [653, 387] width 134 height 8
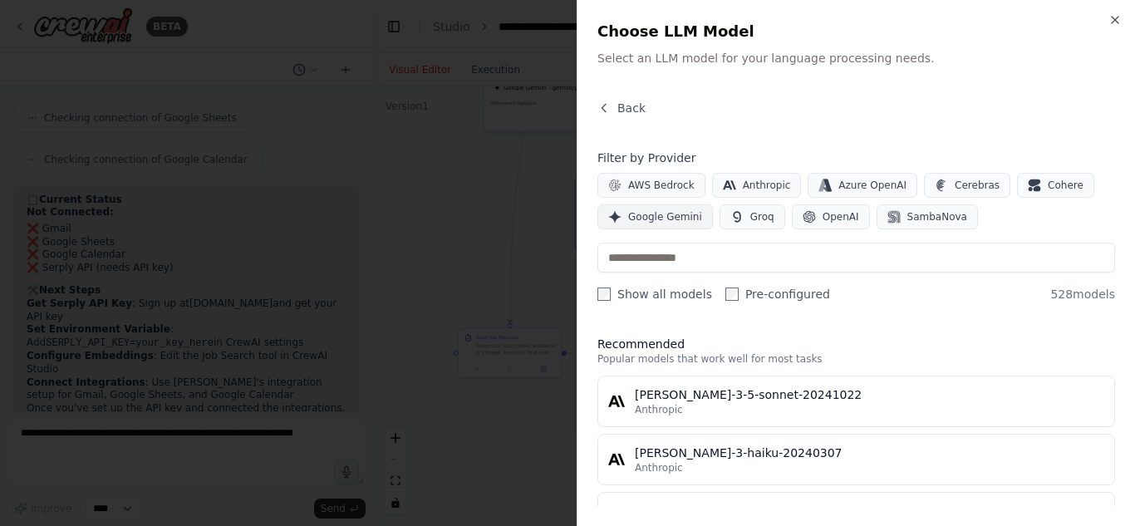
click at [690, 214] on span "Google Gemini" at bounding box center [665, 216] width 74 height 13
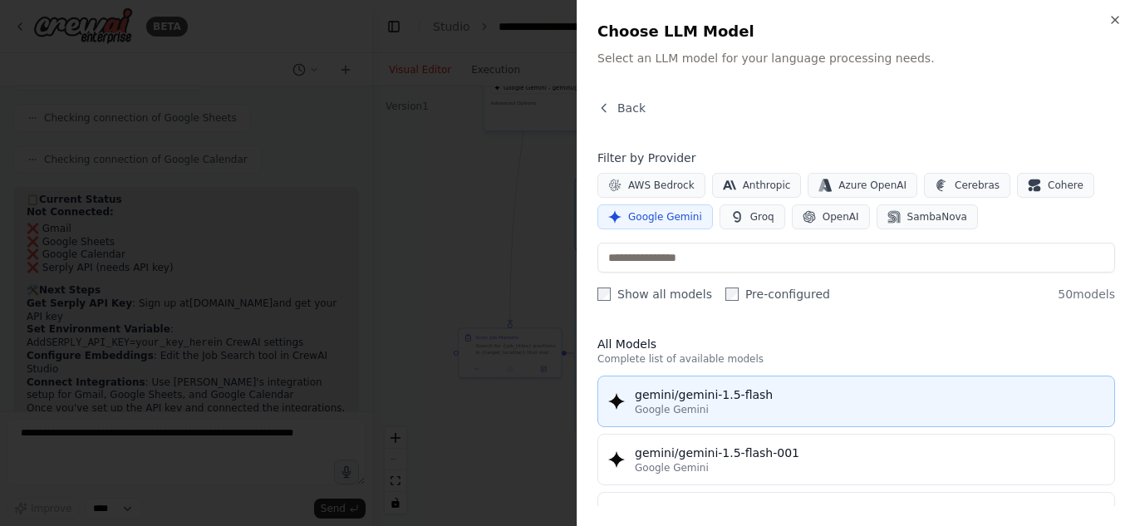
click at [702, 396] on div "gemini/gemini-1.5-flash" at bounding box center [870, 395] width 470 height 17
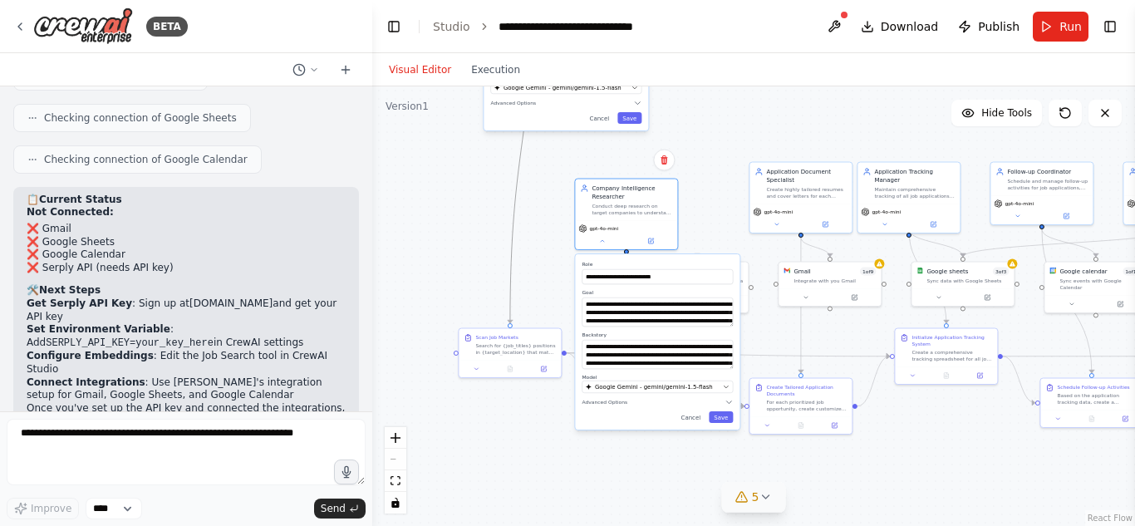
click at [510, 222] on icon "Edge from b628bc3f-4c1b-45d0-a8cf-cfde6617e6f8 to 5e647556-9958-496f-aa0a-e9e28…" at bounding box center [522, 139] width 25 height 368
click at [625, 232] on div "gpt-4o-mini" at bounding box center [626, 233] width 102 height 29
click at [722, 416] on button "Save" at bounding box center [721, 417] width 24 height 12
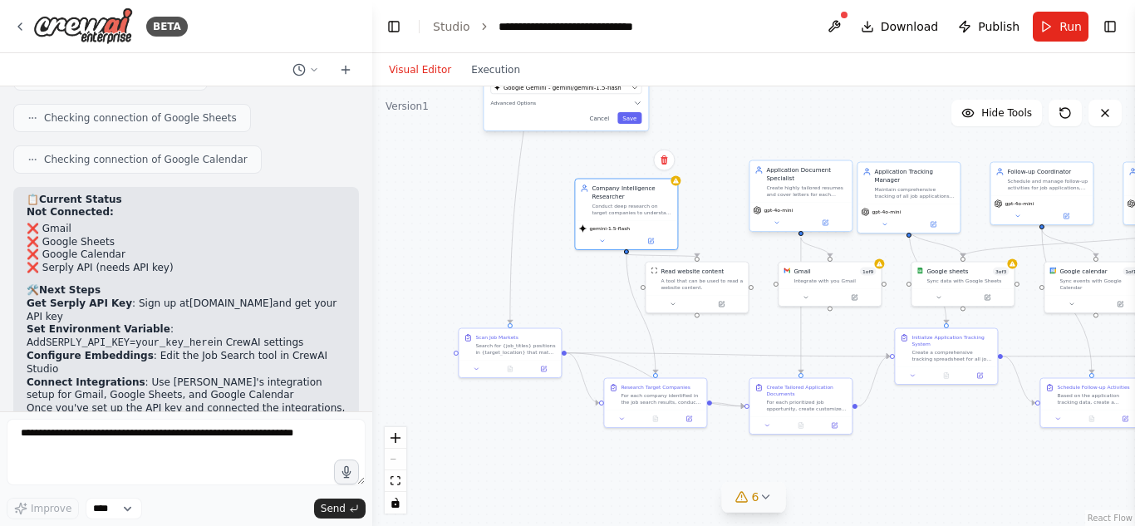
click at [808, 212] on div "gpt-4o-mini" at bounding box center [801, 210] width 96 height 8
click at [835, 225] on button at bounding box center [825, 223] width 47 height 10
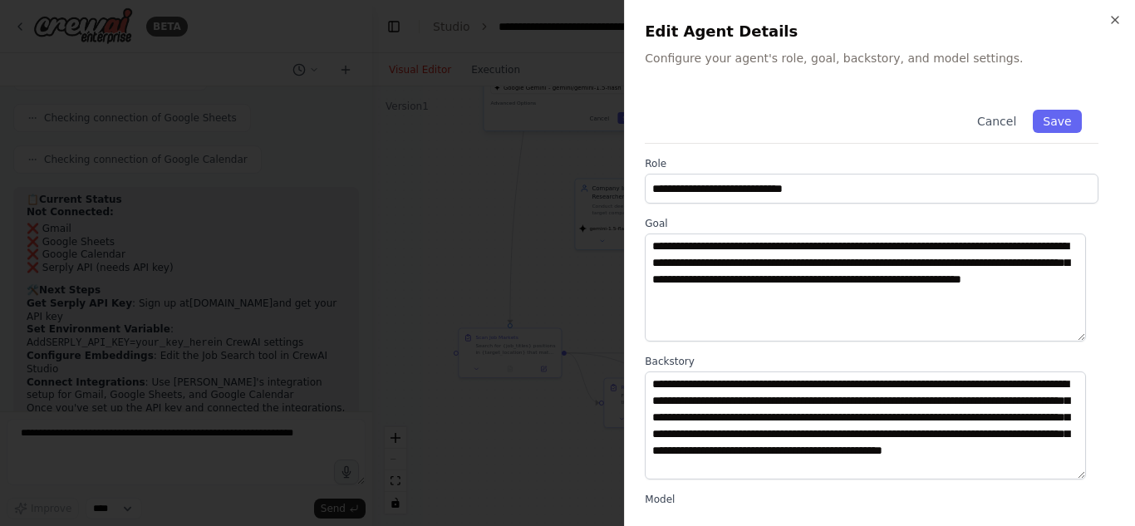
scroll to position [227, 0]
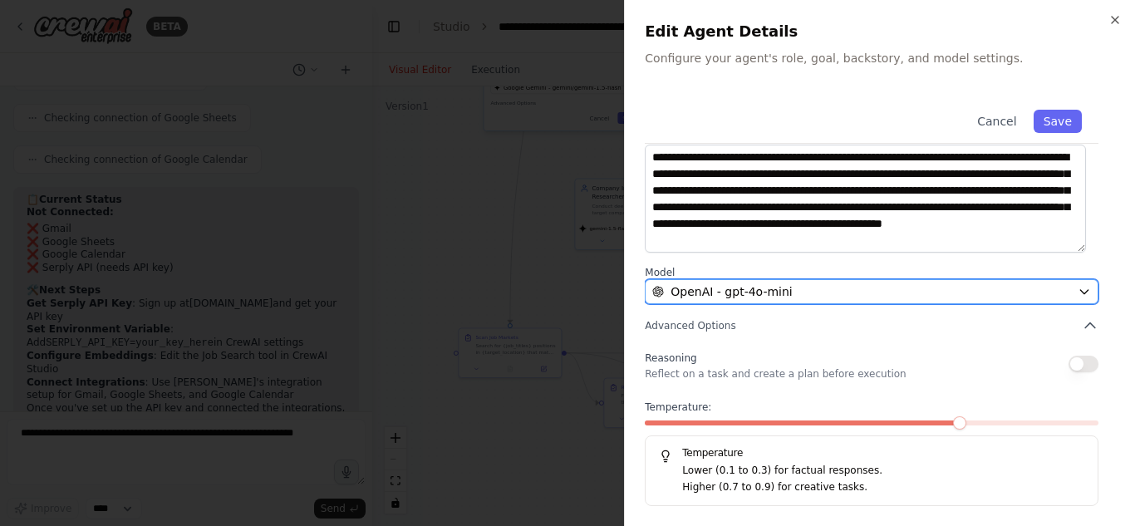
click at [955, 296] on div "OpenAI - gpt-4o-mini" at bounding box center [861, 291] width 419 height 17
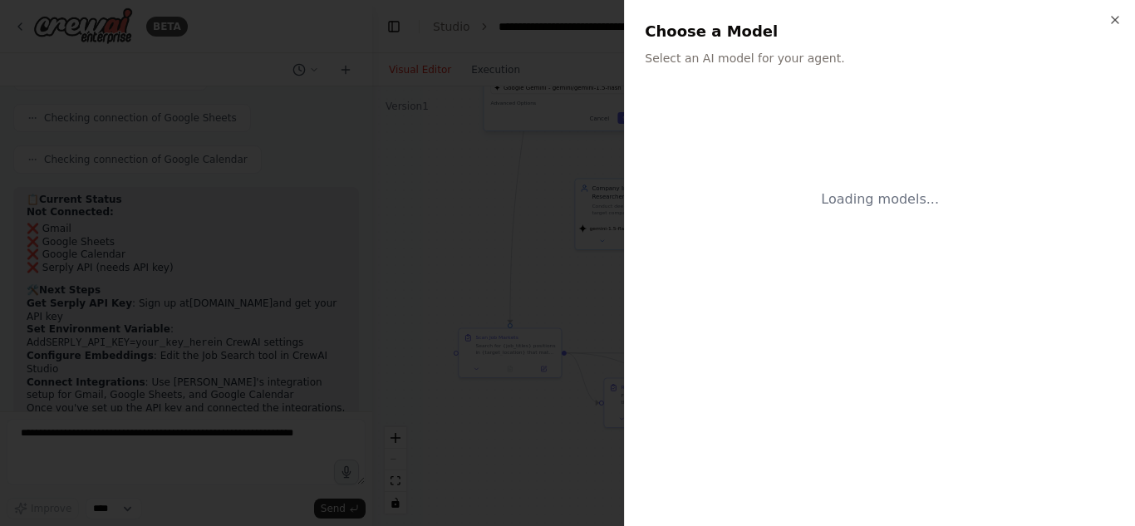
scroll to position [0, 0]
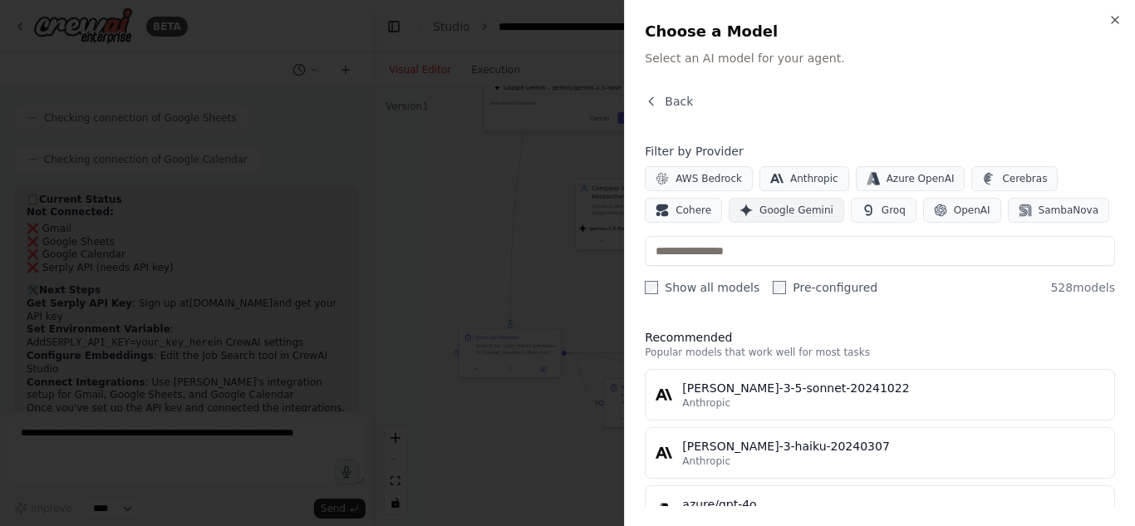
click at [735, 200] on button "Google Gemini" at bounding box center [787, 210] width 116 height 25
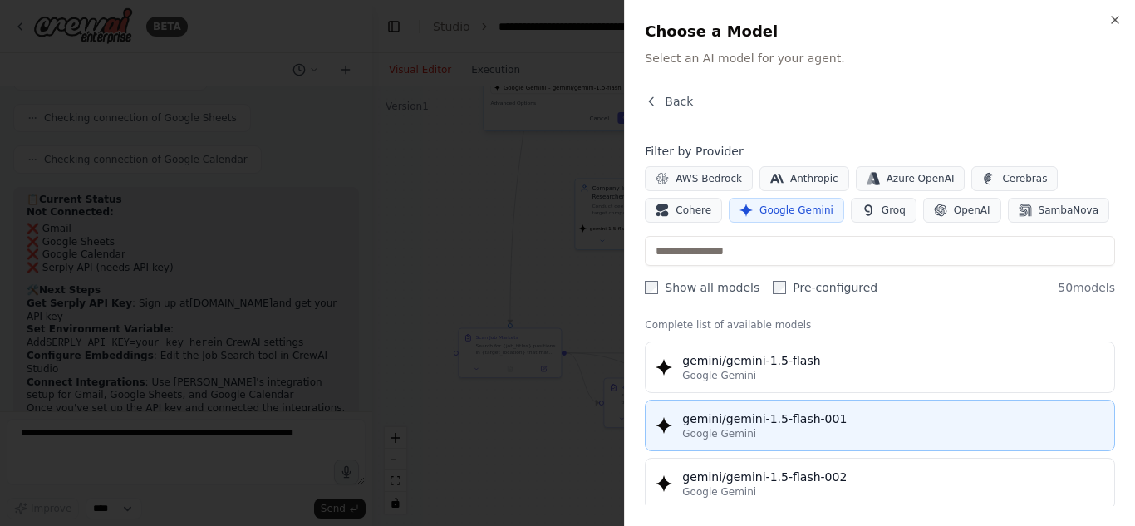
scroll to position [22, 0]
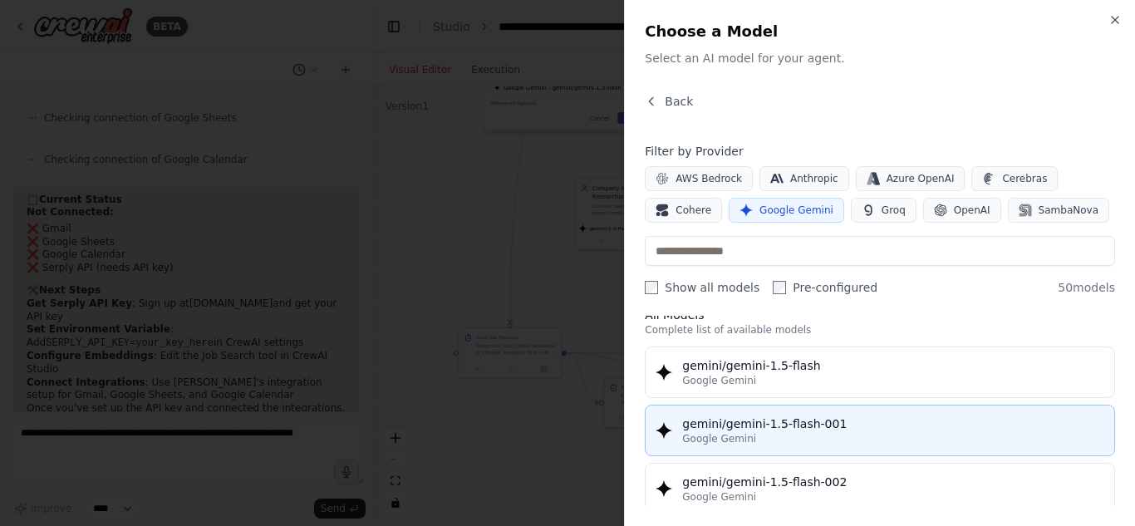
click at [754, 371] on div "gemini/gemini-1.5-flash" at bounding box center [893, 365] width 422 height 17
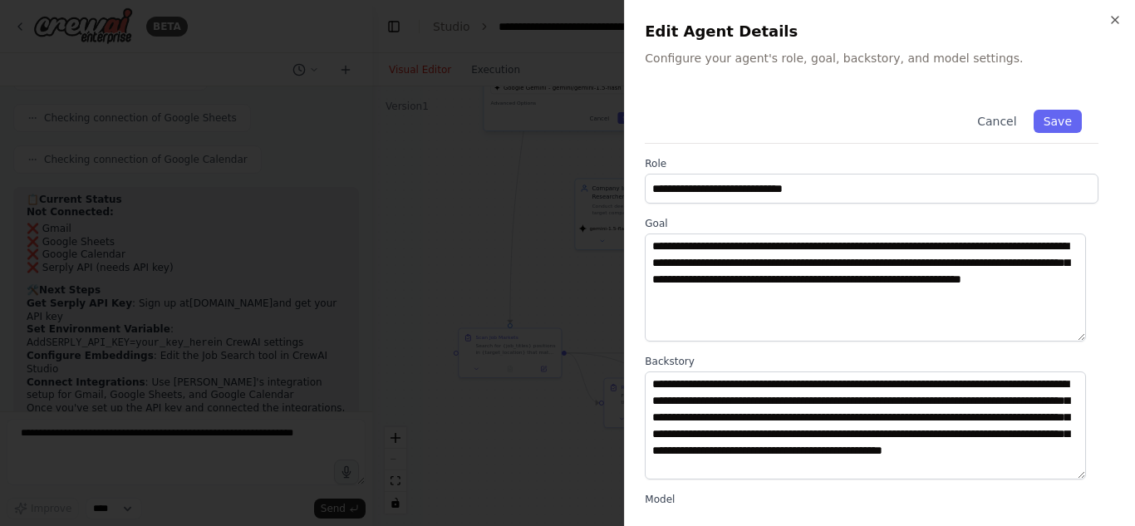
scroll to position [227, 0]
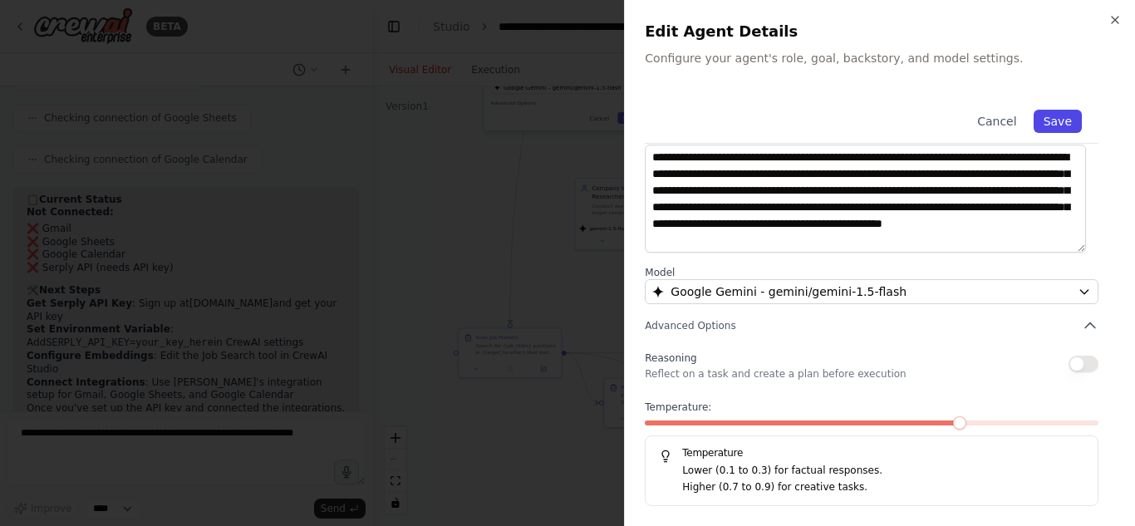
click at [1046, 125] on button "Save" at bounding box center [1058, 121] width 48 height 23
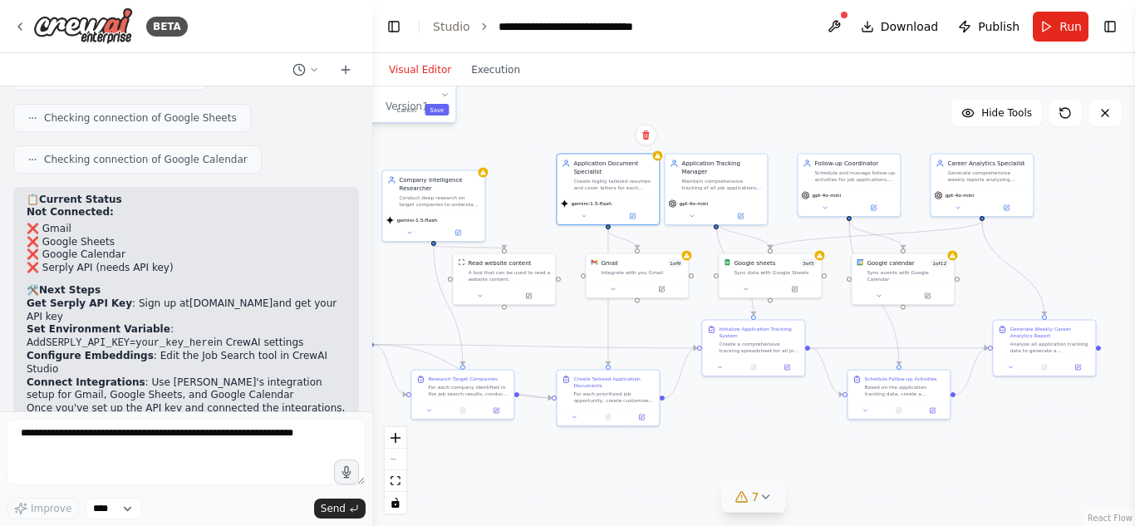
drag, startPoint x: 891, startPoint y: 131, endPoint x: 697, endPoint y: 123, distance: 193.8
click at [697, 123] on div "**********" at bounding box center [753, 306] width 763 height 440
click at [688, 199] on span "gpt-4o-mini" at bounding box center [692, 202] width 29 height 7
click at [738, 211] on button at bounding box center [740, 214] width 47 height 10
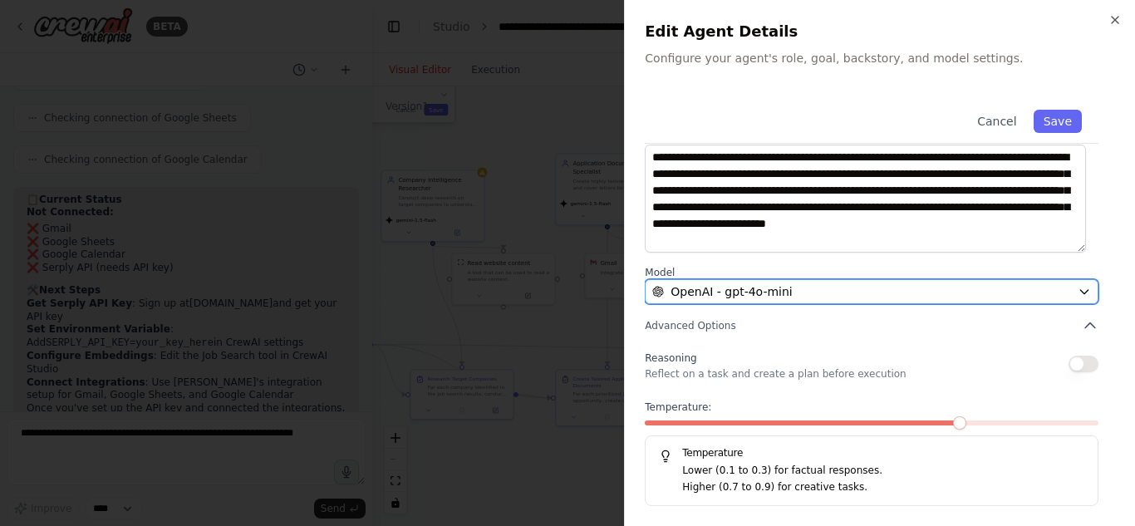
click at [830, 280] on button "OpenAI - gpt-4o-mini" at bounding box center [872, 291] width 454 height 25
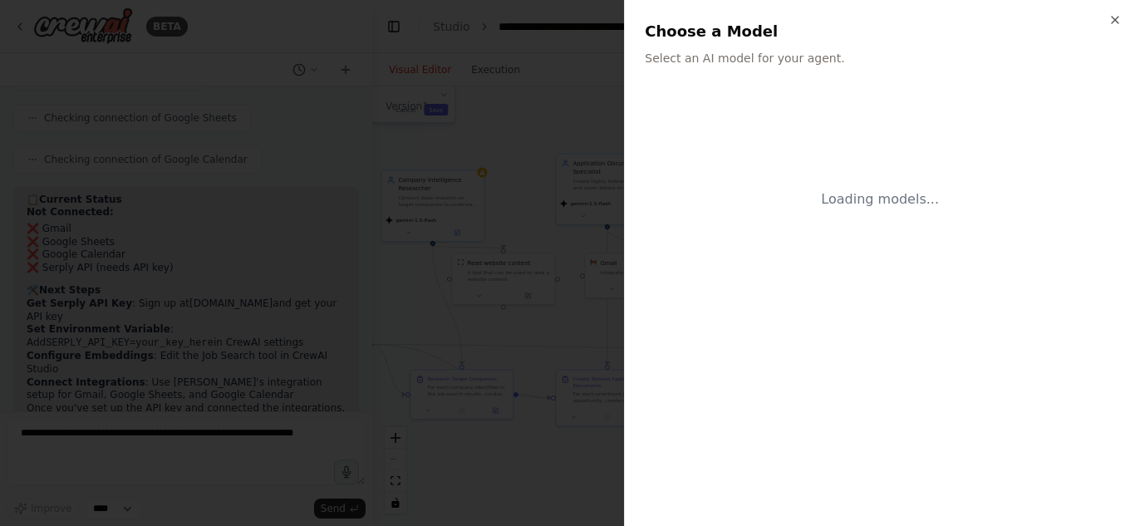
scroll to position [0, 0]
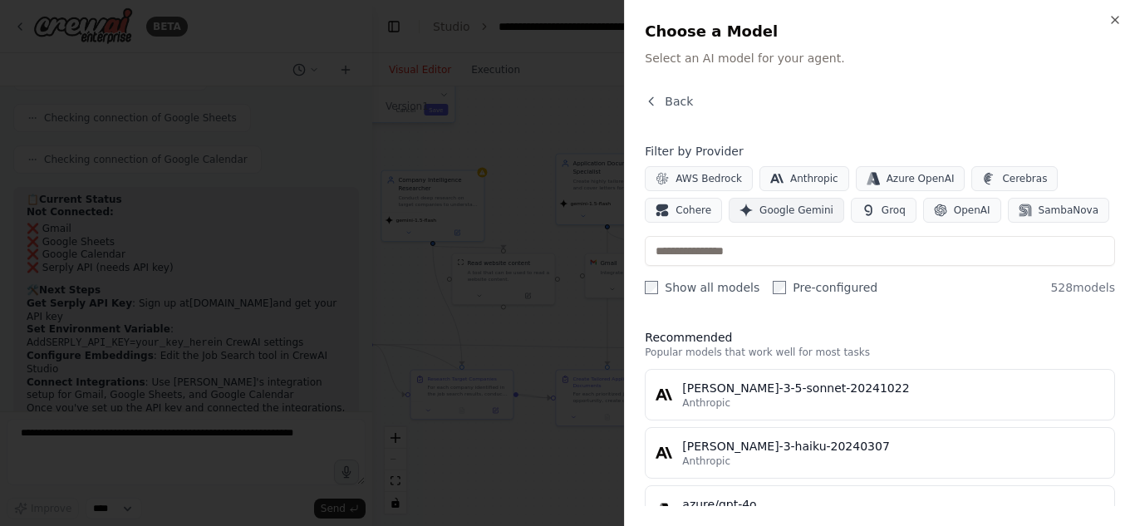
click at [729, 221] on button "Google Gemini" at bounding box center [787, 210] width 116 height 25
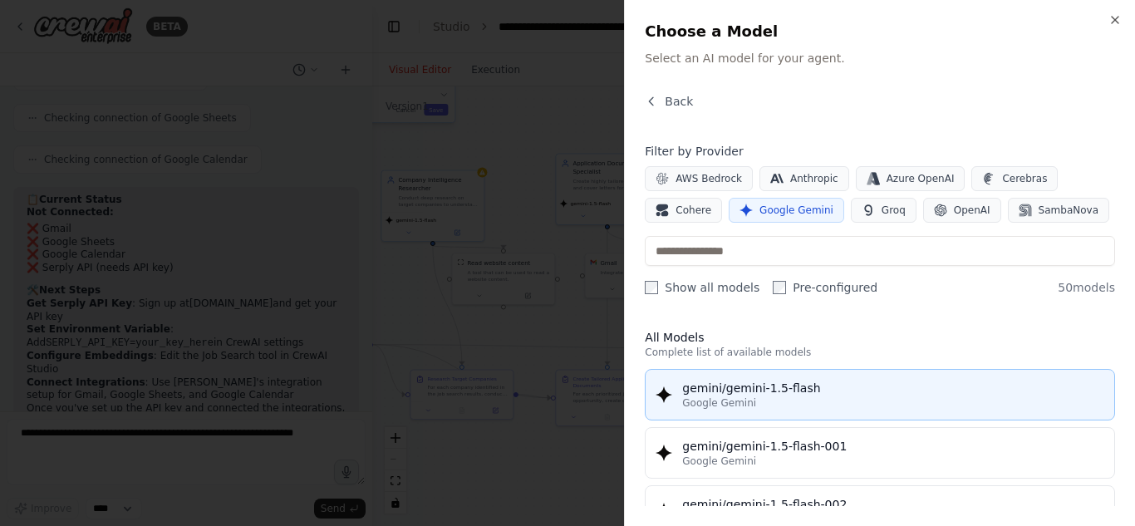
click at [783, 401] on div "Google Gemini" at bounding box center [893, 402] width 422 height 13
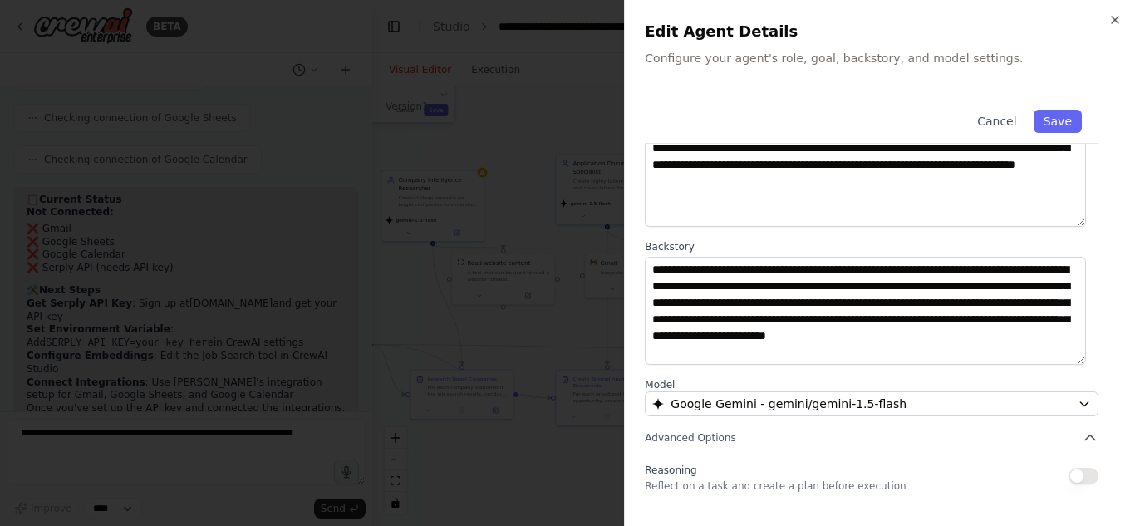
scroll to position [227, 0]
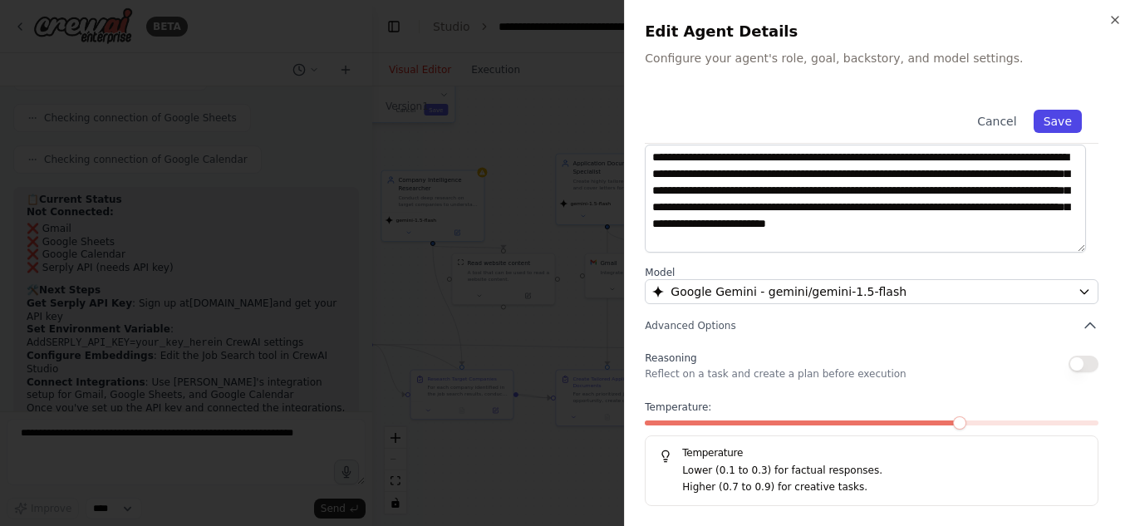
click at [1047, 130] on button "Save" at bounding box center [1058, 121] width 48 height 23
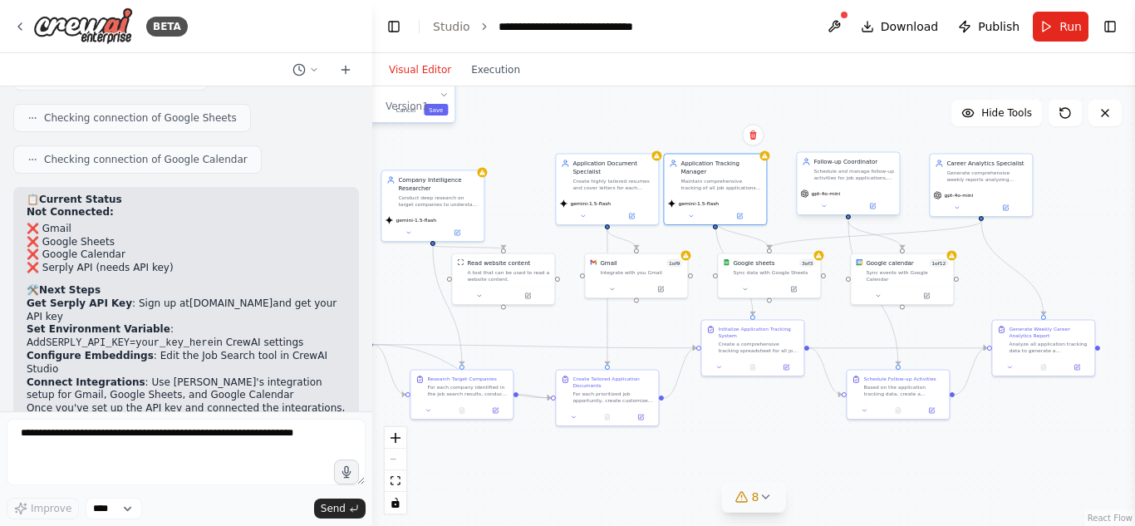
click at [834, 193] on span "gpt-4o-mini" at bounding box center [825, 193] width 29 height 7
click at [828, 199] on div "gpt-4o-mini" at bounding box center [848, 200] width 102 height 29
click at [882, 205] on button at bounding box center [872, 206] width 47 height 10
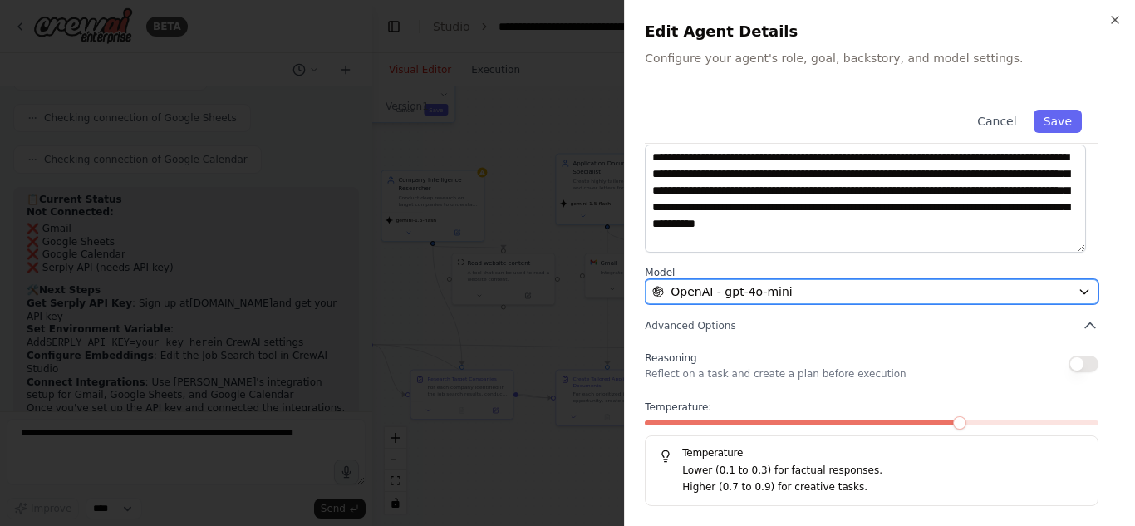
click at [854, 292] on div "OpenAI - gpt-4o-mini" at bounding box center [861, 291] width 419 height 17
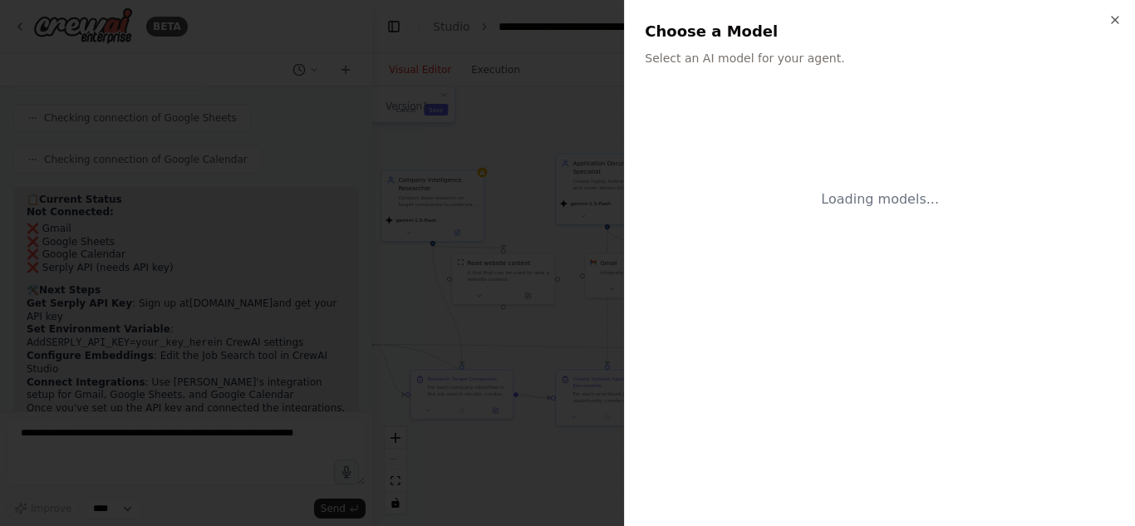
scroll to position [0, 0]
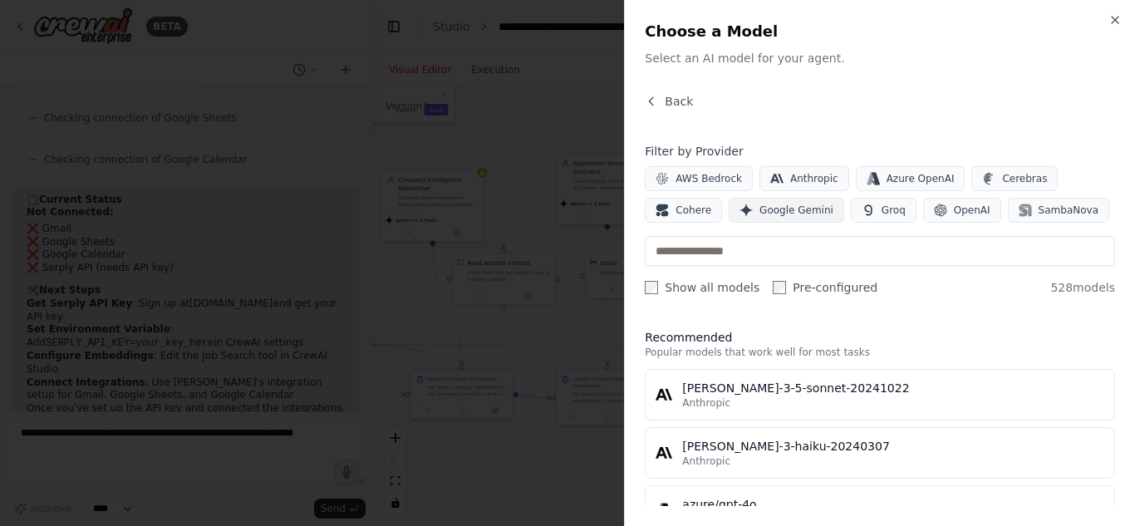
click at [729, 201] on button "Google Gemini" at bounding box center [787, 210] width 116 height 25
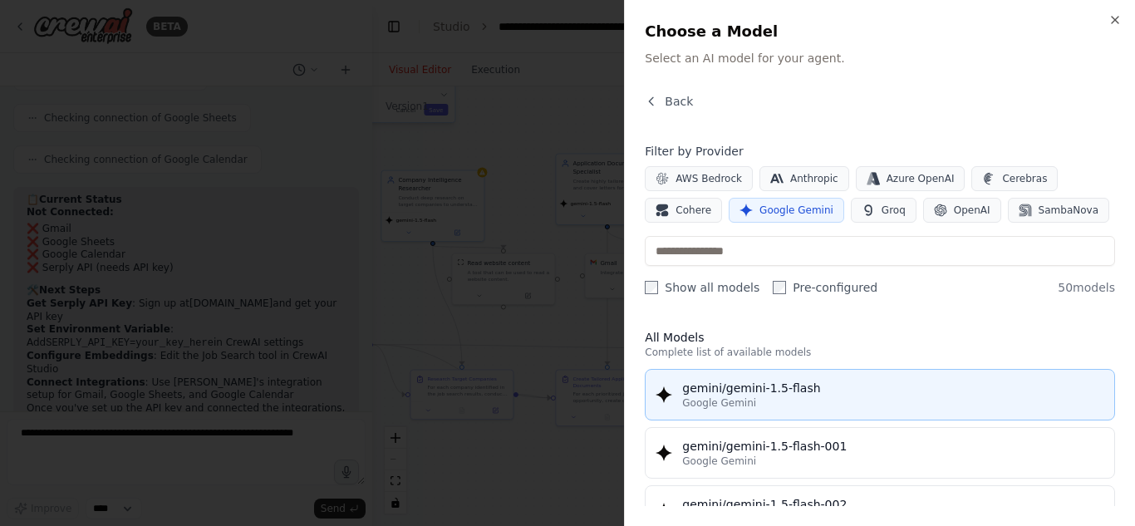
scroll to position [1, 0]
click at [944, 388] on div "gemini/gemini-1.5-flash" at bounding box center [893, 387] width 422 height 17
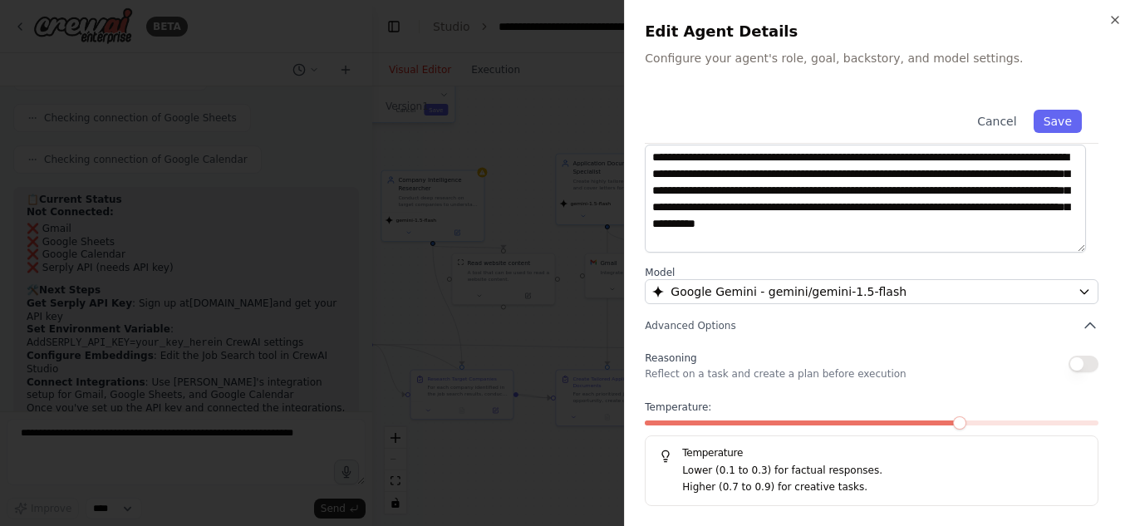
scroll to position [226, 0]
click at [1052, 126] on button "Save" at bounding box center [1058, 121] width 48 height 23
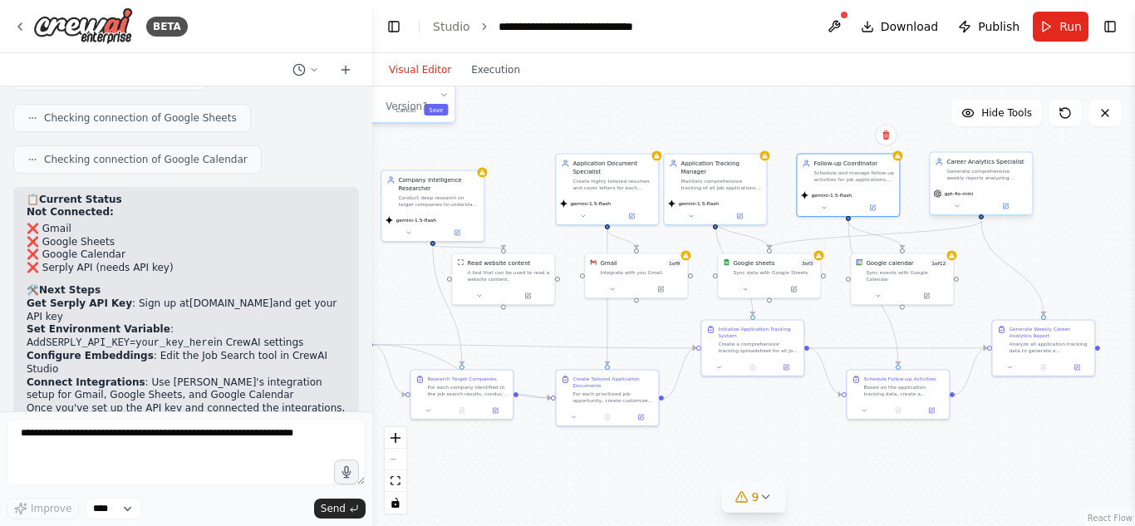
click at [970, 187] on div "gpt-4o-mini" at bounding box center [981, 200] width 102 height 29
click at [958, 197] on span "gpt-4o-mini" at bounding box center [958, 193] width 29 height 7
click at [899, 155] on icon at bounding box center [898, 154] width 6 height 5
click at [840, 168] on div "Schedule and manage follow-up activities for job applications, including thank …" at bounding box center [854, 174] width 81 height 13
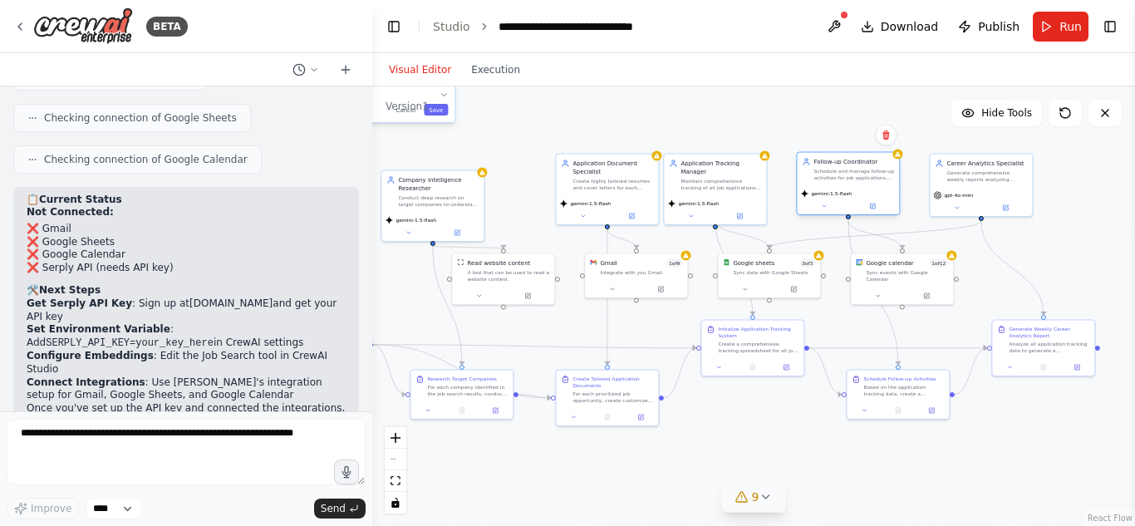
click at [840, 168] on div "Schedule and manage follow-up activities for job applications, including thank …" at bounding box center [854, 174] width 81 height 13
click at [879, 213] on div "gemini-1.5-flash" at bounding box center [848, 200] width 102 height 29
click at [874, 206] on icon at bounding box center [872, 206] width 5 height 5
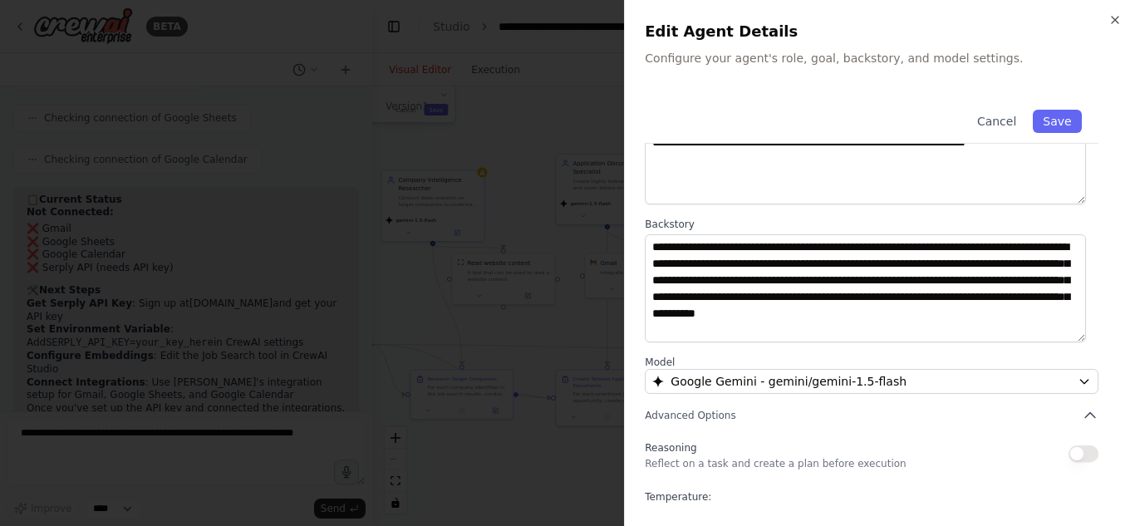
scroll to position [227, 0]
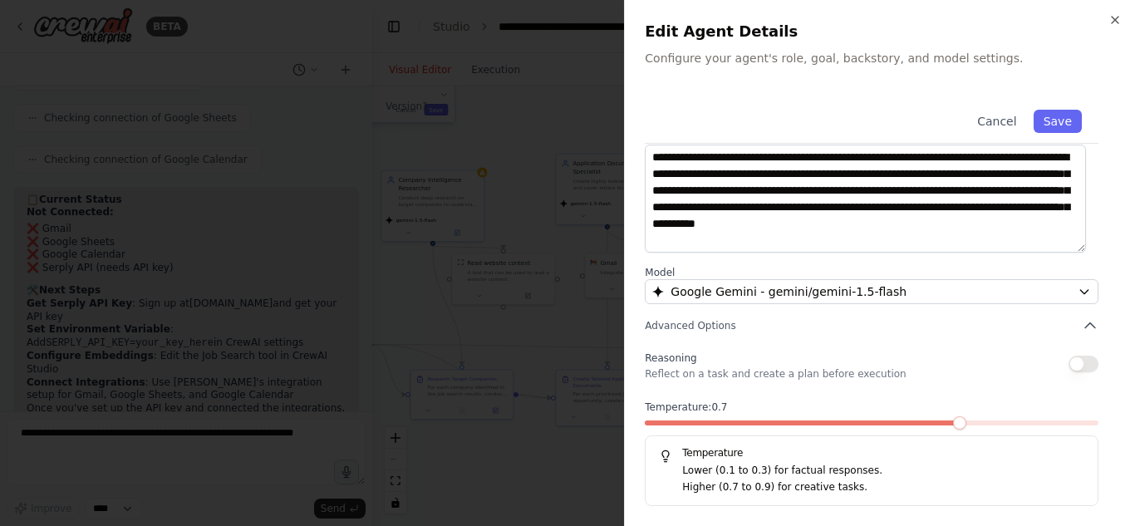
click at [953, 427] on span at bounding box center [959, 422] width 13 height 13
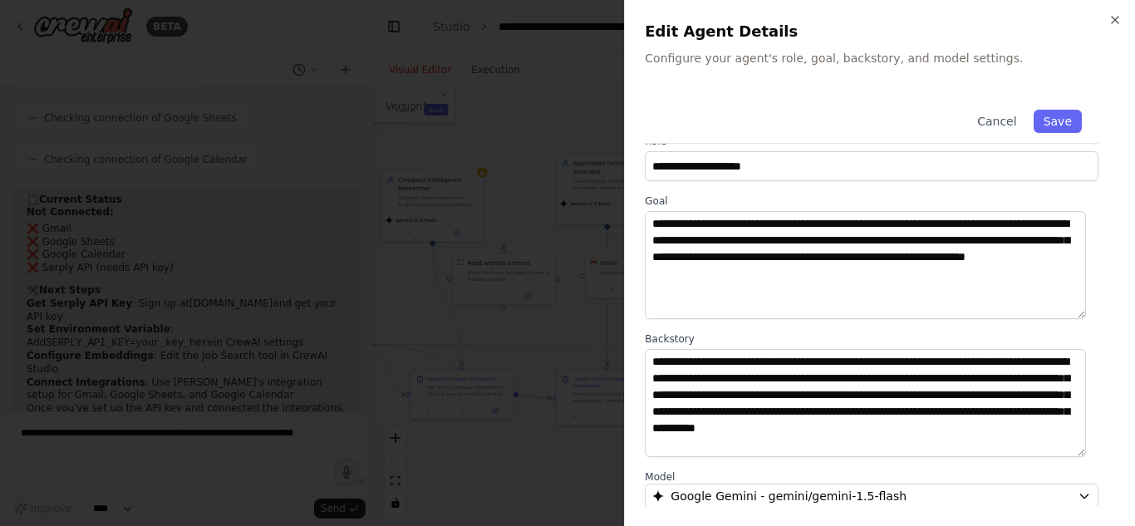
scroll to position [0, 0]
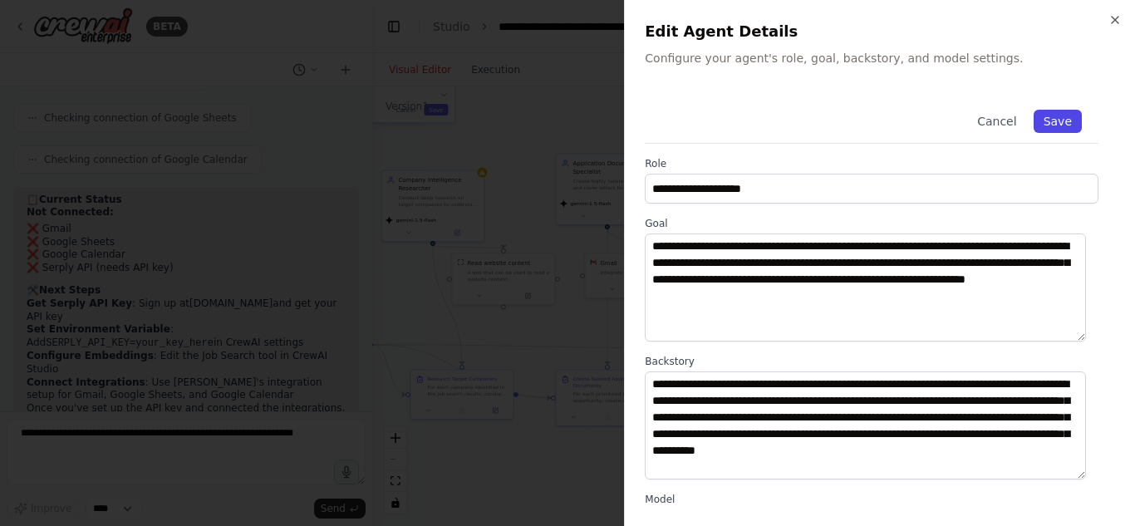
click at [1037, 118] on button "Save" at bounding box center [1058, 121] width 48 height 23
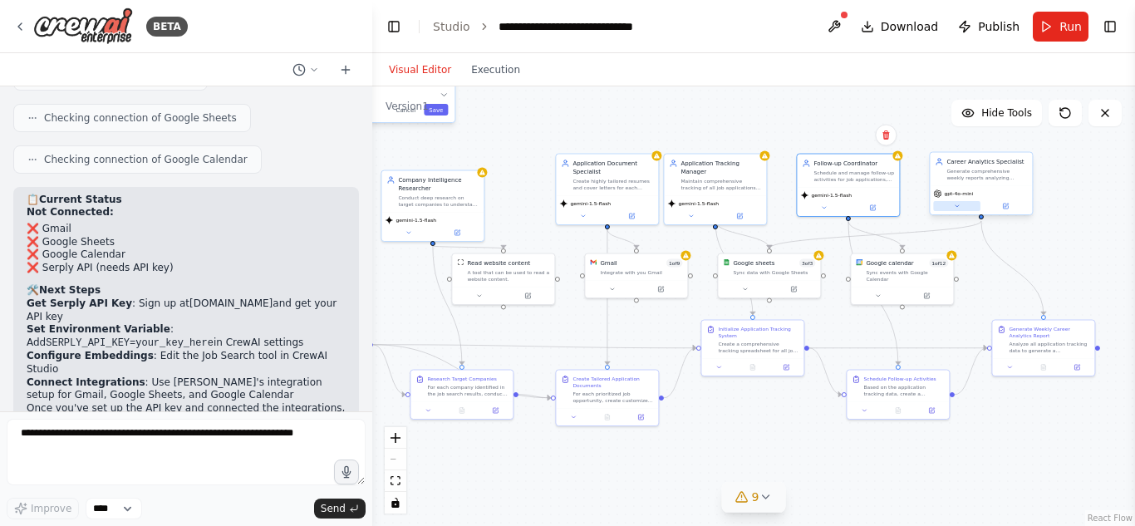
click at [961, 201] on button at bounding box center [956, 206] width 47 height 10
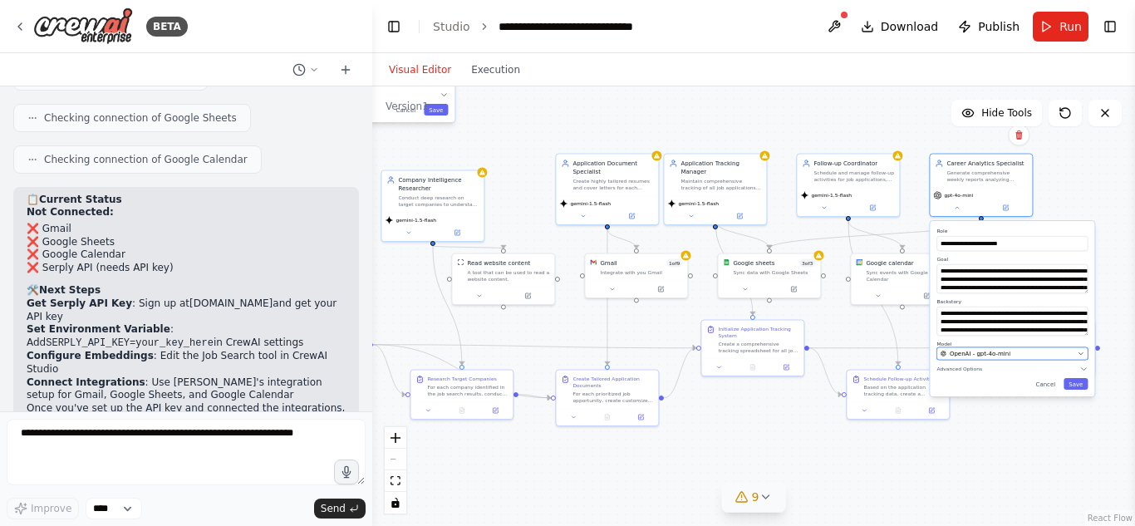
click at [1036, 352] on div "OpenAI - gpt-4o-mini" at bounding box center [1008, 354] width 134 height 8
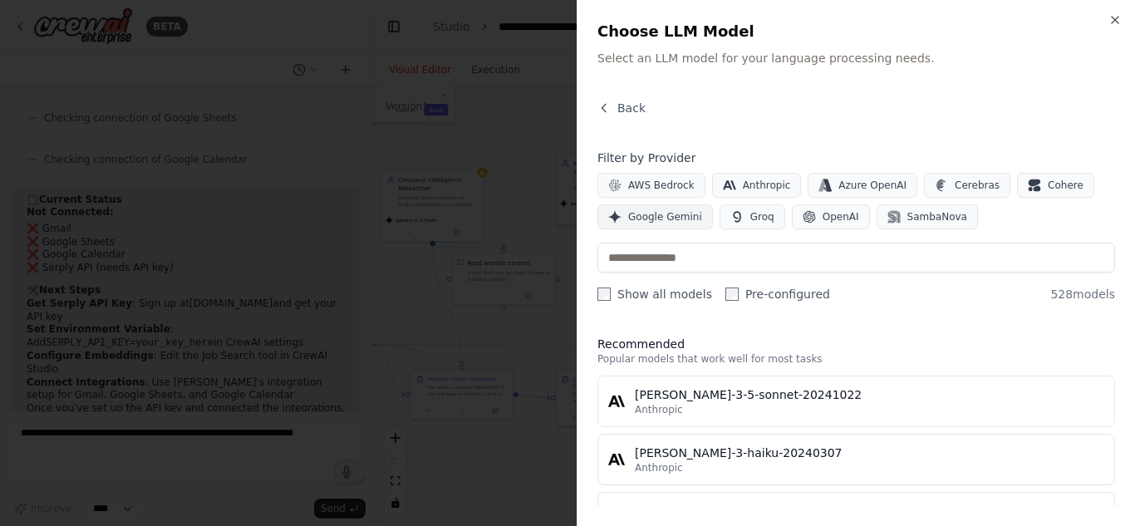
click at [669, 217] on span "Google Gemini" at bounding box center [665, 216] width 74 height 13
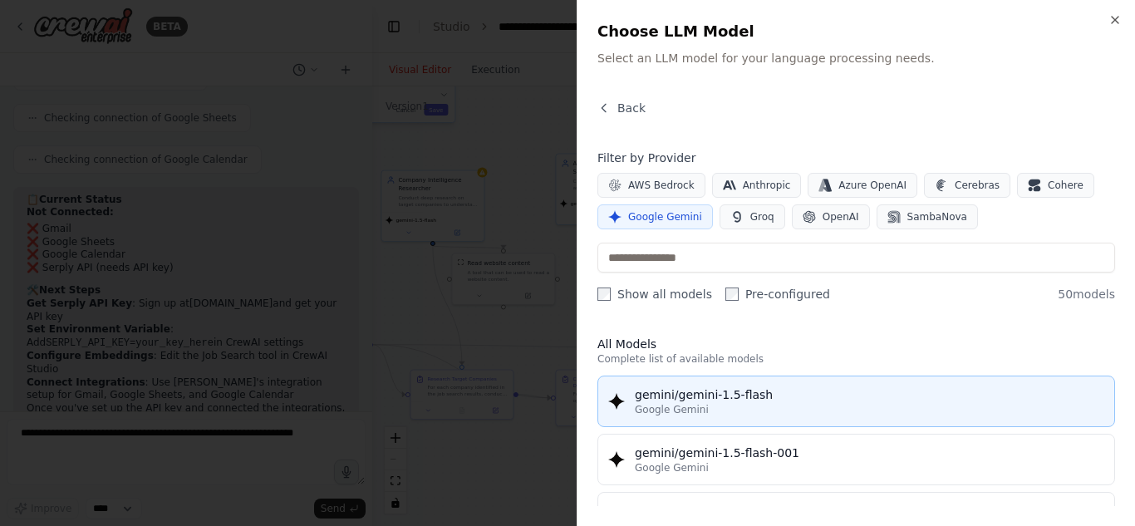
click at [788, 418] on button "gemini/gemini-1.5-flash Google Gemini" at bounding box center [857, 402] width 518 height 52
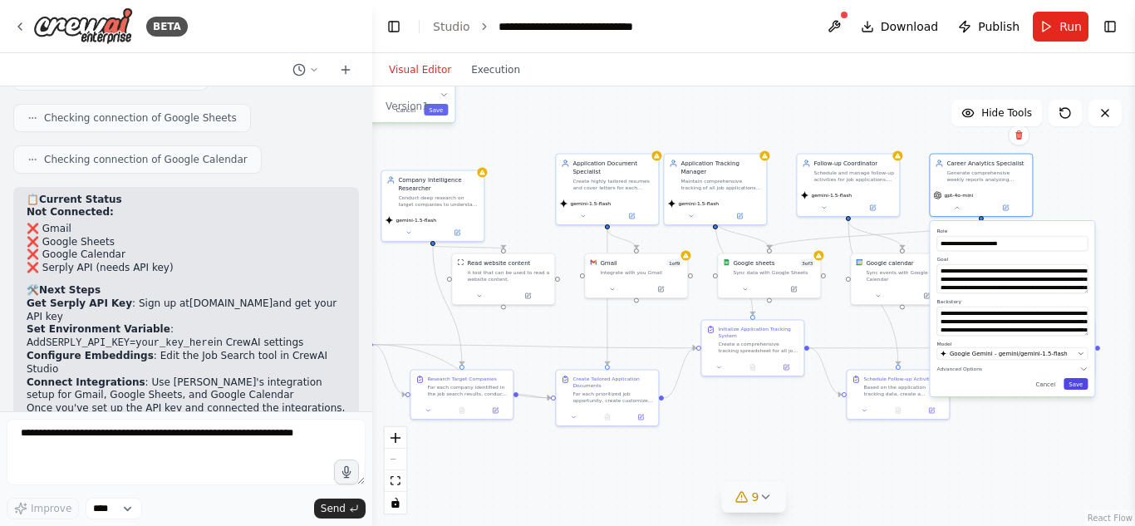
click at [1080, 387] on button "Save" at bounding box center [1076, 384] width 24 height 12
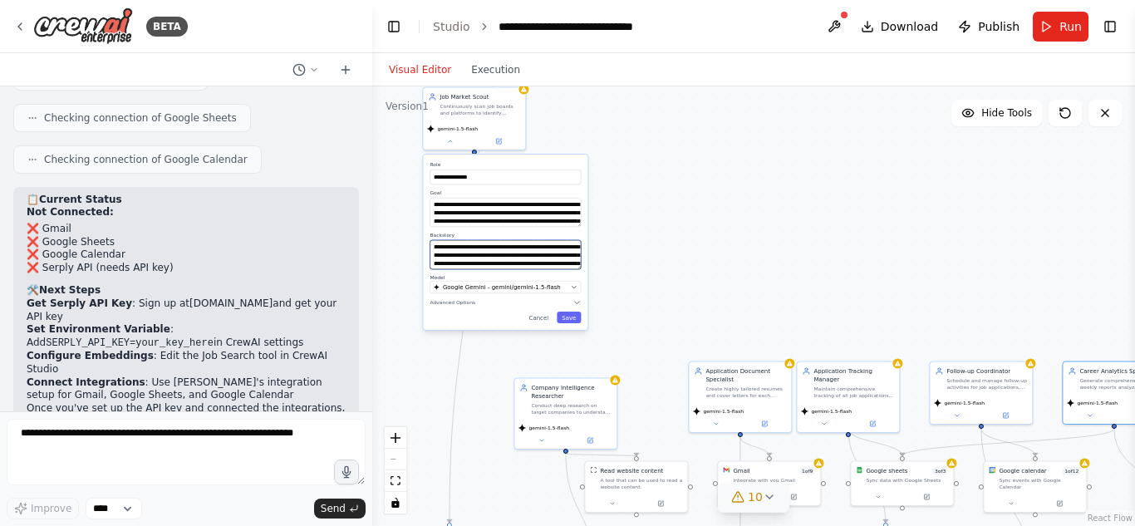
drag, startPoint x: 518, startPoint y: 152, endPoint x: 651, endPoint y: 360, distance: 246.7
click at [651, 360] on div "**********" at bounding box center [753, 306] width 763 height 440
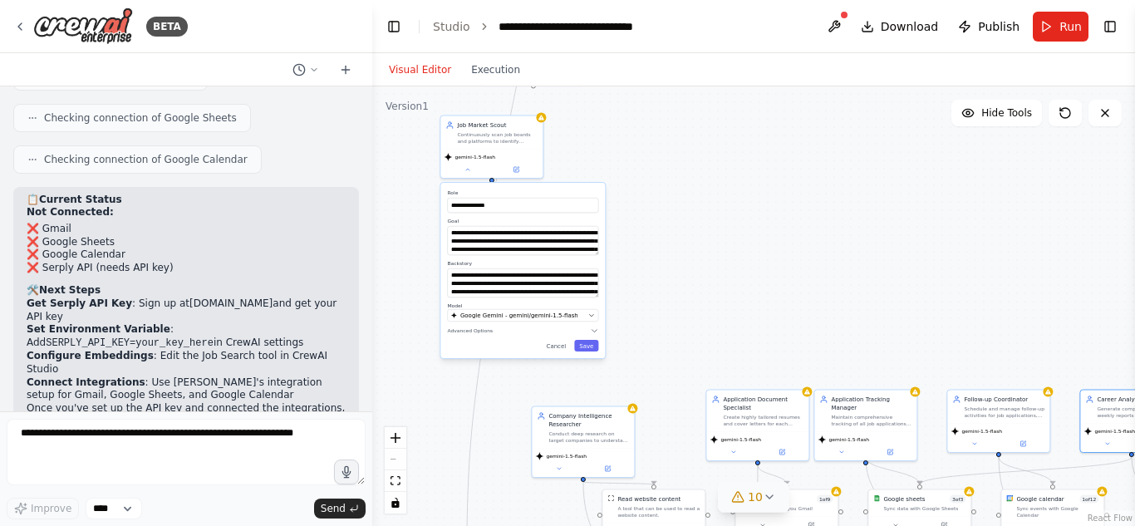
drag, startPoint x: 651, startPoint y: 360, endPoint x: 669, endPoint y: 388, distance: 33.7
click at [669, 388] on div "**********" at bounding box center [753, 306] width 763 height 440
click at [590, 347] on button "Save" at bounding box center [587, 346] width 24 height 12
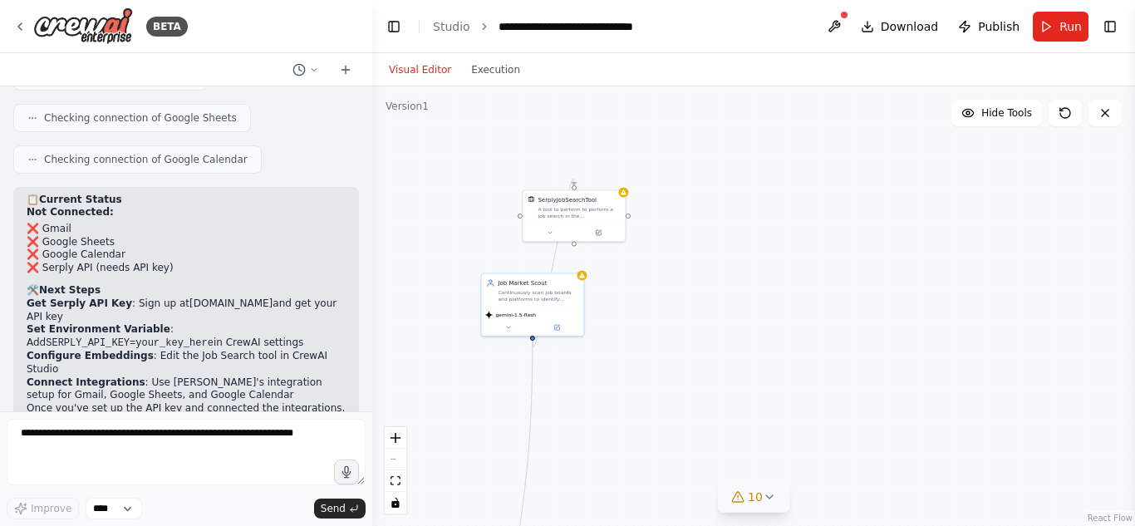
drag, startPoint x: 697, startPoint y: 313, endPoint x: 736, endPoint y: 470, distance: 162.9
click at [736, 470] on div ".deletable-edge-delete-btn { width: 20px; height: 20px; border: 0px solid #ffff…" at bounding box center [753, 306] width 763 height 440
click at [584, 276] on icon at bounding box center [582, 274] width 6 height 5
click at [585, 278] on div at bounding box center [582, 274] width 10 height 10
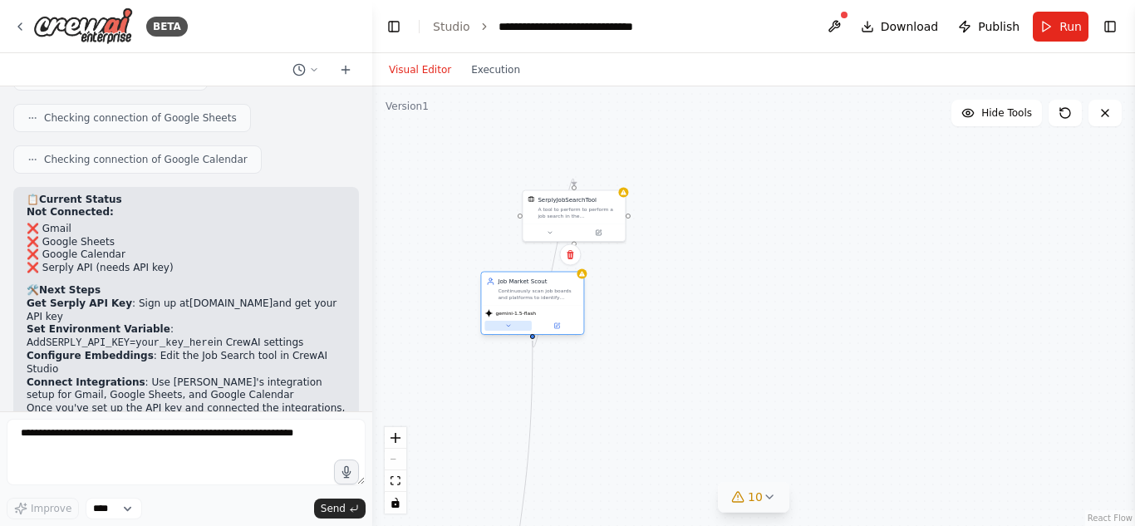
click at [505, 327] on icon at bounding box center [508, 326] width 7 height 7
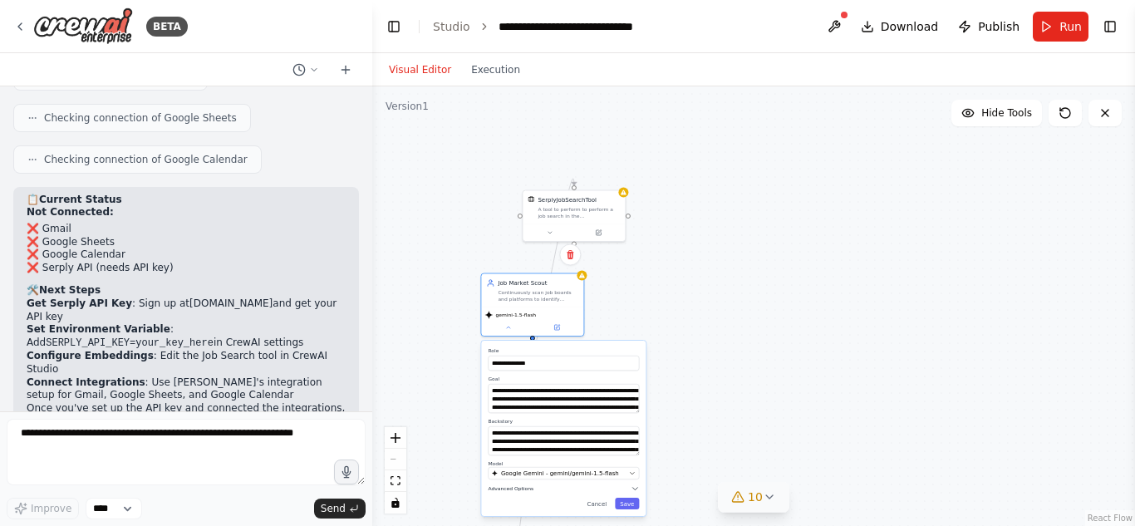
click at [634, 488] on icon "button" at bounding box center [635, 489] width 5 height 2
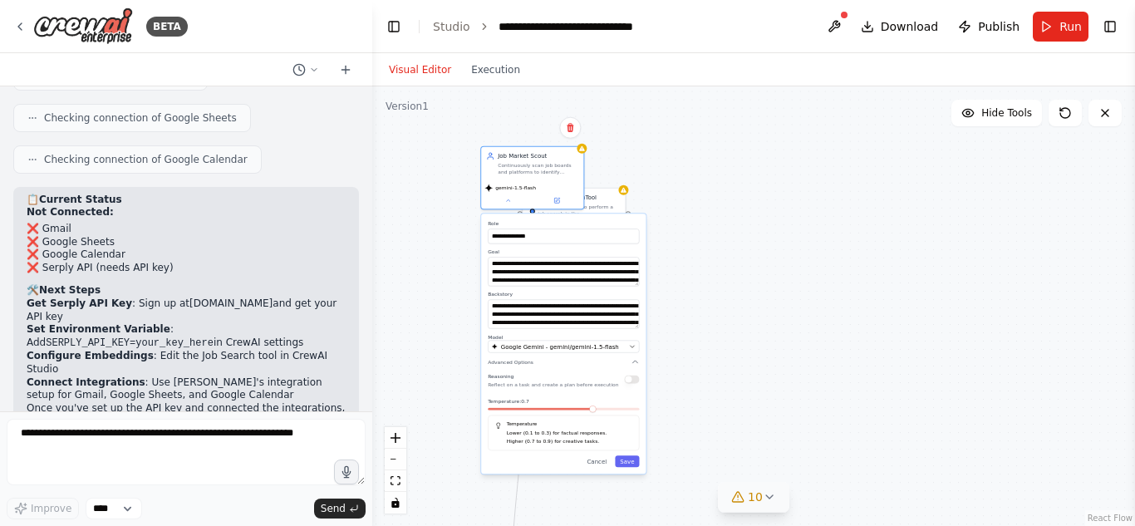
drag, startPoint x: 593, startPoint y: 503, endPoint x: 598, endPoint y: 373, distance: 129.7
click at [598, 373] on div "Reasoning Reflect on a task and create a plan before execution" at bounding box center [553, 380] width 130 height 17
click at [696, 358] on div "**********" at bounding box center [753, 306] width 763 height 440
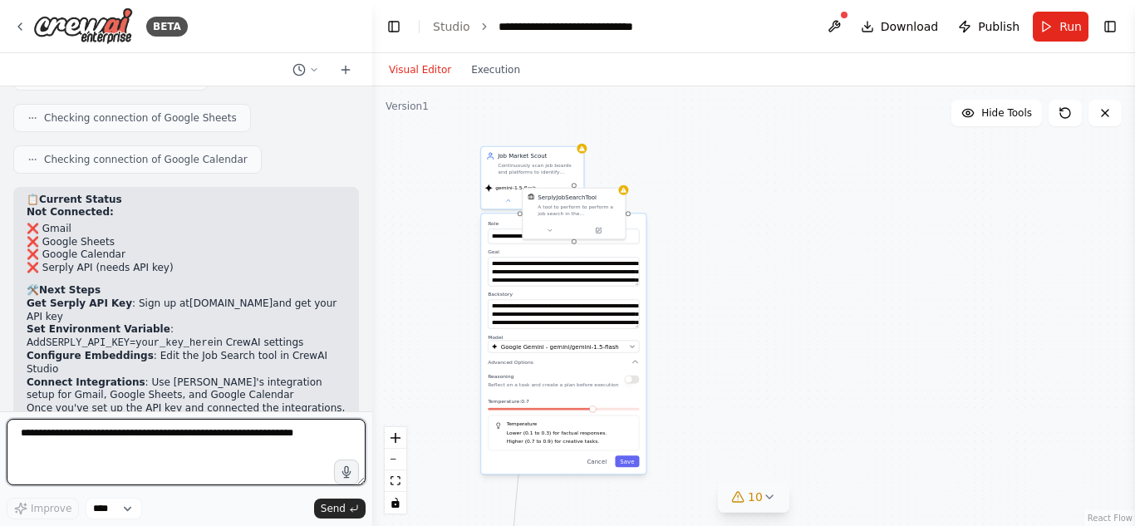
click at [157, 437] on textarea at bounding box center [186, 452] width 359 height 66
type textarea "**********"
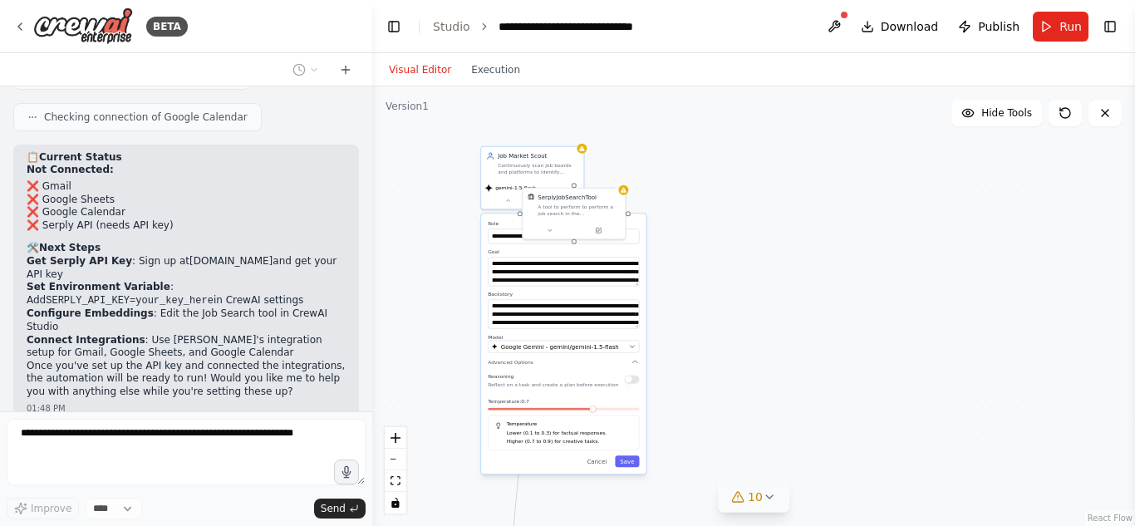
scroll to position [2800, 0]
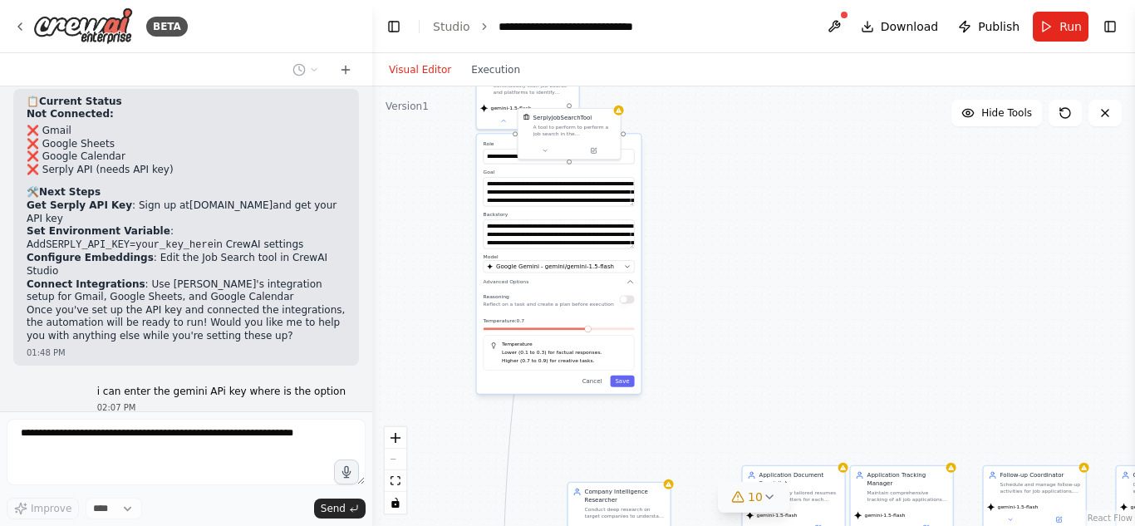
drag, startPoint x: 756, startPoint y: 301, endPoint x: 748, endPoint y: 252, distance: 49.7
click at [748, 252] on div "**********" at bounding box center [753, 306] width 763 height 440
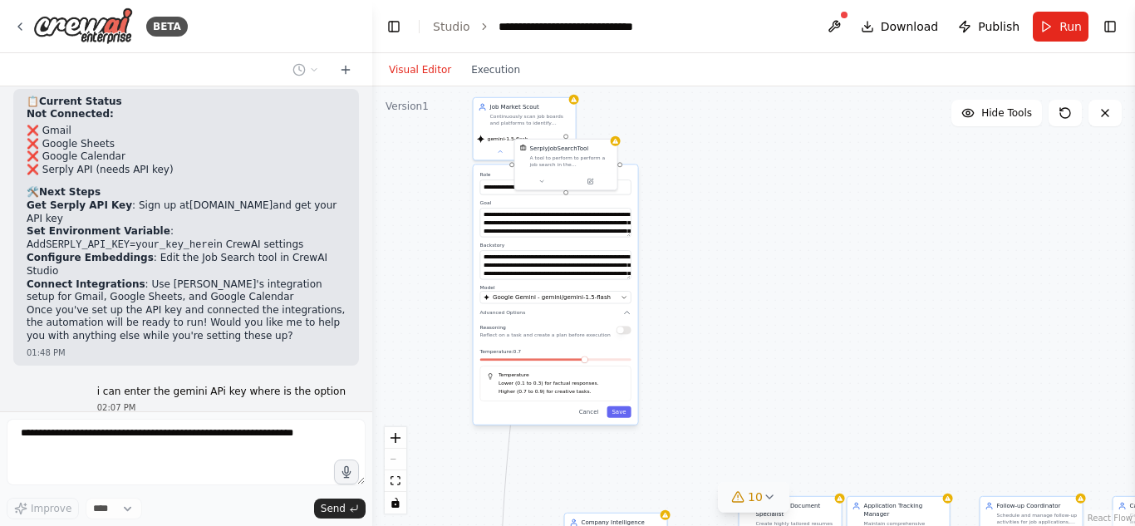
click at [771, 490] on icon at bounding box center [769, 496] width 13 height 13
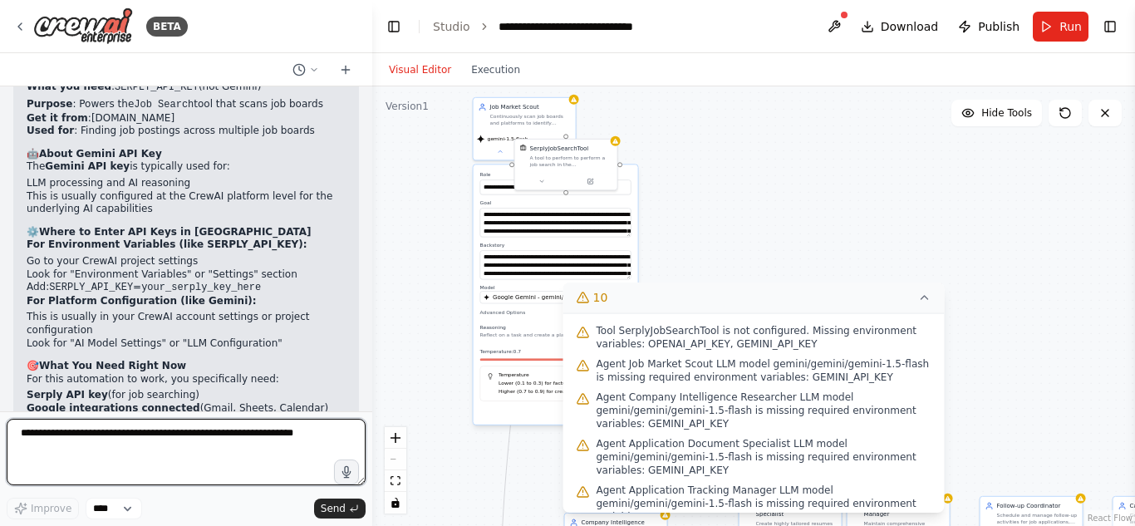
scroll to position [3257, 0]
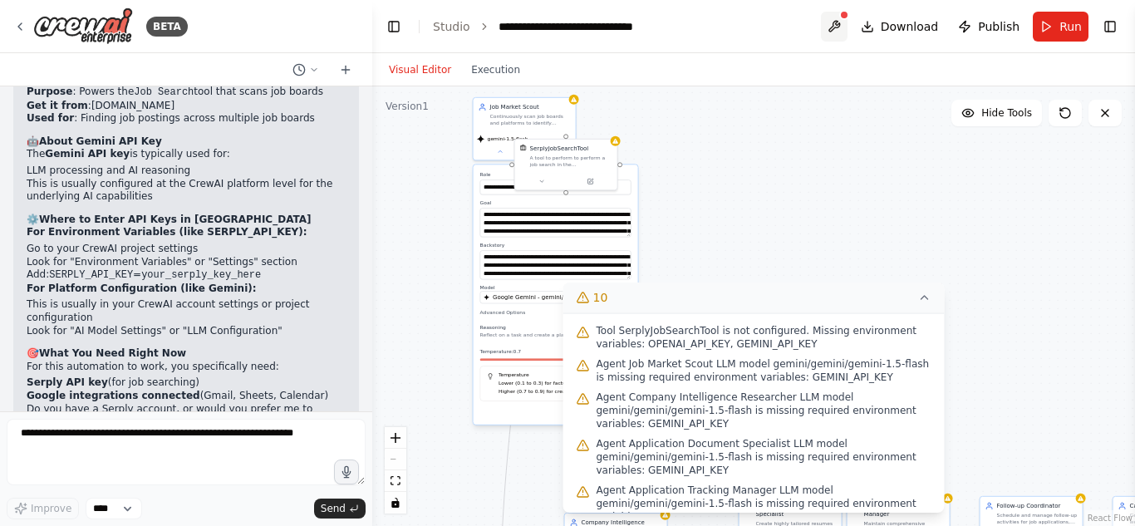
click at [839, 25] on button at bounding box center [834, 27] width 27 height 30
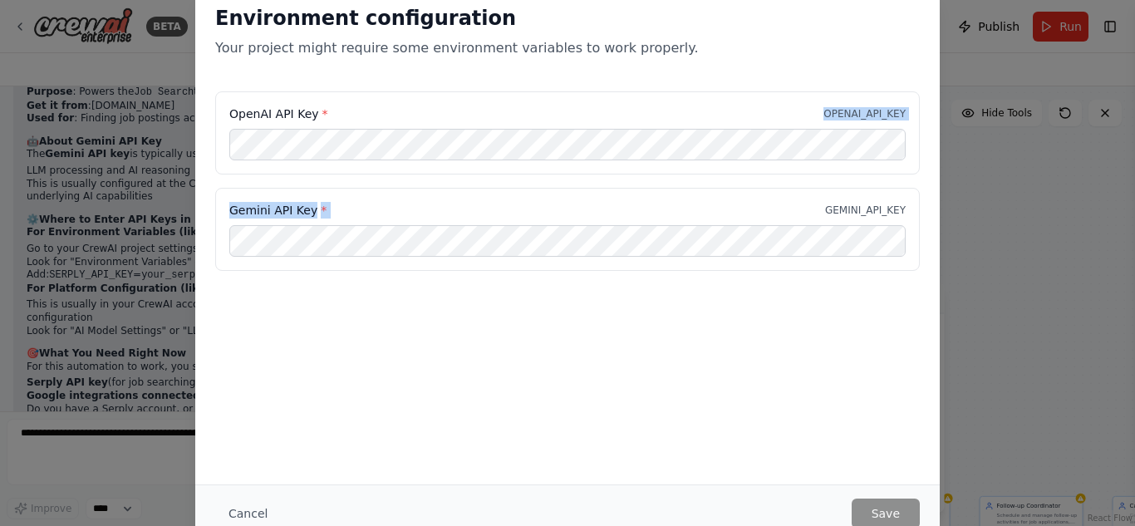
drag, startPoint x: 781, startPoint y: 117, endPoint x: 825, endPoint y: 211, distance: 103.4
click at [825, 211] on div "OpenAI API Key * OPENAI_API_KEY Gemini API Key * GEMINI_API_KEY" at bounding box center [567, 181] width 705 height 180
click at [651, 102] on div "OpenAI API Key * OPENAI_API_KEY" at bounding box center [567, 132] width 705 height 83
